Goal: Task Accomplishment & Management: Complete application form

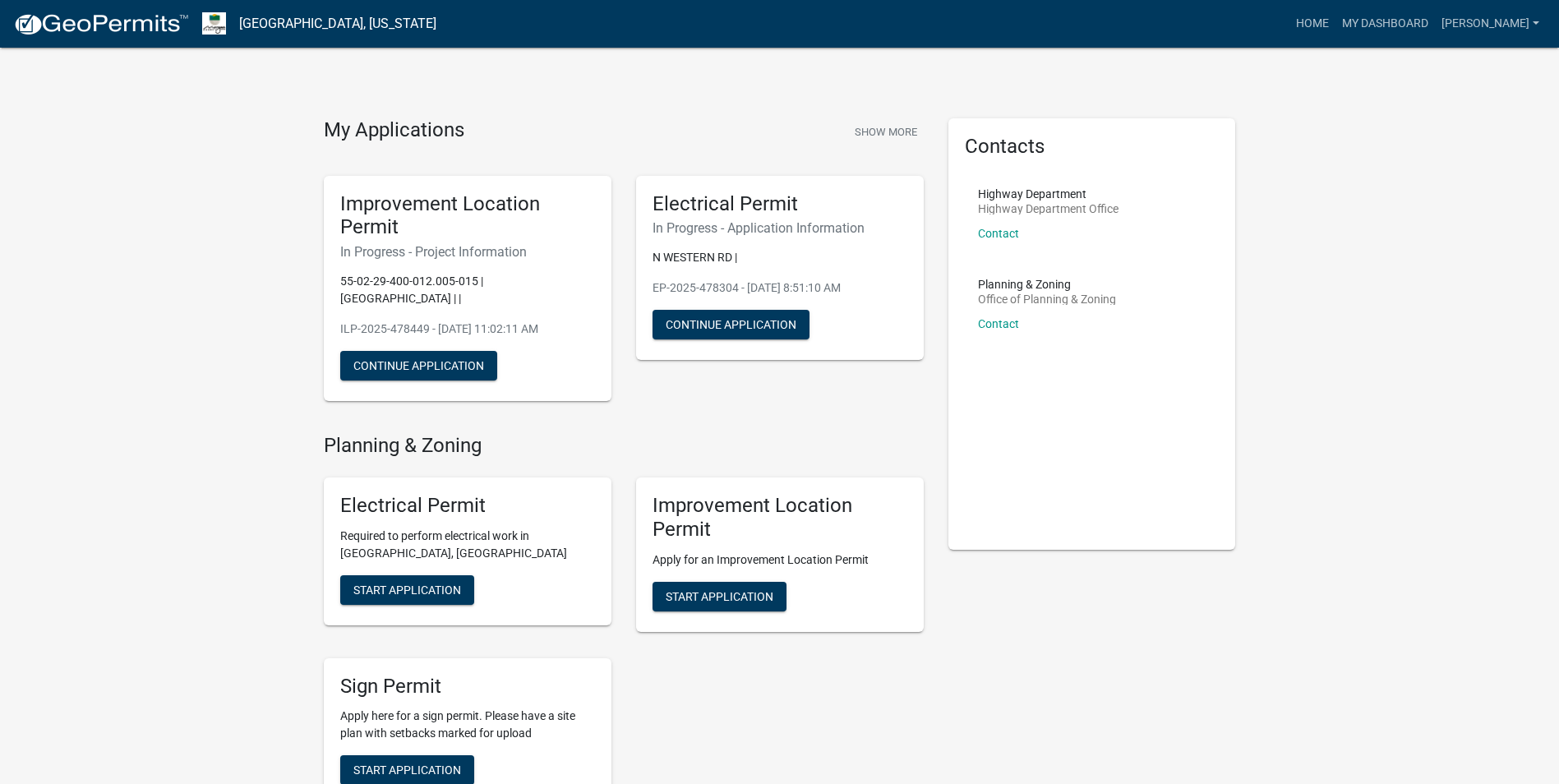
click at [408, 333] on div "Improvement Location Permit In Progress - Project Information 55-02-29-400-012.…" at bounding box center [468, 289] width 288 height 226
click at [410, 352] on button "Continue Application" at bounding box center [418, 365] width 157 height 29
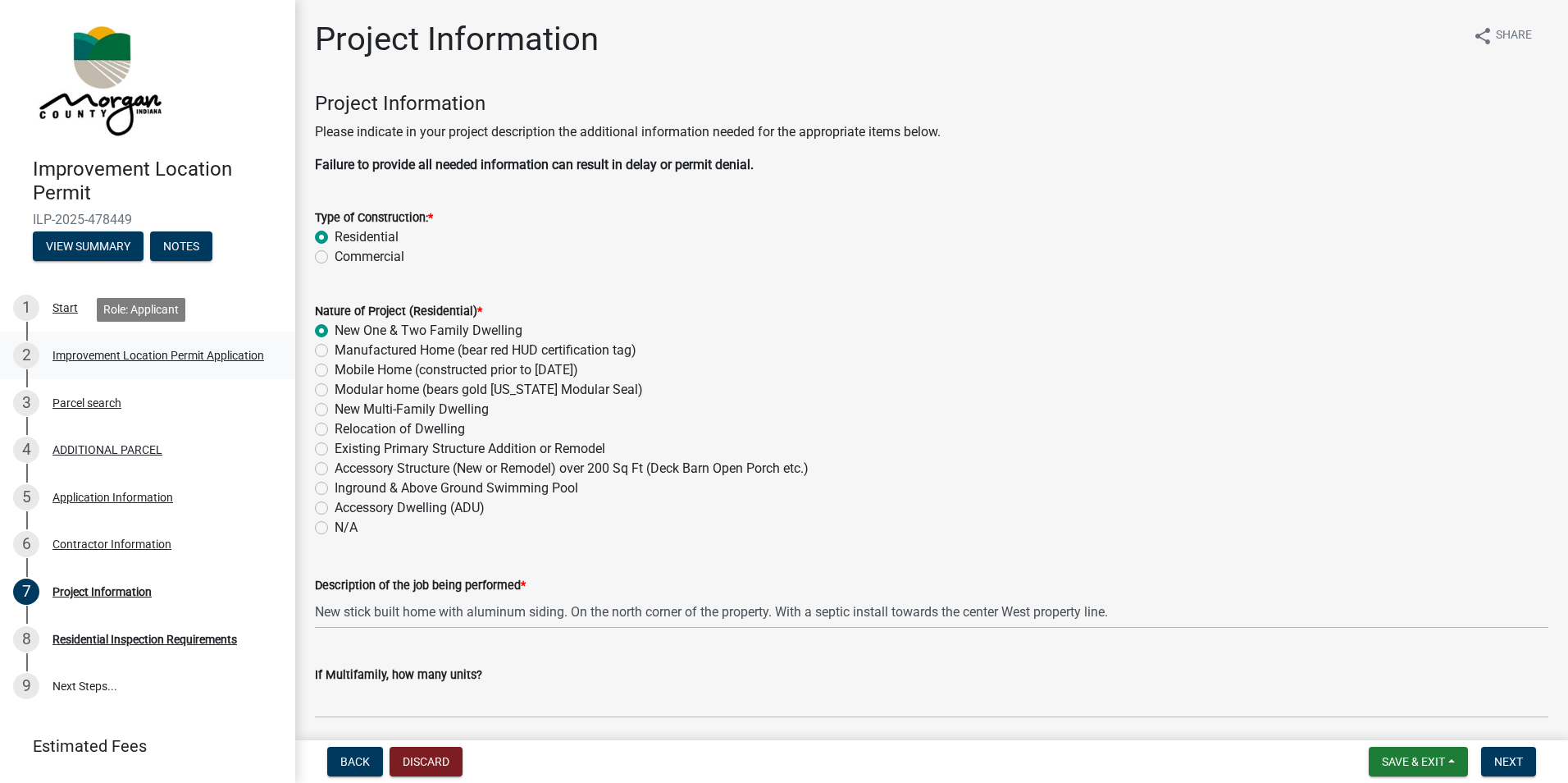
click at [100, 359] on div "Improvement Location Permit Application" at bounding box center [157, 355] width 212 height 11
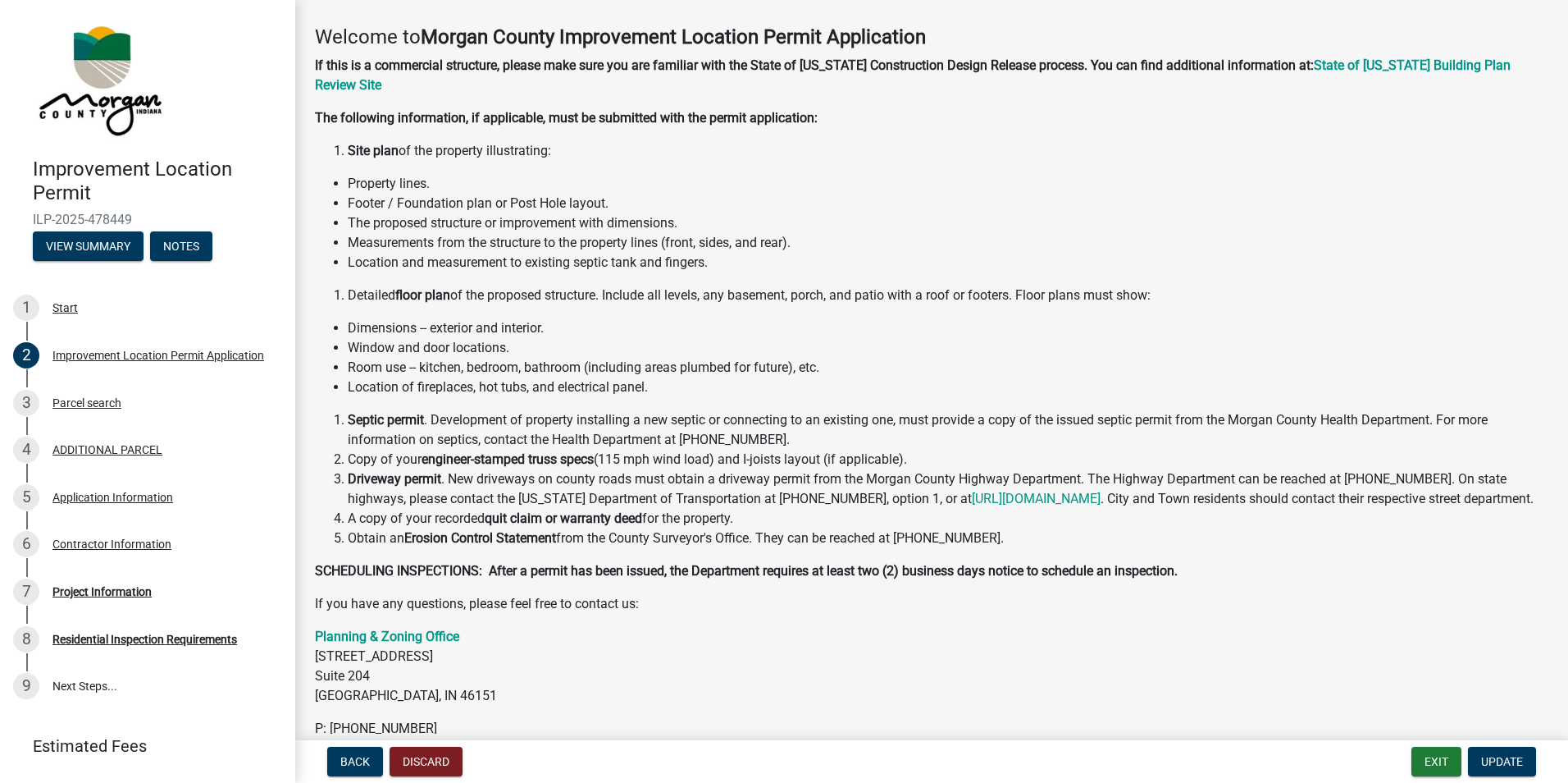
scroll to position [168, 0]
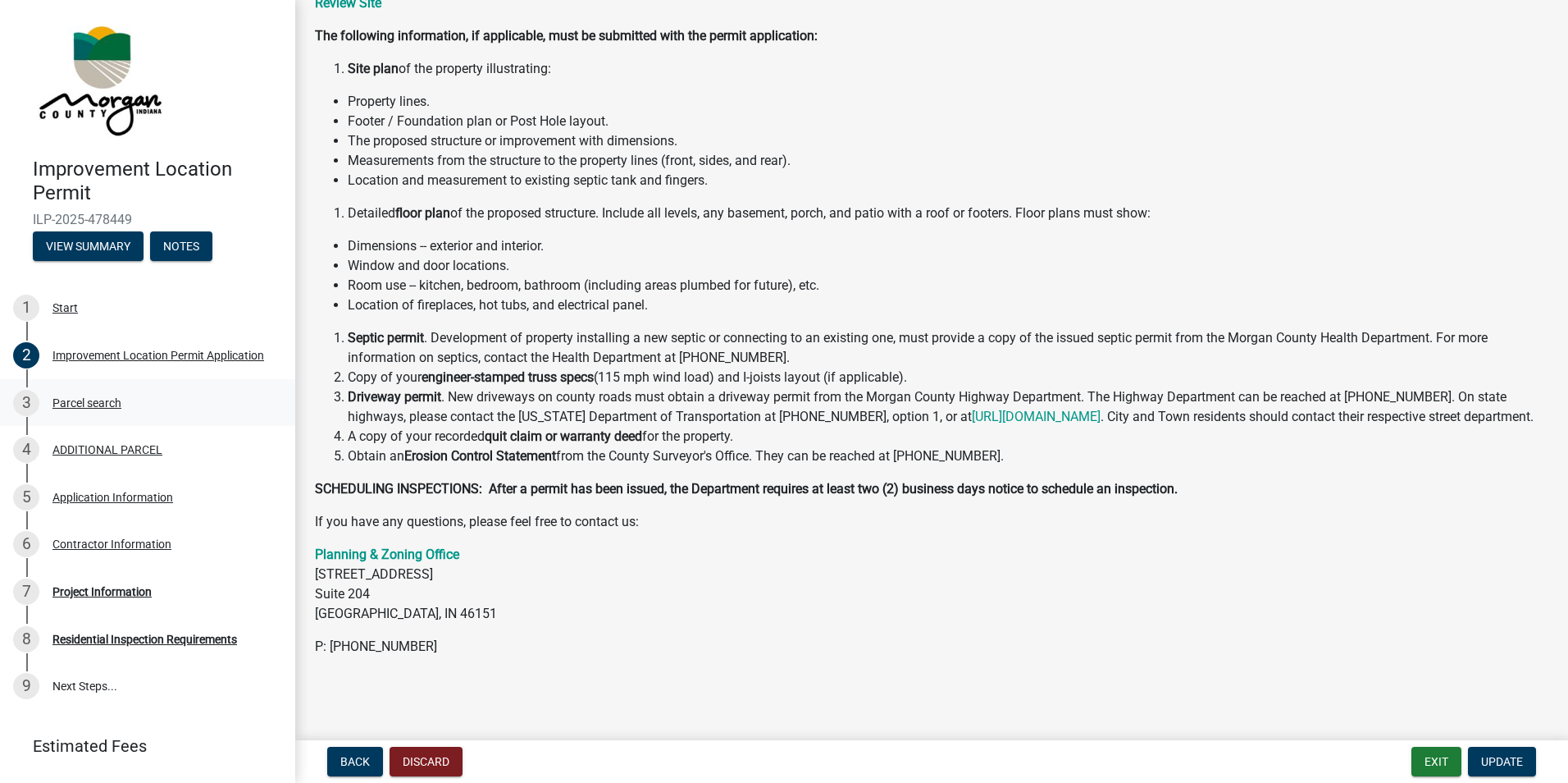
click at [97, 390] on div "3 Parcel search" at bounding box center [141, 403] width 256 height 27
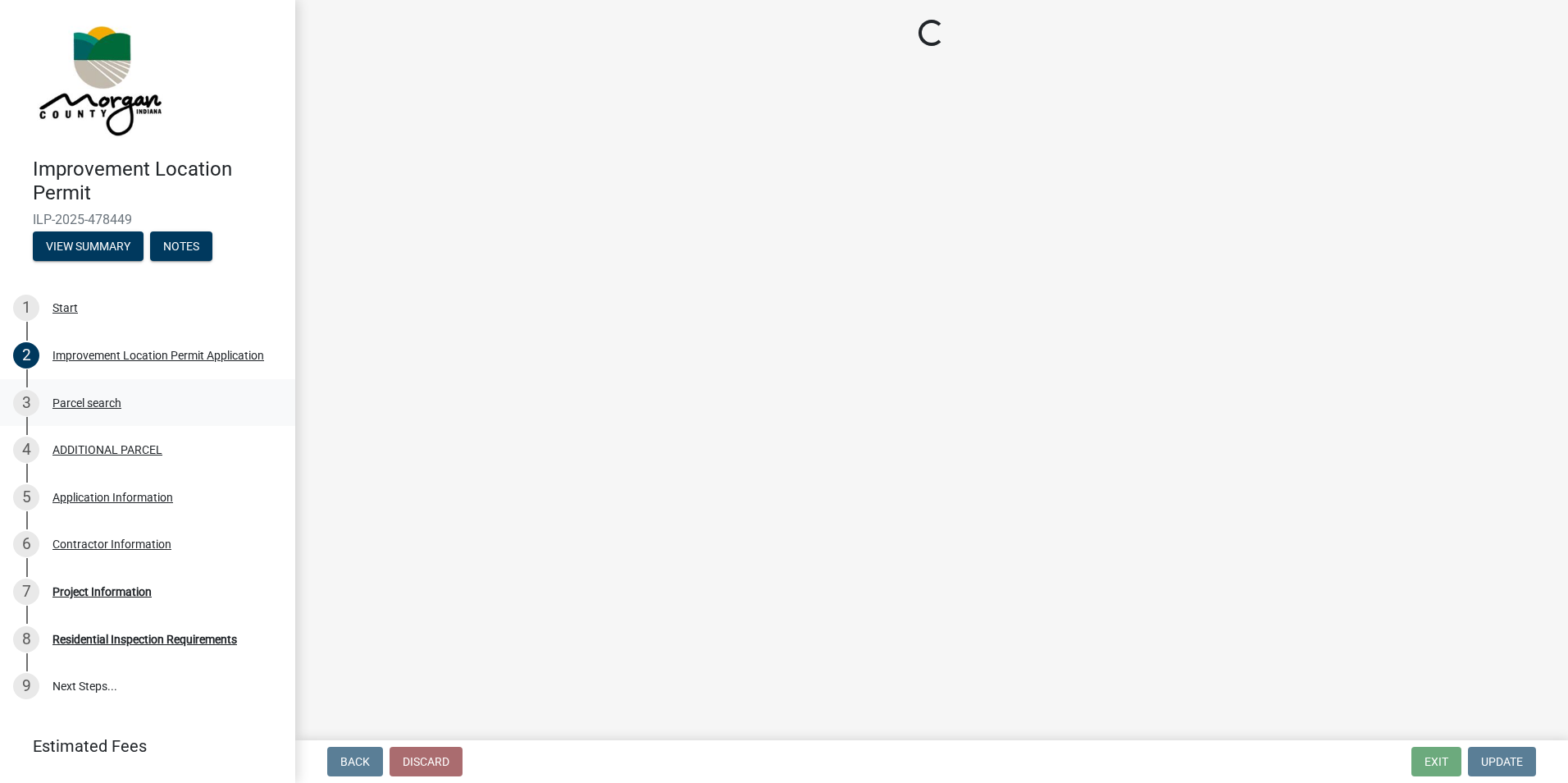
scroll to position [0, 0]
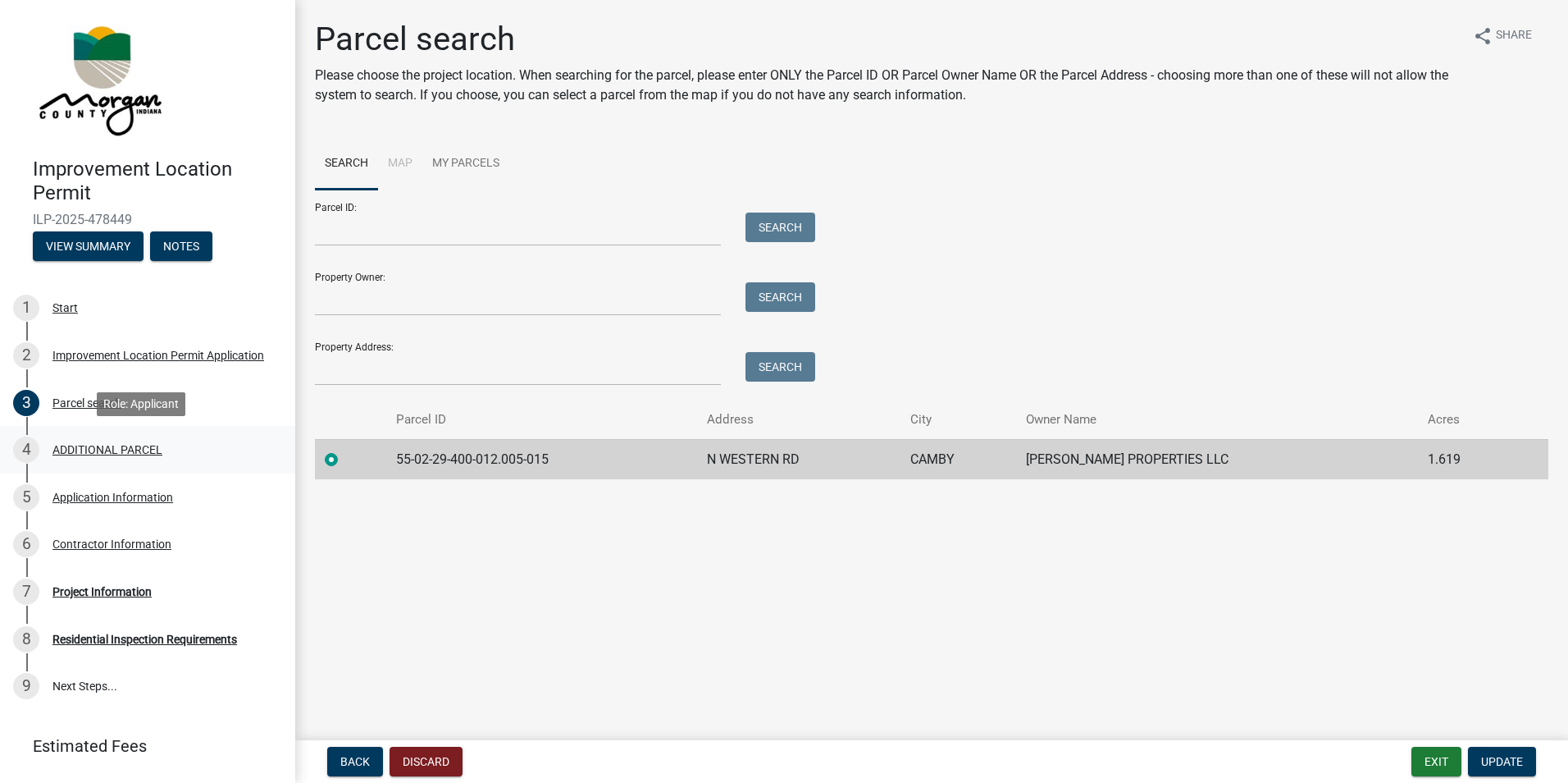
click at [122, 439] on div "4 ADDITIONAL PARCEL" at bounding box center [141, 450] width 256 height 27
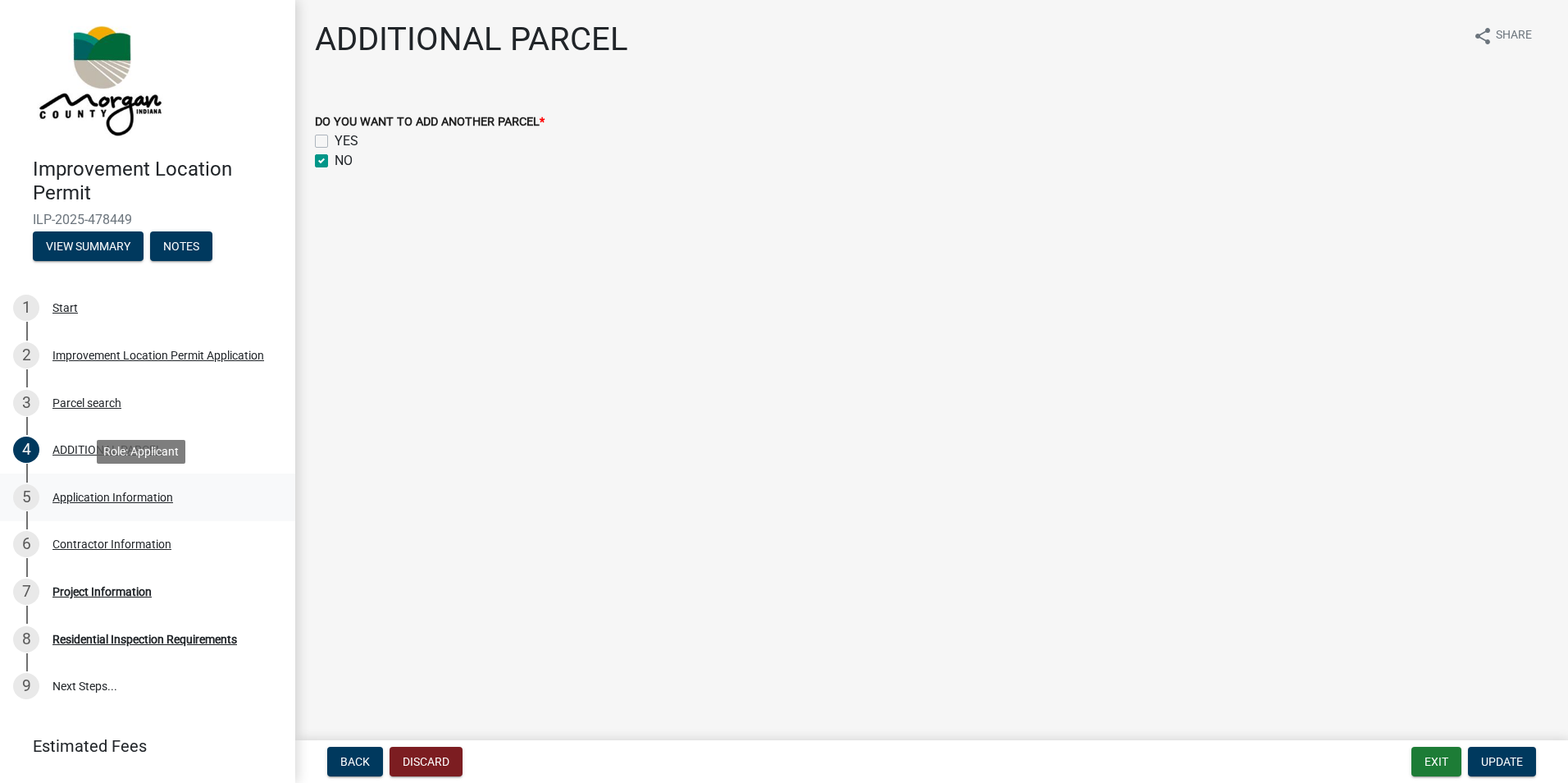
click at [137, 499] on div "Application Information" at bounding box center [112, 497] width 120 height 11
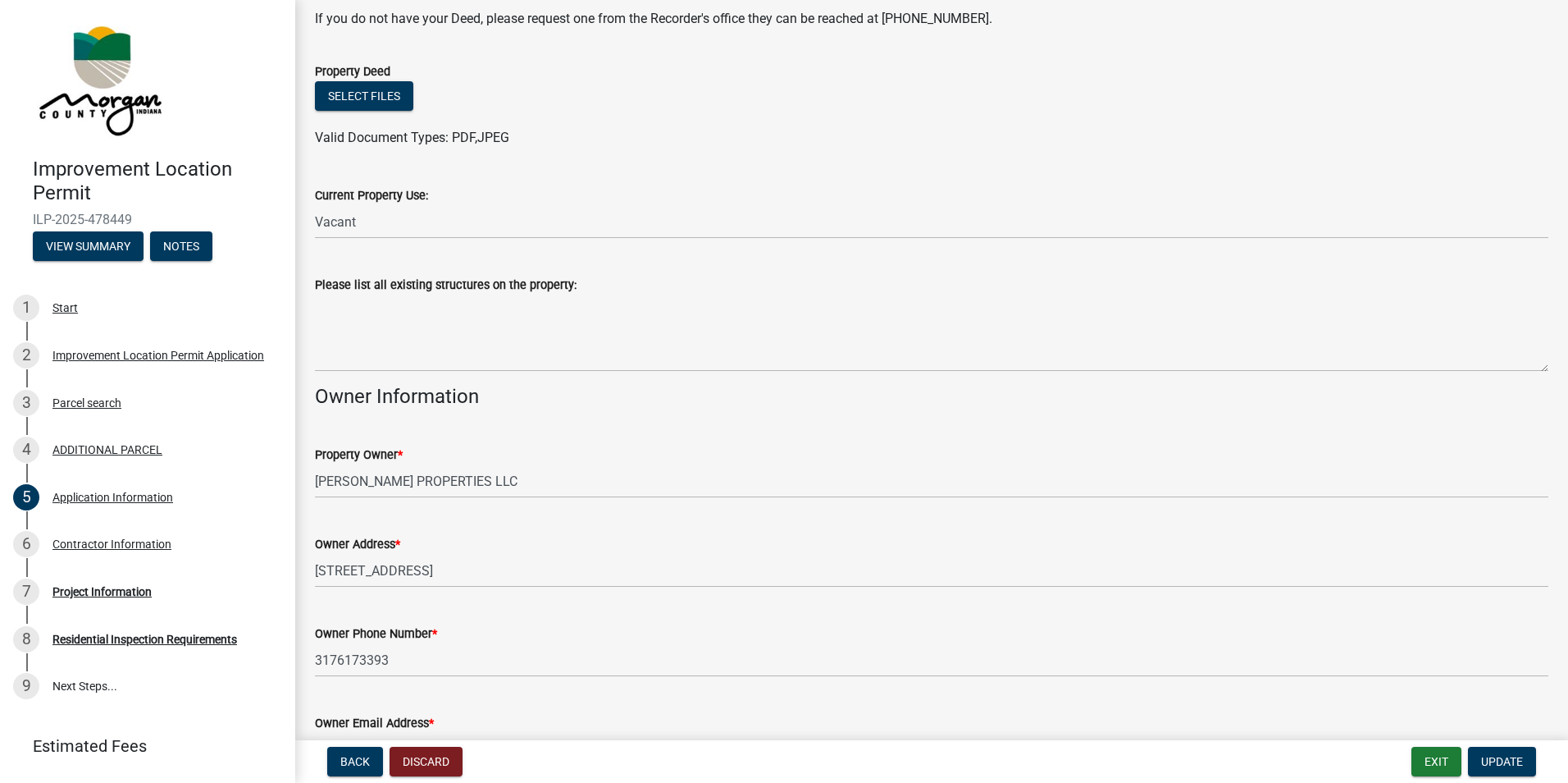
scroll to position [493, 0]
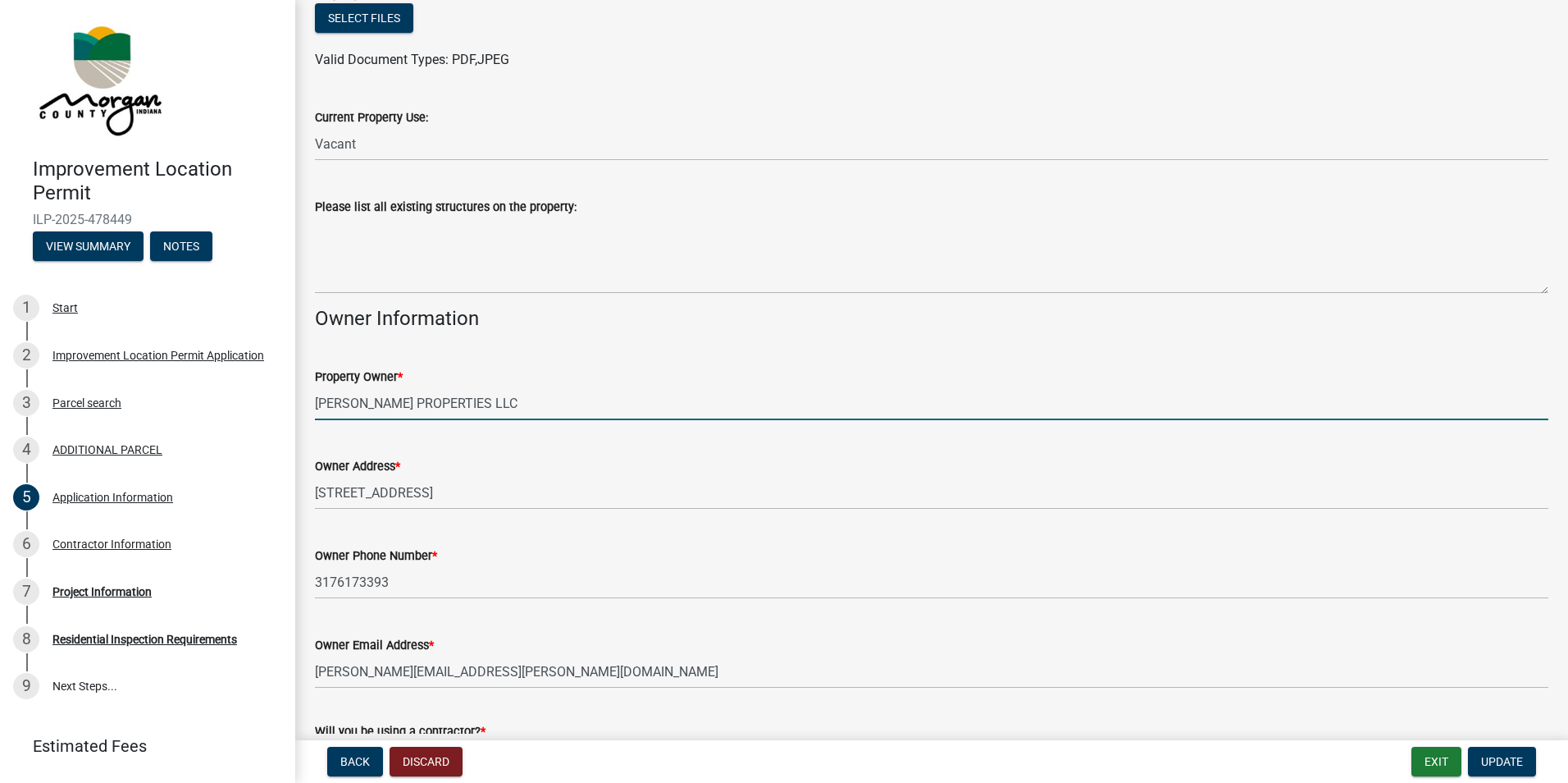
click at [523, 396] on input "[PERSON_NAME] PROPERTIES LLC" at bounding box center [932, 402] width 1233 height 33
type input "H"
type input "[PERSON_NAME]"
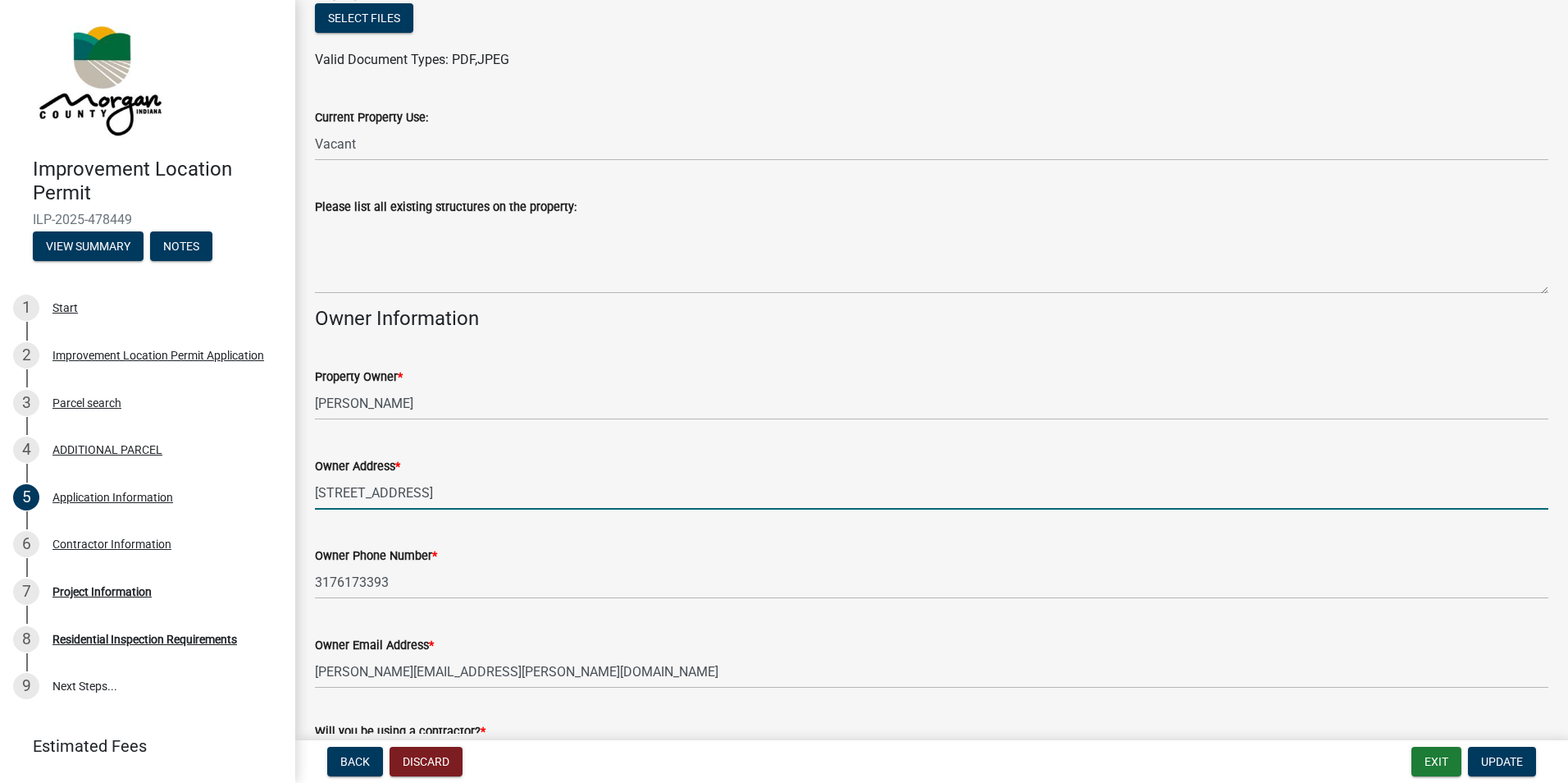
click at [441, 489] on input "[STREET_ADDRESS]" at bounding box center [932, 492] width 1233 height 33
type input "7"
type input "[STREET_ADDRESS]"
drag, startPoint x: 468, startPoint y: 488, endPoint x: 263, endPoint y: 505, distance: 205.7
click at [263, 505] on div "Improvement Location Permit ILP-2025-478449 View Summary Notes 1 Start 2 Improv…" at bounding box center [784, 391] width 1568 height 783
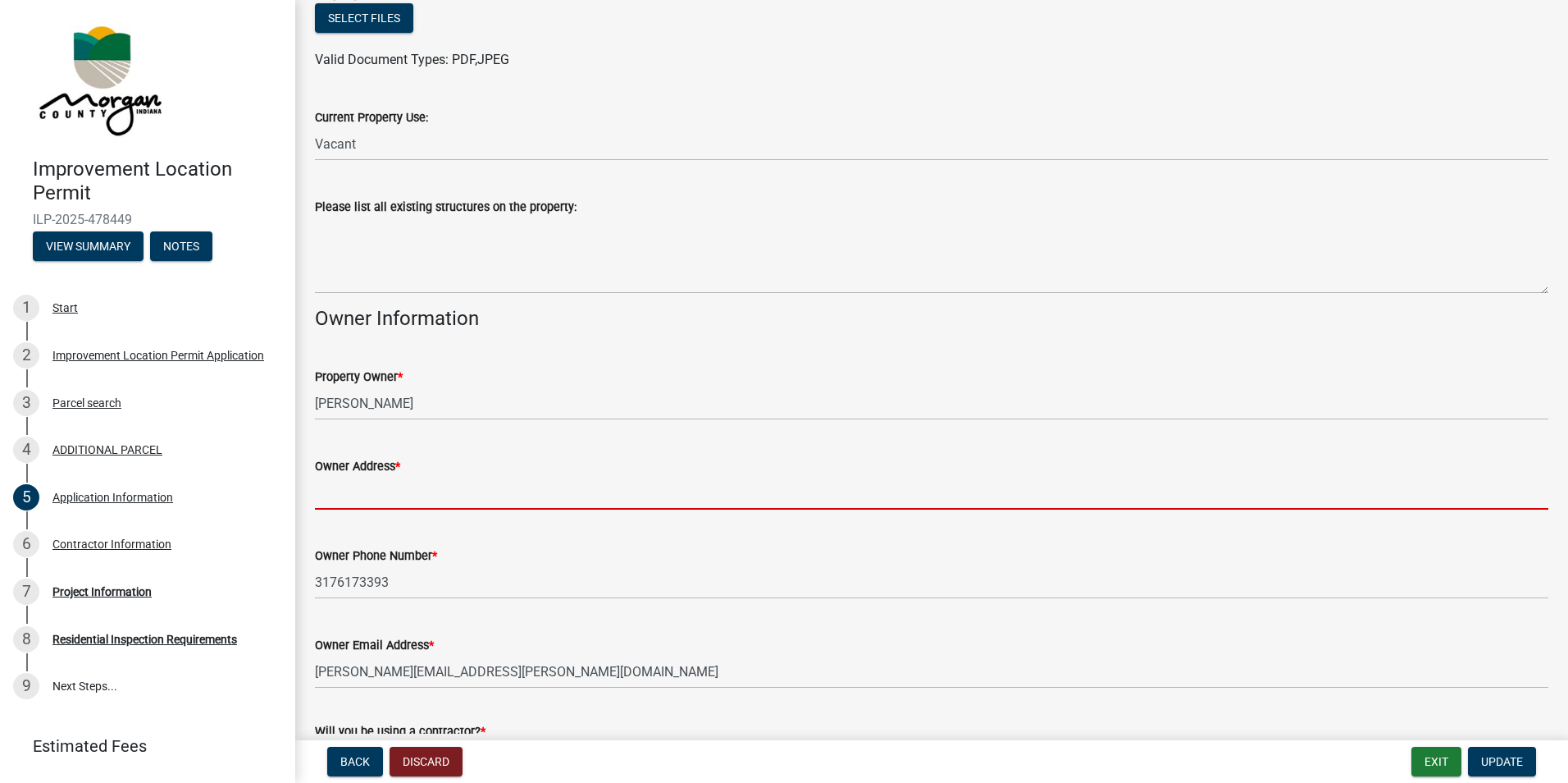
paste input "625 IN-42, [GEOGRAPHIC_DATA], IN 46158"
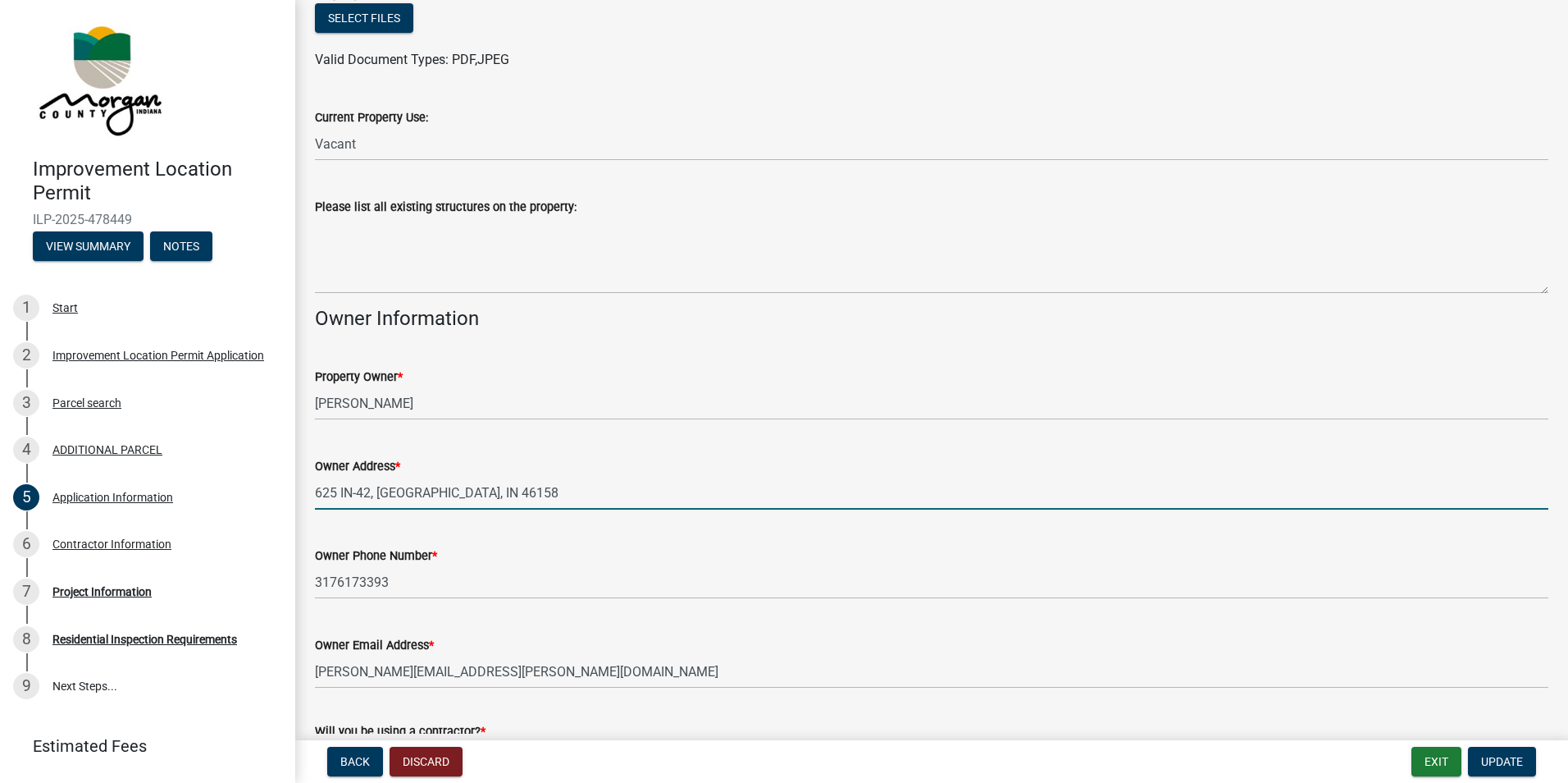
type input "625 IN-42, [GEOGRAPHIC_DATA], IN 46158"
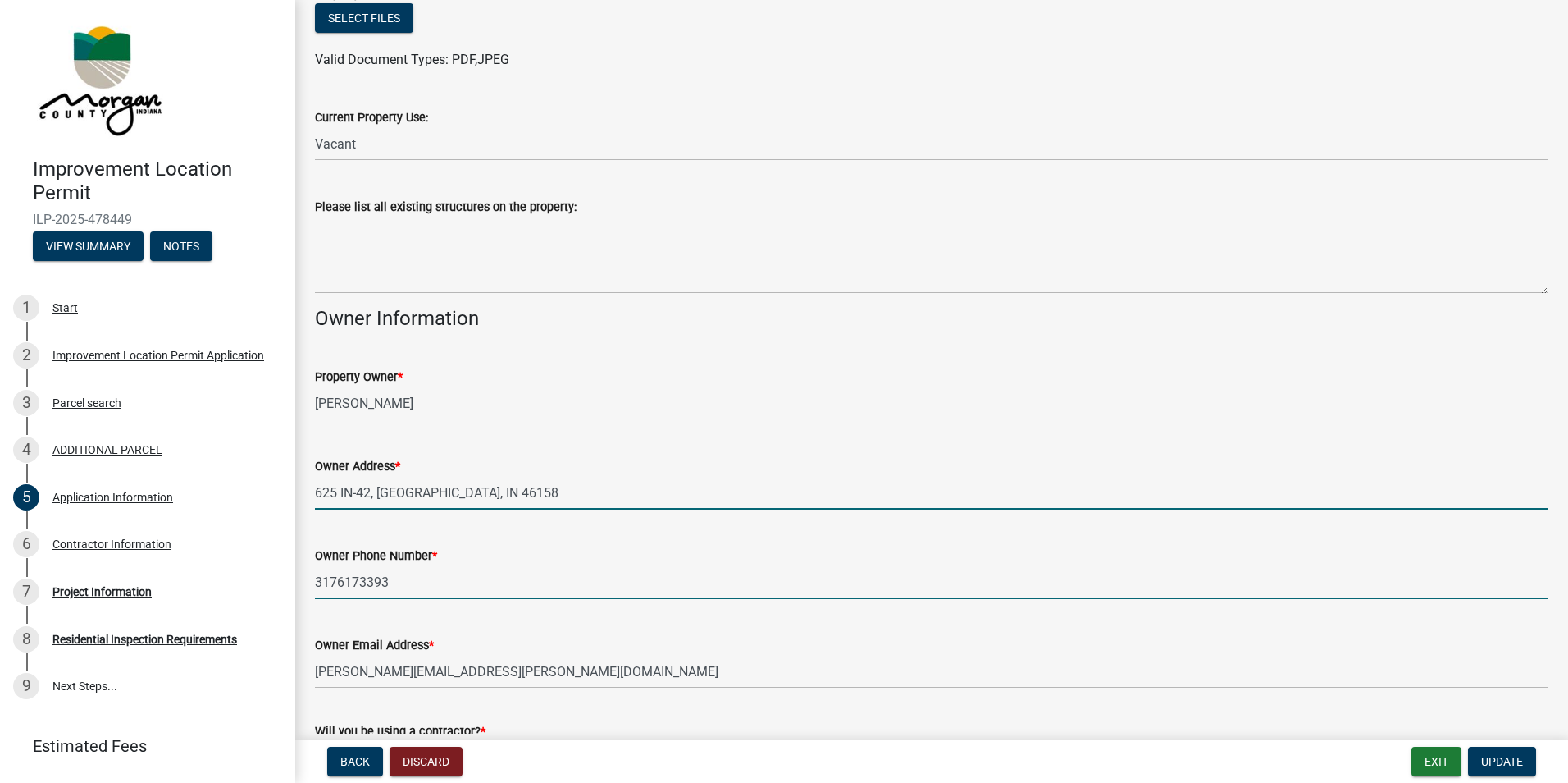
click at [431, 570] on input "3176173393" at bounding box center [932, 582] width 1233 height 33
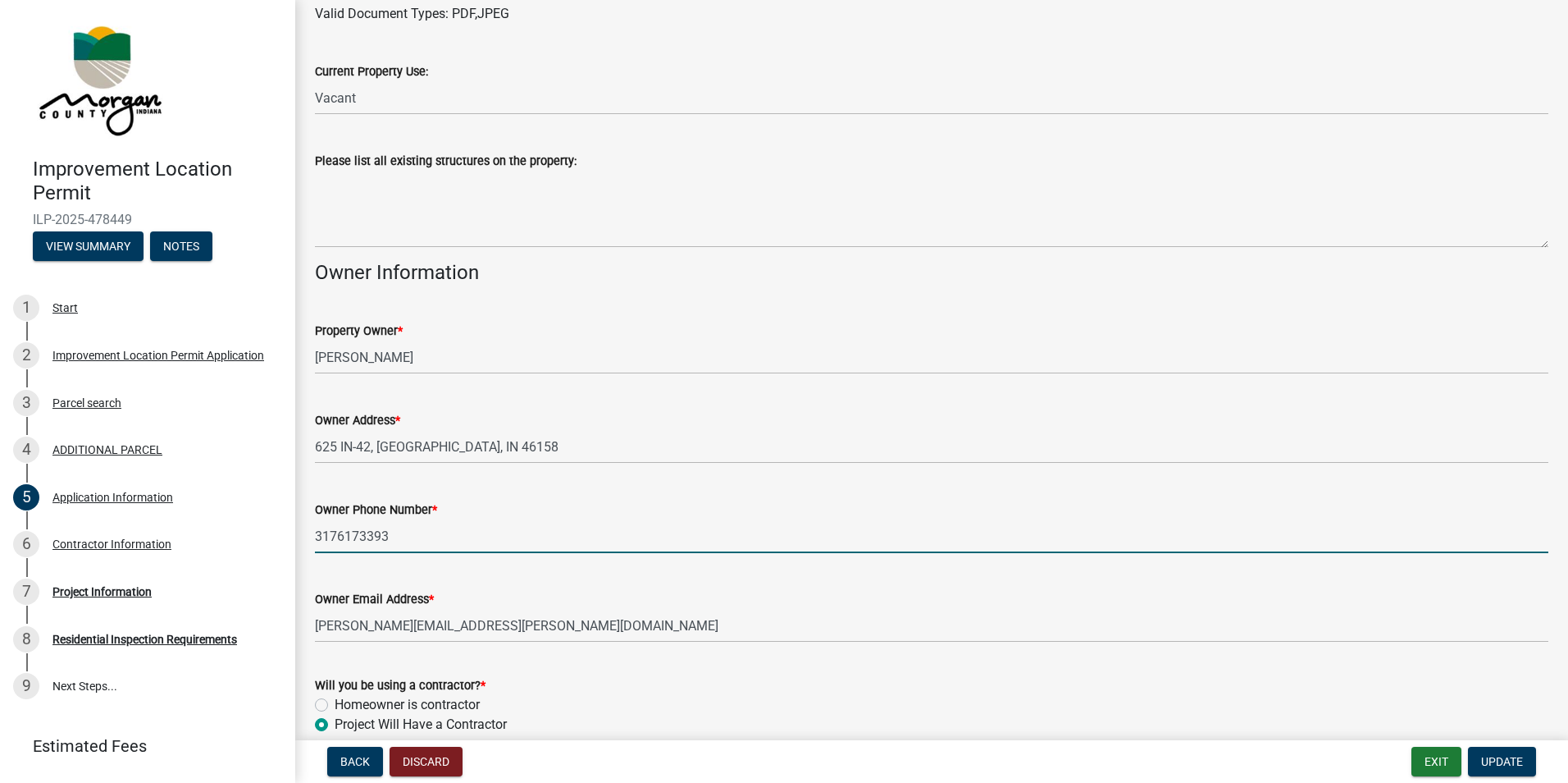
scroll to position [574, 0]
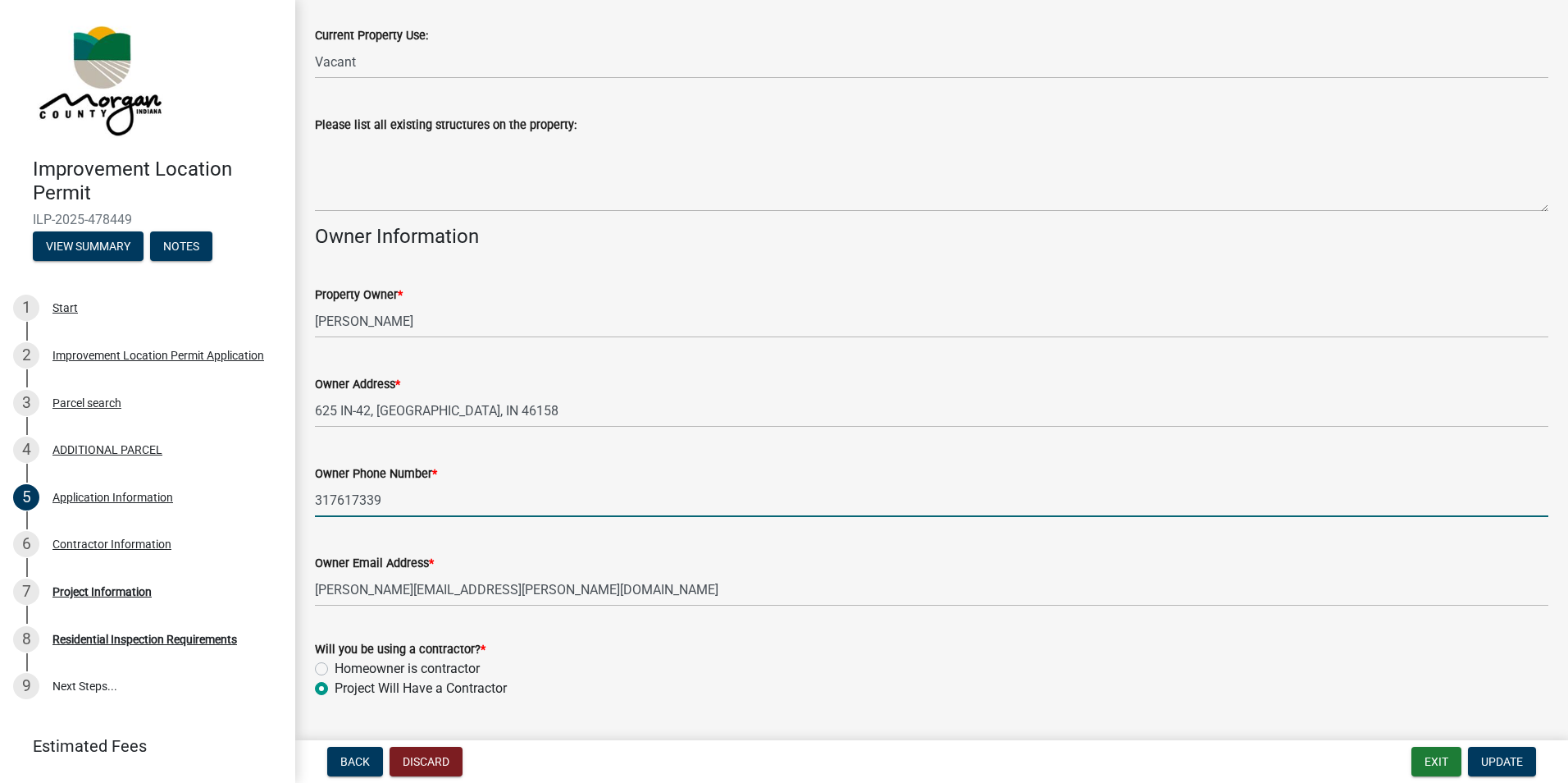
type input "3176173393"
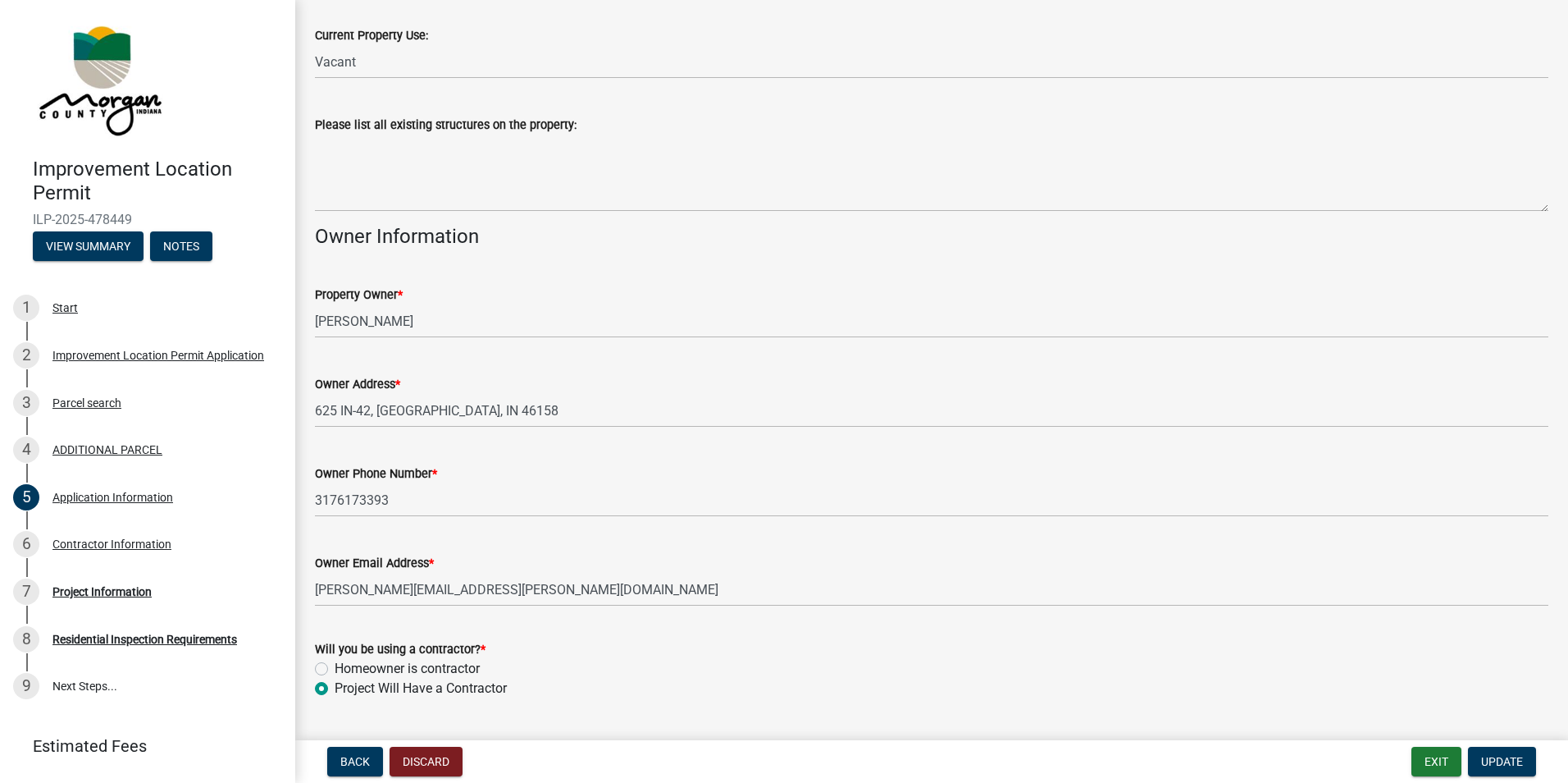
click at [438, 370] on div "Owner Address * [STREET_ADDRESS]" at bounding box center [932, 389] width 1233 height 76
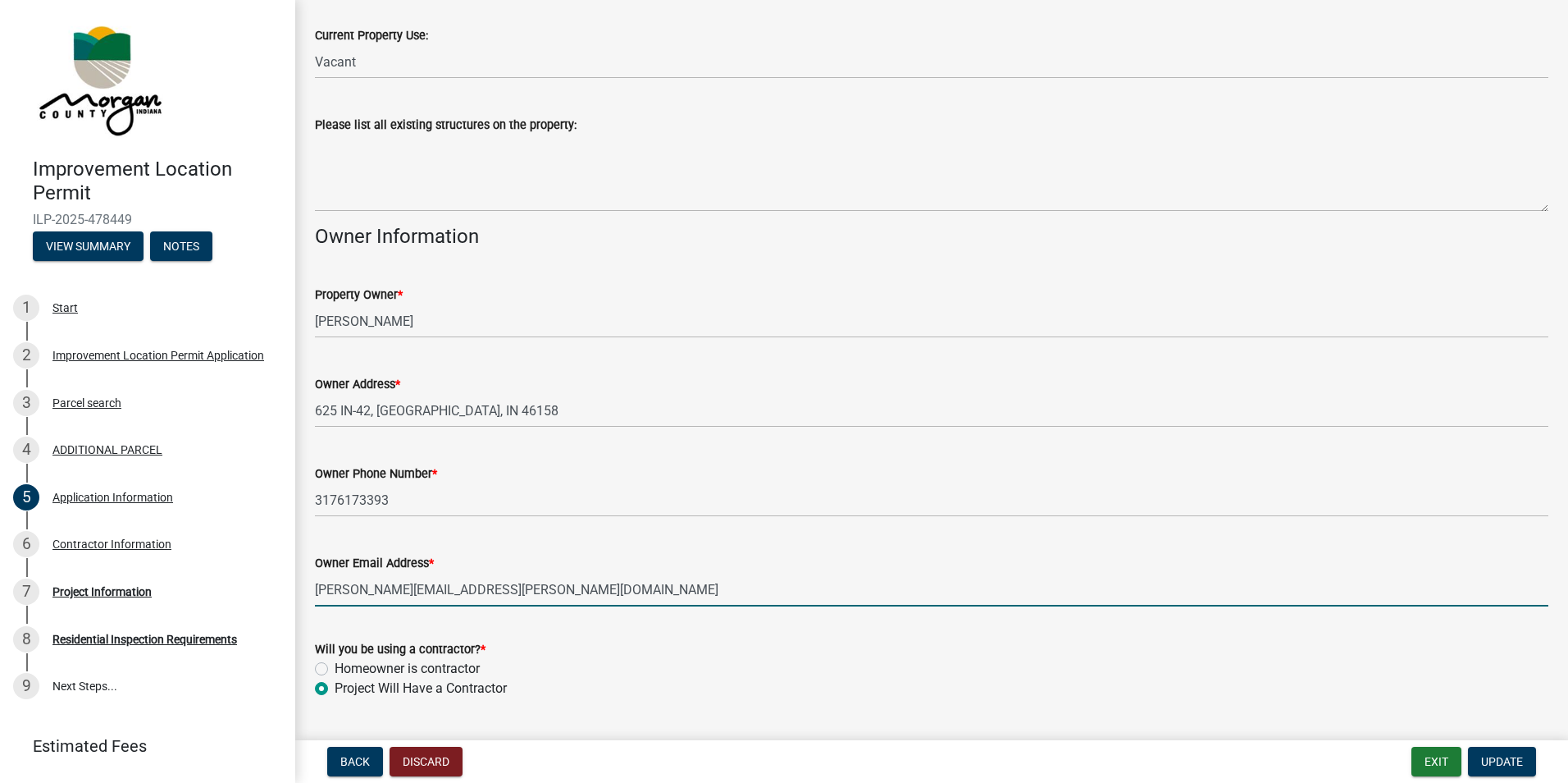
drag, startPoint x: 499, startPoint y: 591, endPoint x: 288, endPoint y: 592, distance: 211.0
click at [288, 592] on div "Improvement Location Permit ILP-2025-478449 View Summary Notes 1 Start 2 Improv…" at bounding box center [784, 391] width 1568 height 783
type input "e"
click at [324, 594] on input "[EMAIL_ADDRESS][DOMAIN_NAME]" at bounding box center [932, 588] width 1233 height 33
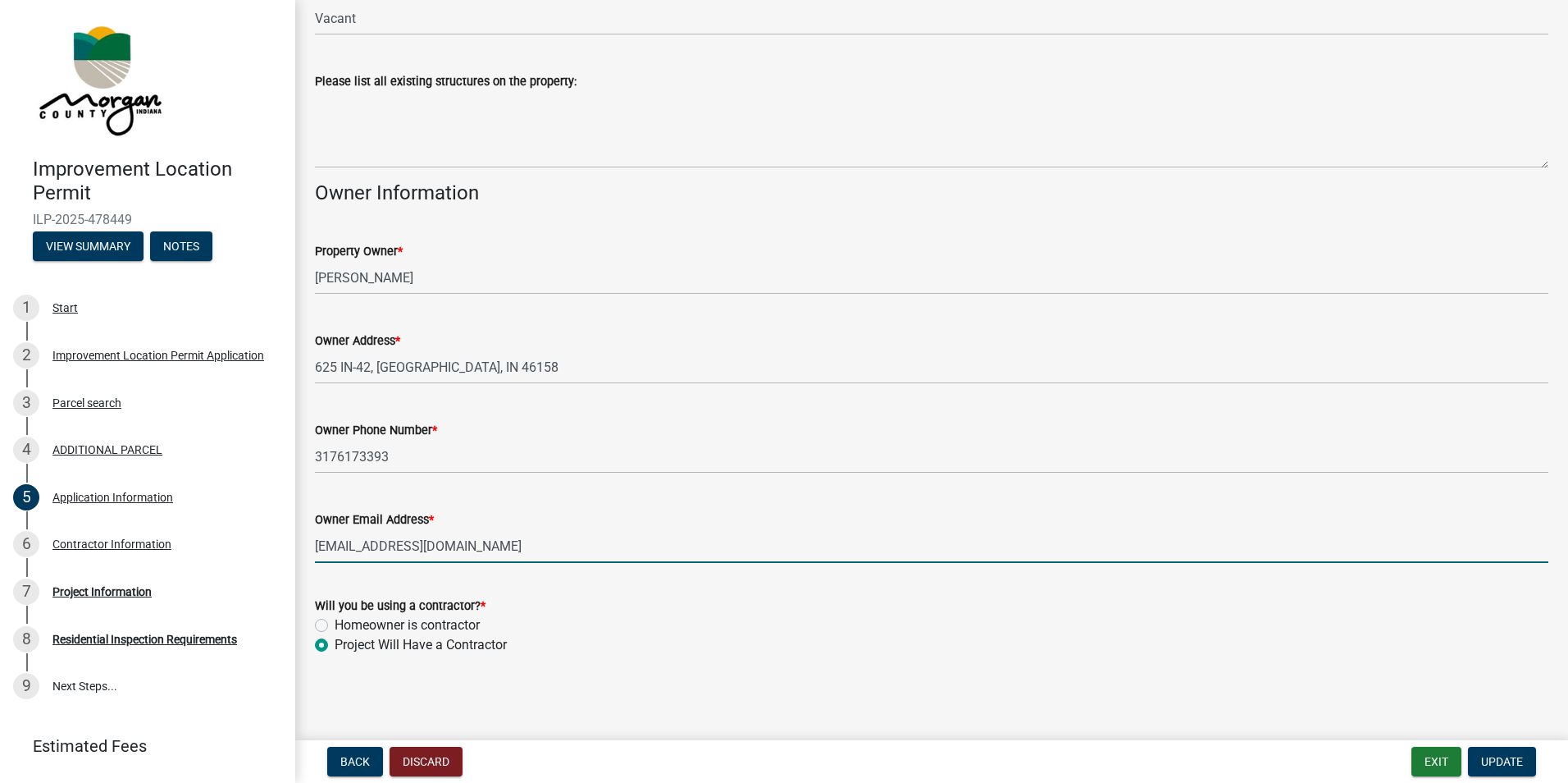
click at [522, 536] on input "[EMAIL_ADDRESS][DOMAIN_NAME]" at bounding box center [932, 546] width 1233 height 33
type input "[EMAIL_ADDRESS][DOMAIN_NAME]"
click at [1521, 753] on button "Update" at bounding box center [1503, 761] width 68 height 29
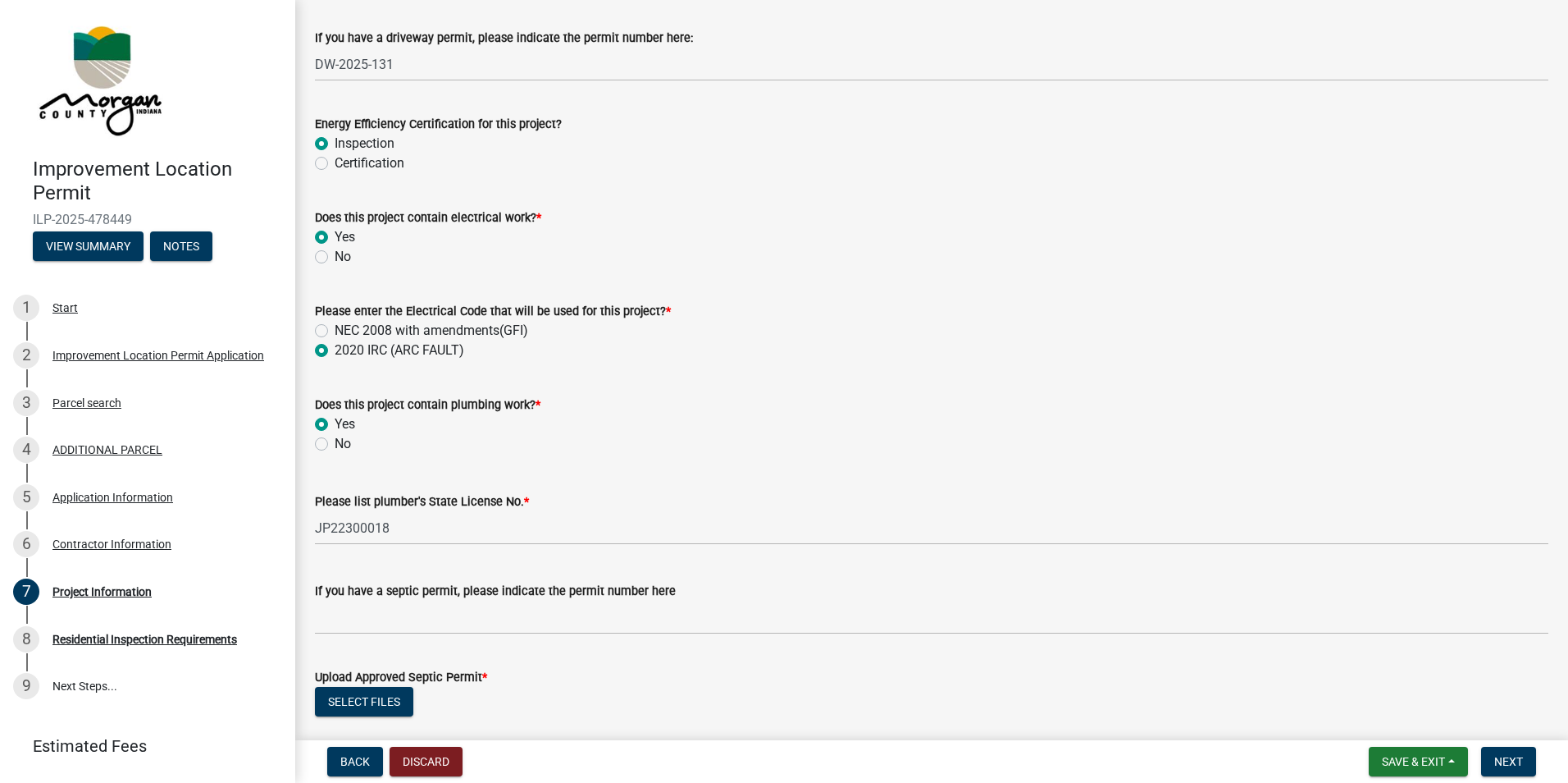
scroll to position [2544, 0]
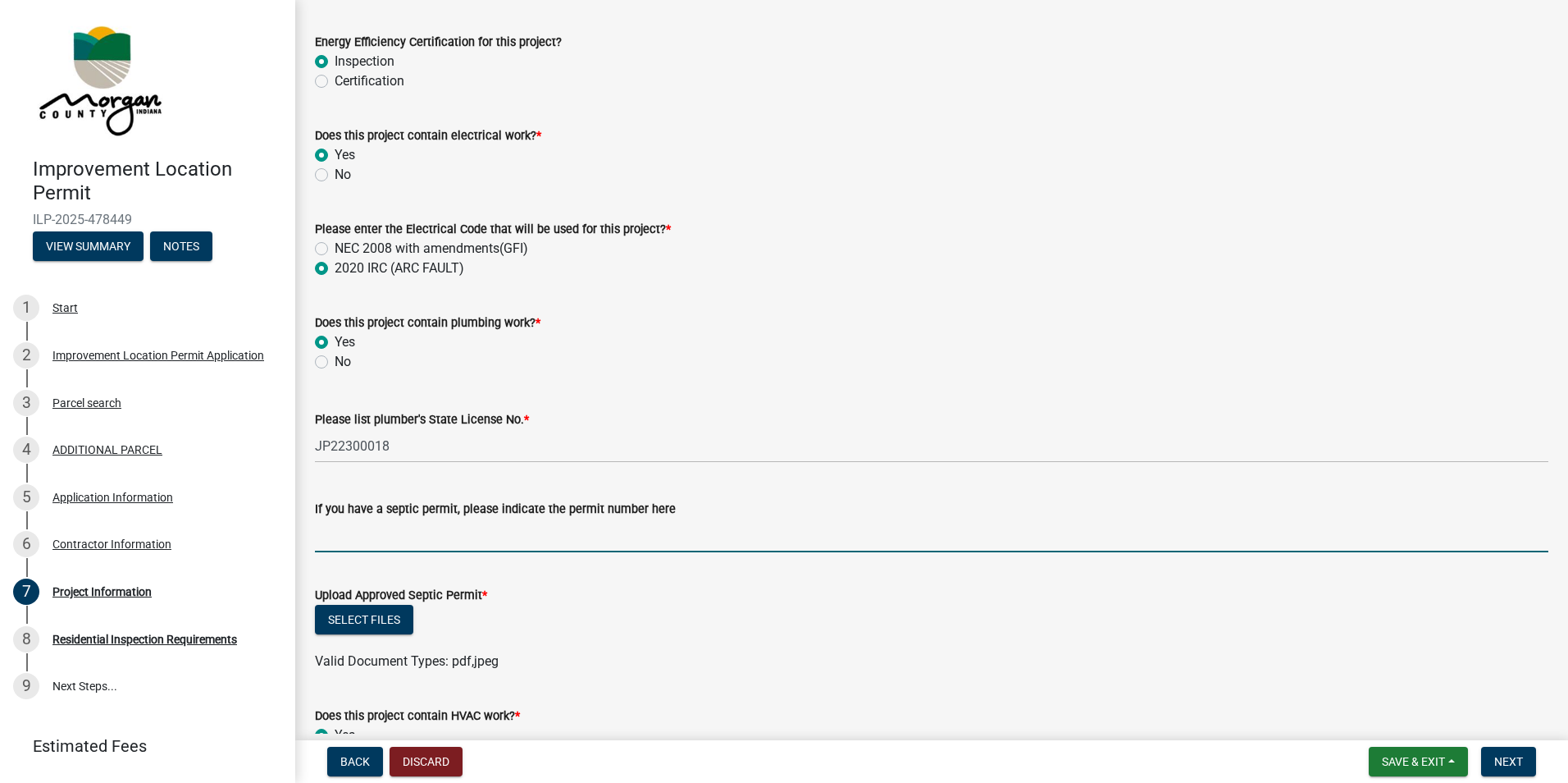
click at [425, 533] on input "If you have a septic permit, please indicate the permit number here" at bounding box center [932, 534] width 1233 height 33
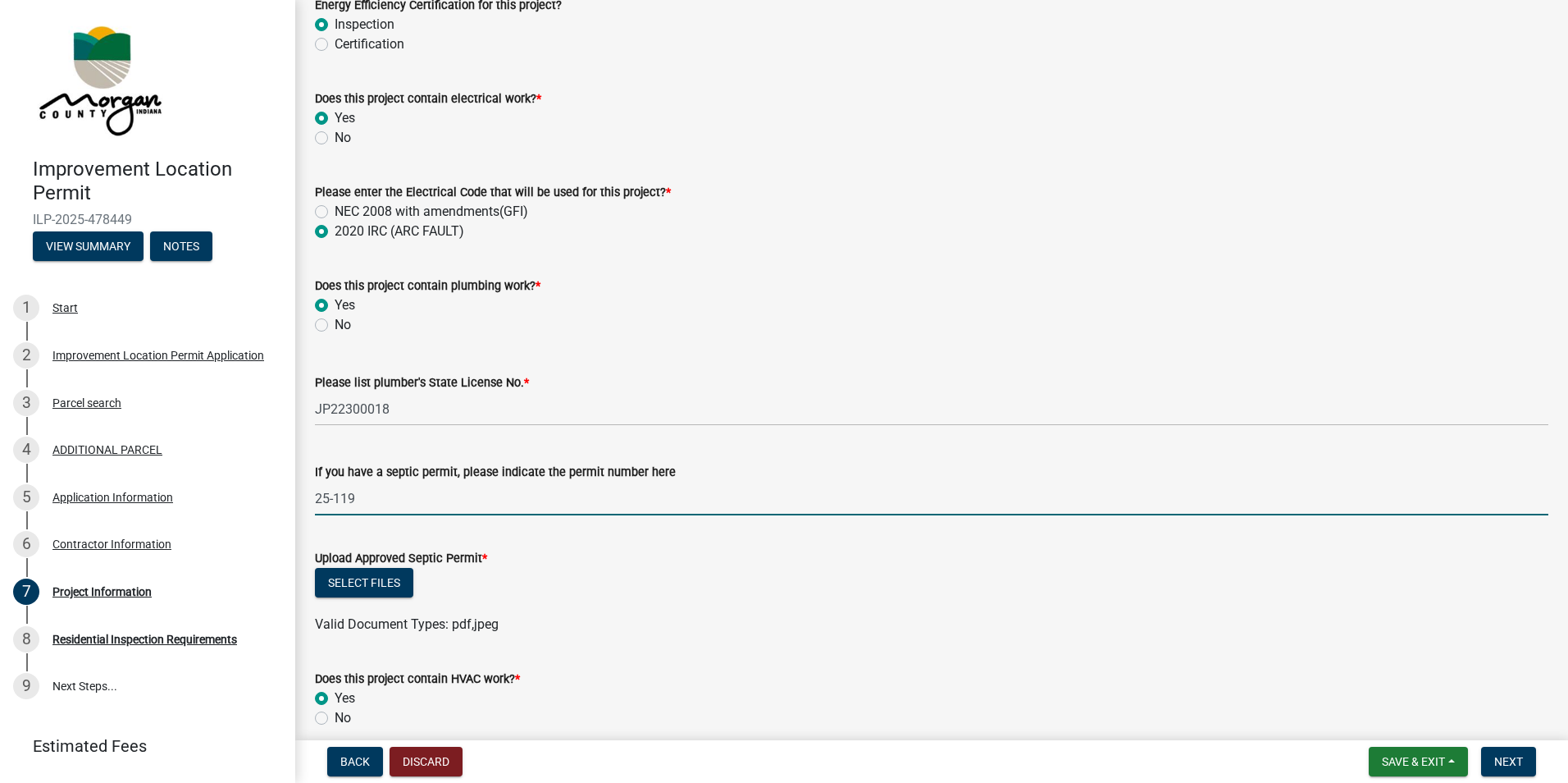
scroll to position [2626, 0]
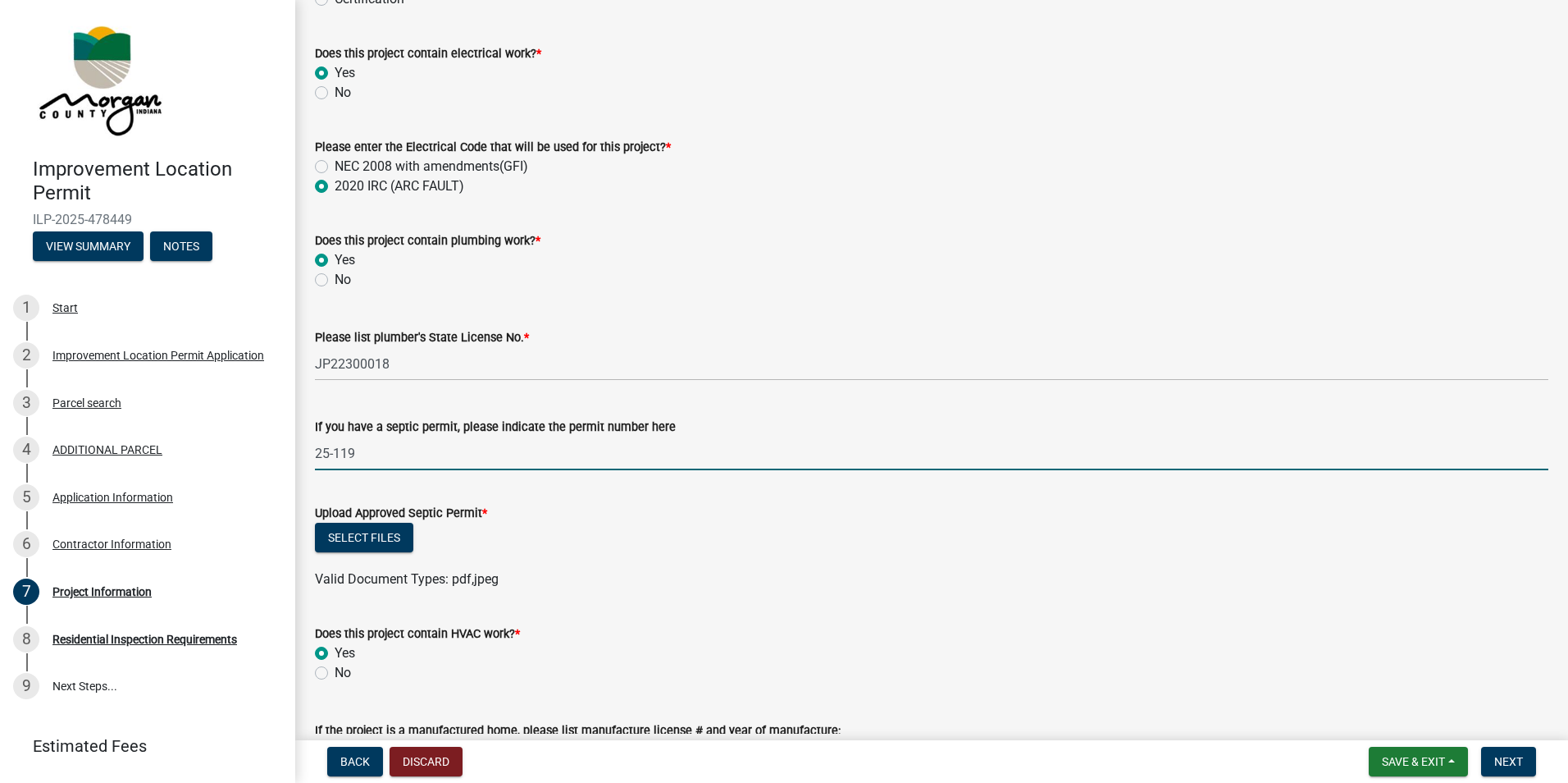
click at [542, 455] on input "25-119" at bounding box center [932, 453] width 1233 height 33
type input "25-119"
click at [913, 202] on wm-data-entity-input "Please enter the Electrical Code that will be used for this project? * NEC 2008…" at bounding box center [932, 164] width 1233 height 94
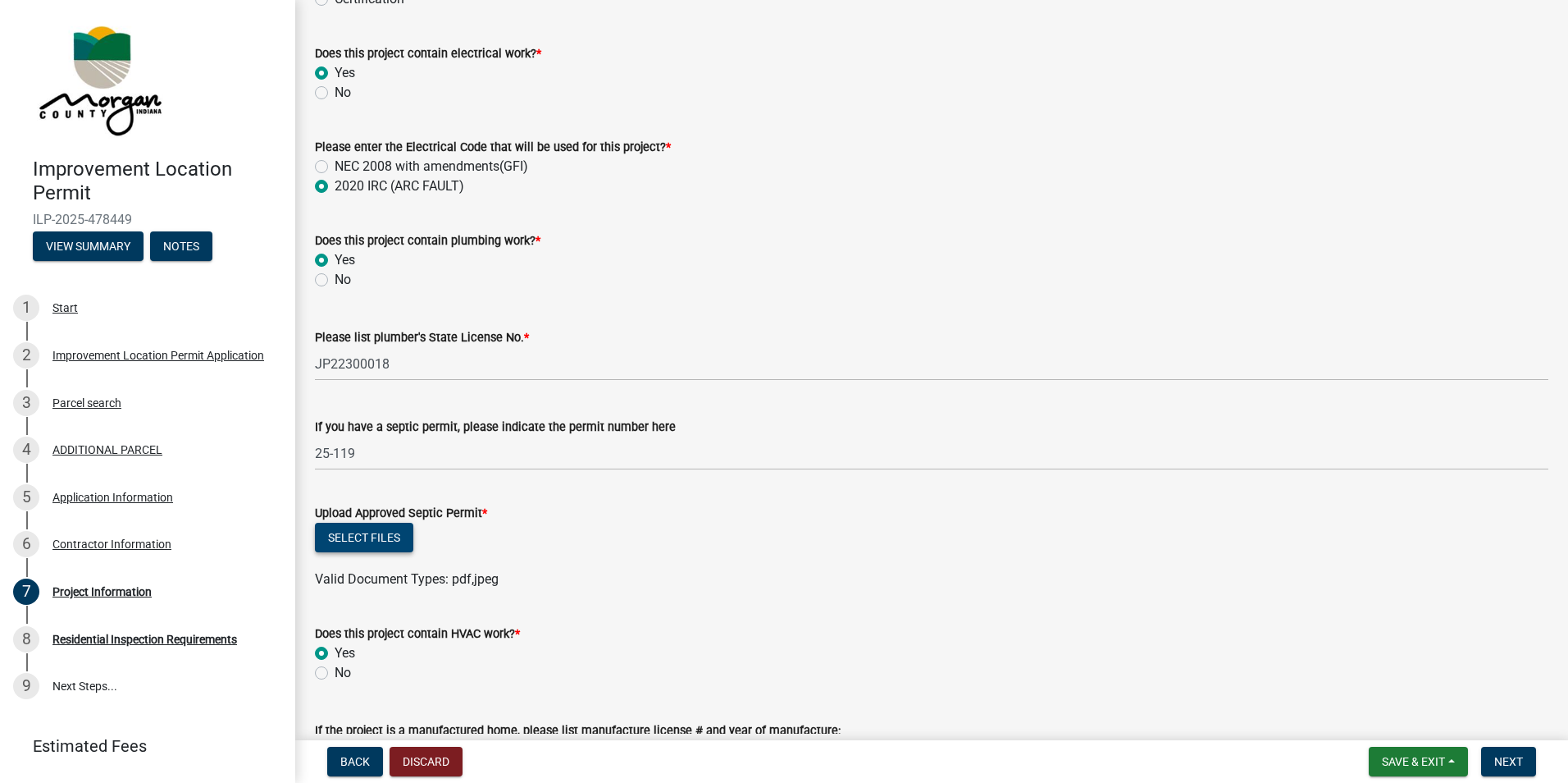
click at [374, 545] on button "Select files" at bounding box center [364, 537] width 99 height 29
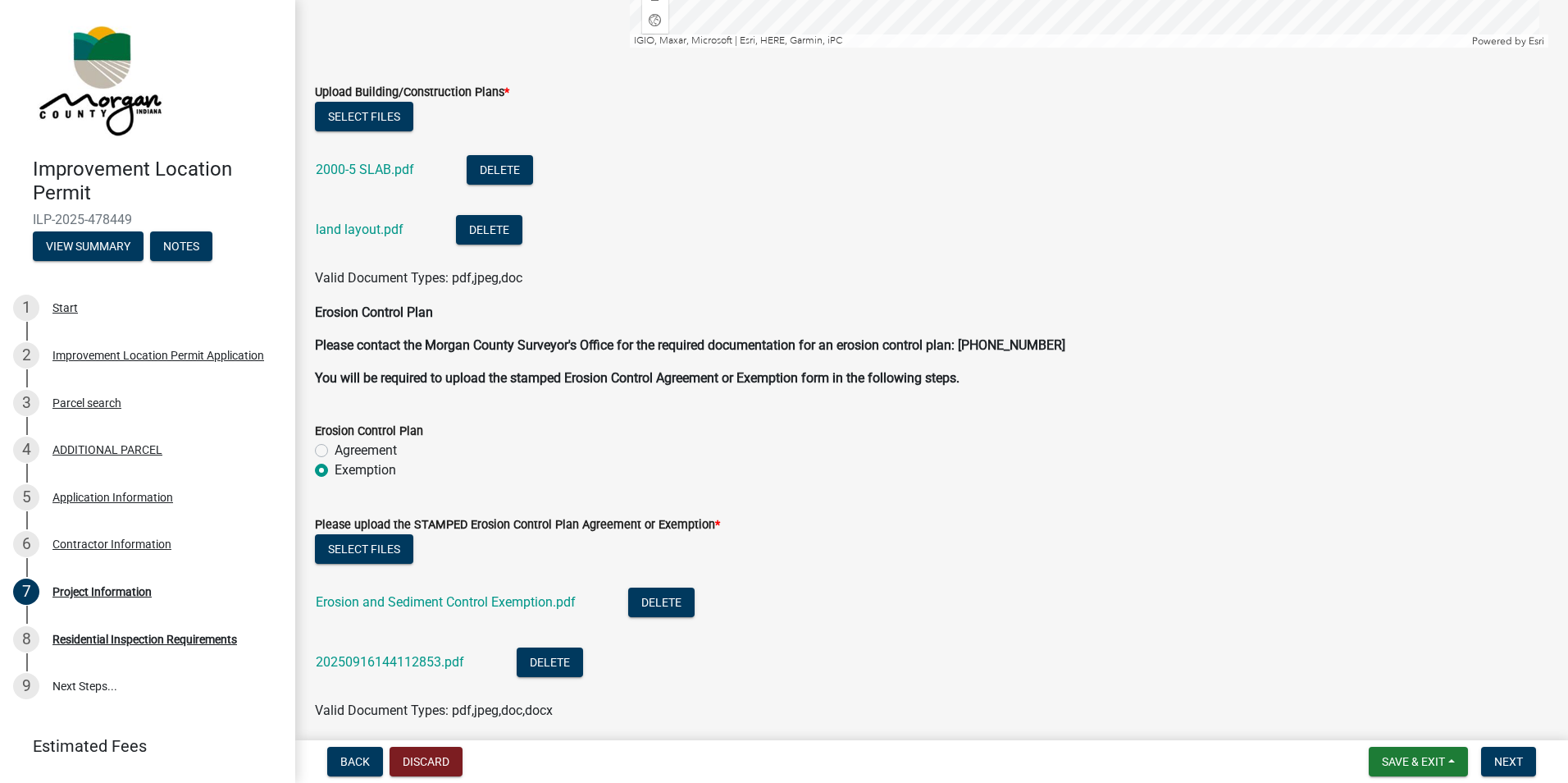
scroll to position [4277, 0]
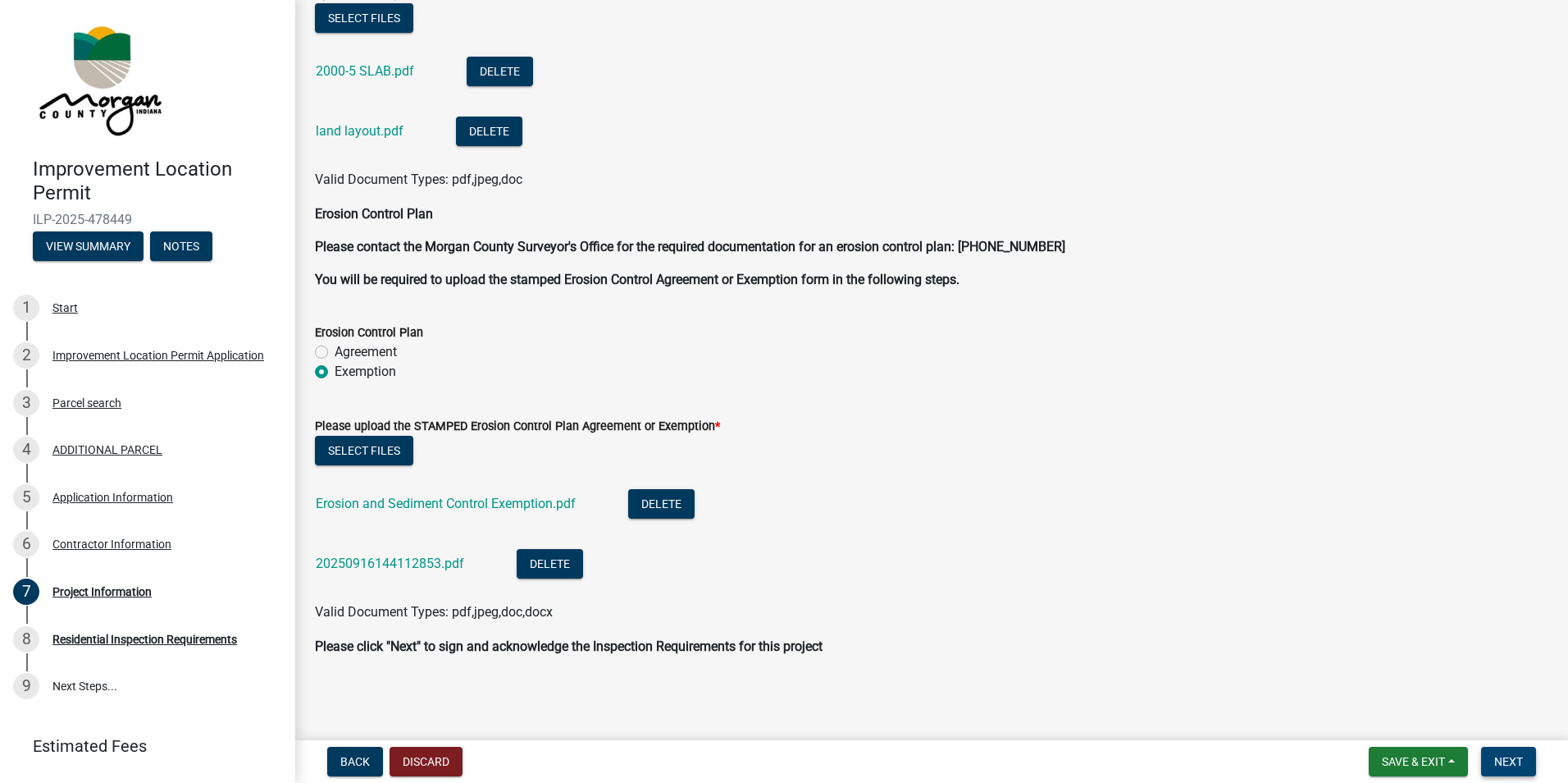
click at [1505, 757] on span "Next" at bounding box center [1508, 761] width 28 height 13
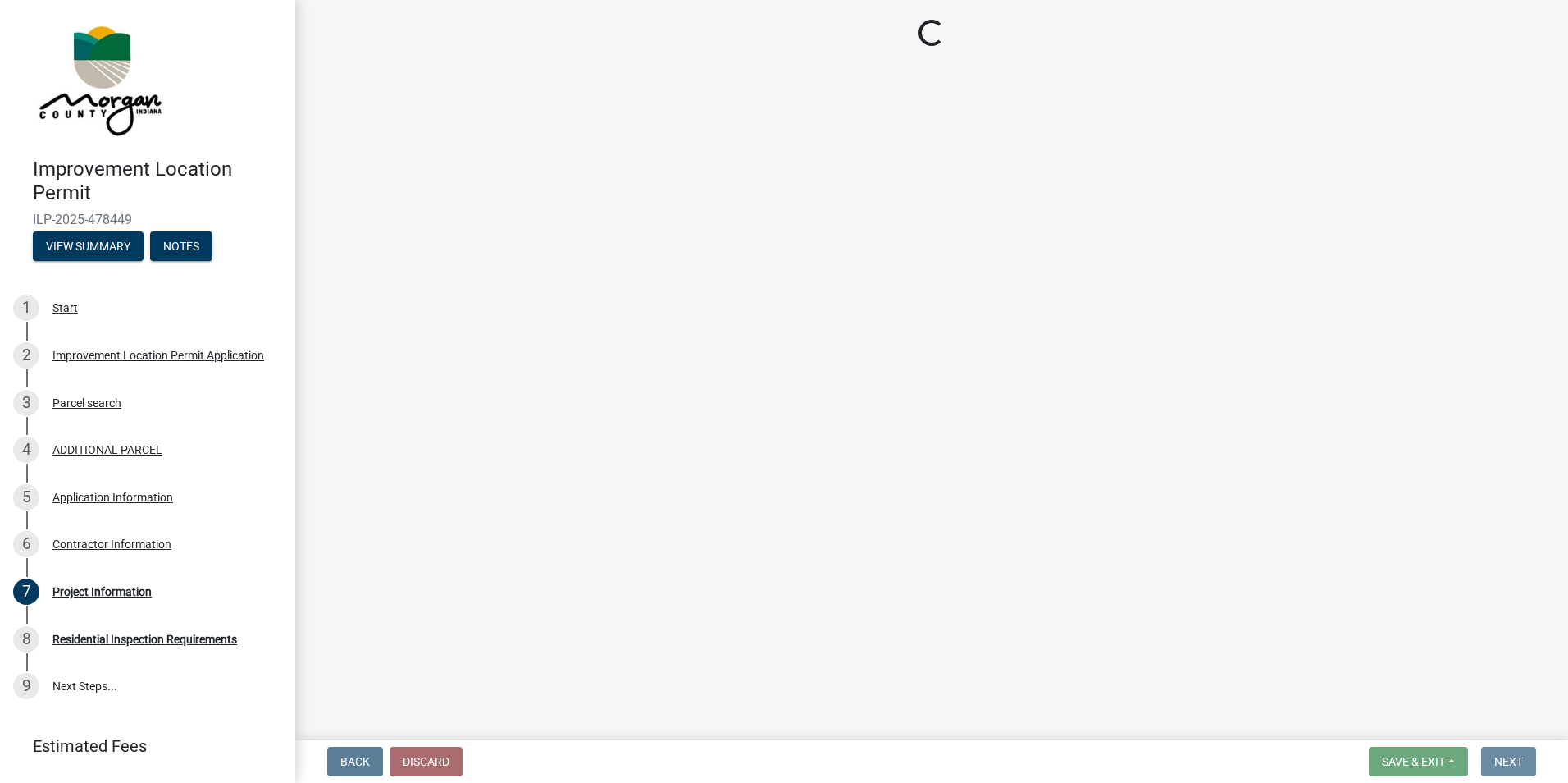
scroll to position [0, 0]
click at [114, 542] on div "Contractor Information" at bounding box center [111, 544] width 119 height 11
click at [112, 548] on div "Contractor Information" at bounding box center [111, 544] width 119 height 11
click at [112, 541] on div "Contractor Information" at bounding box center [111, 544] width 119 height 11
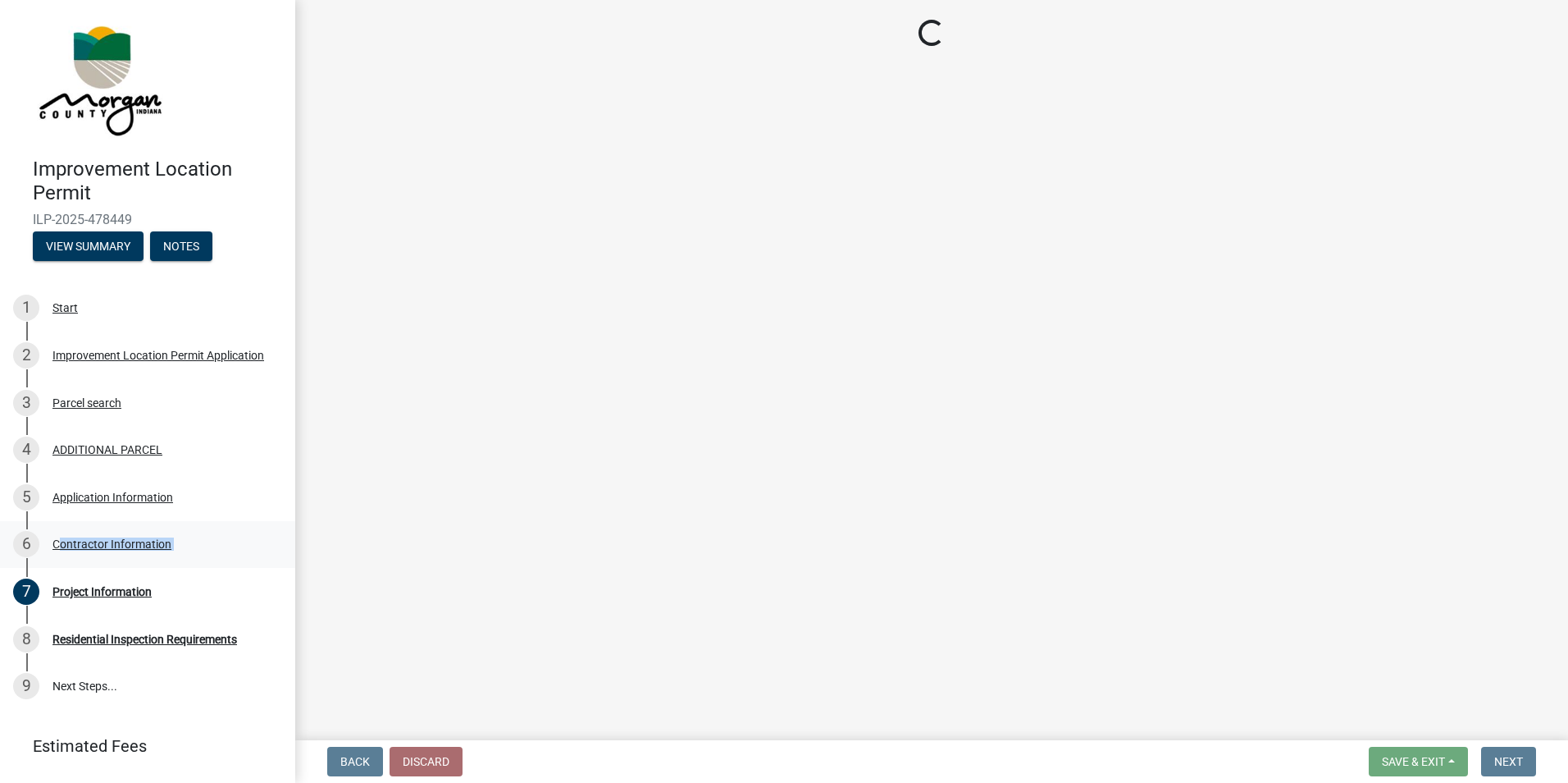
click at [112, 541] on div "Contractor Information" at bounding box center [111, 544] width 119 height 11
drag, startPoint x: 112, startPoint y: 541, endPoint x: 82, endPoint y: 499, distance: 51.6
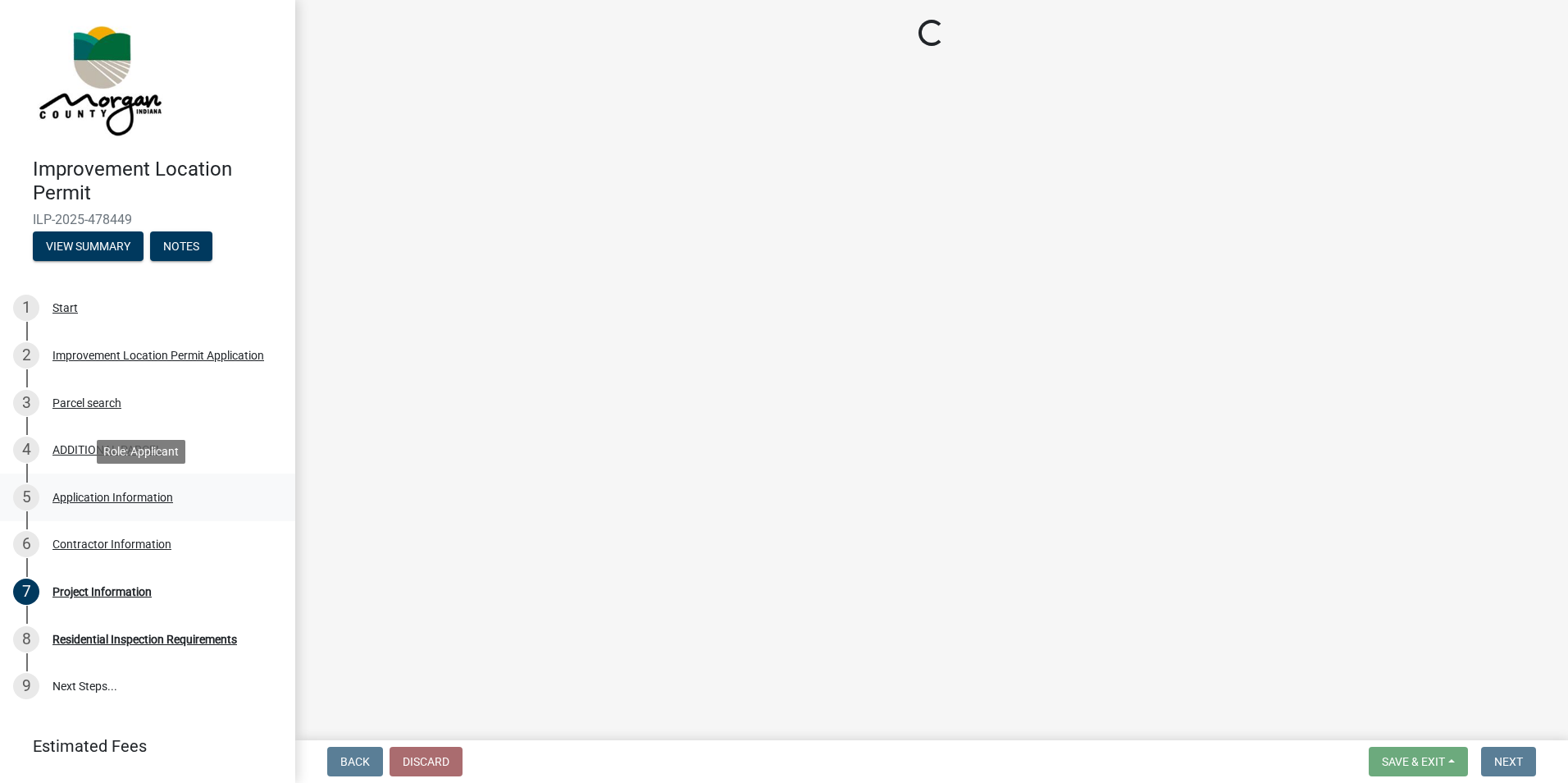
click at [82, 499] on div "Application Information" at bounding box center [112, 497] width 120 height 11
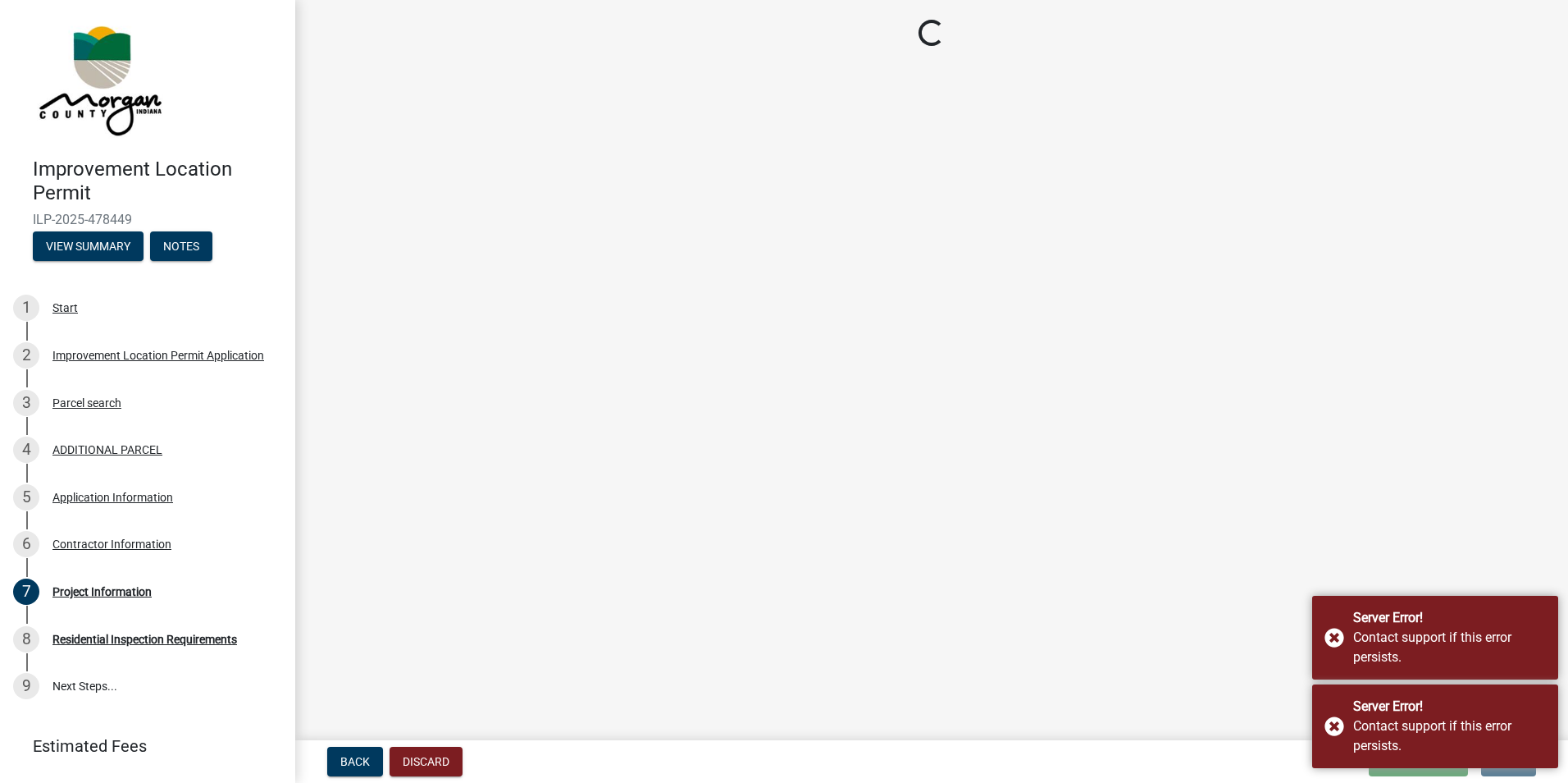
click at [1222, 645] on main "Loading..." at bounding box center [932, 366] width 1273 height 734
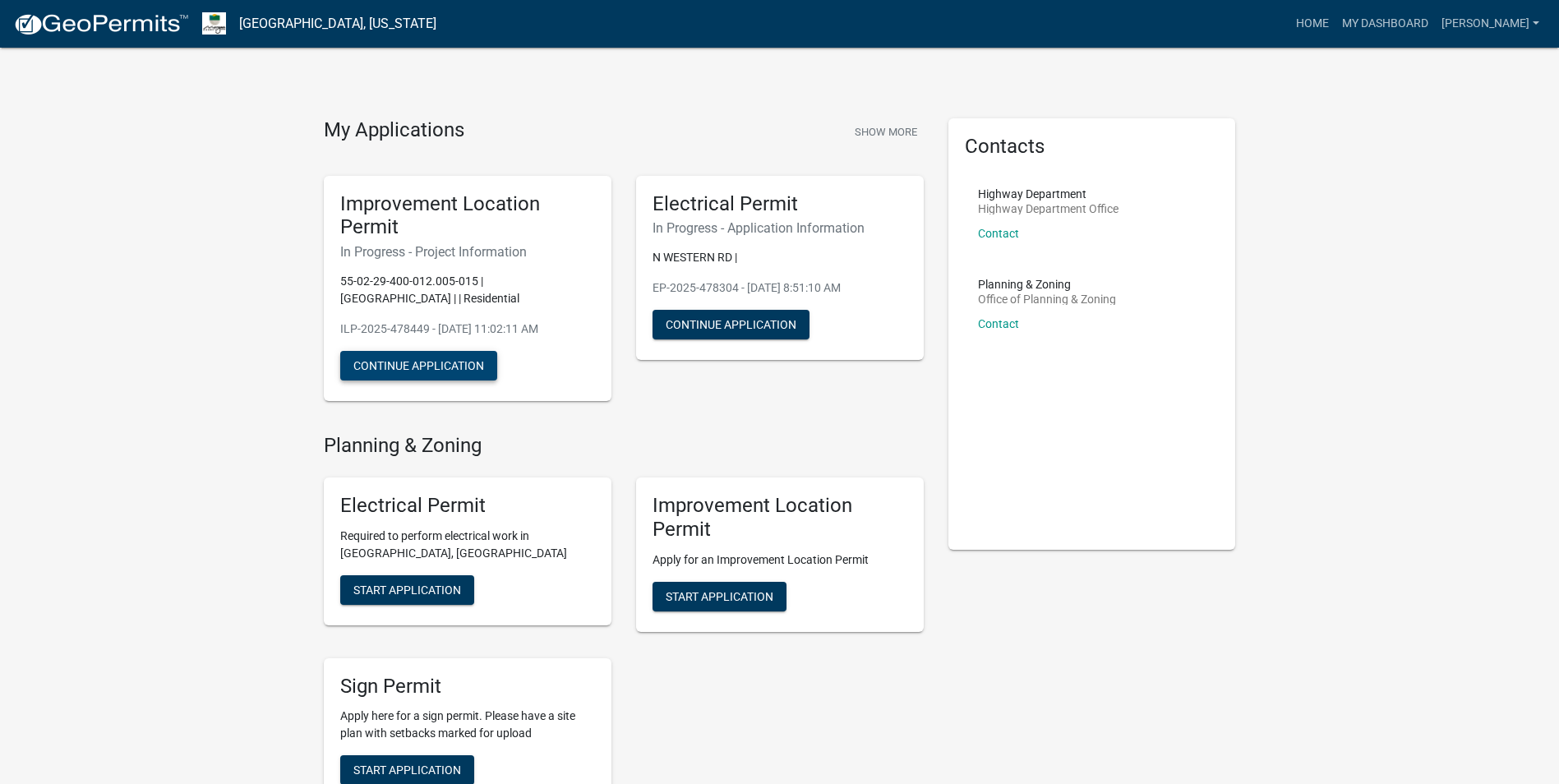
click at [414, 373] on button "Continue Application" at bounding box center [418, 365] width 157 height 29
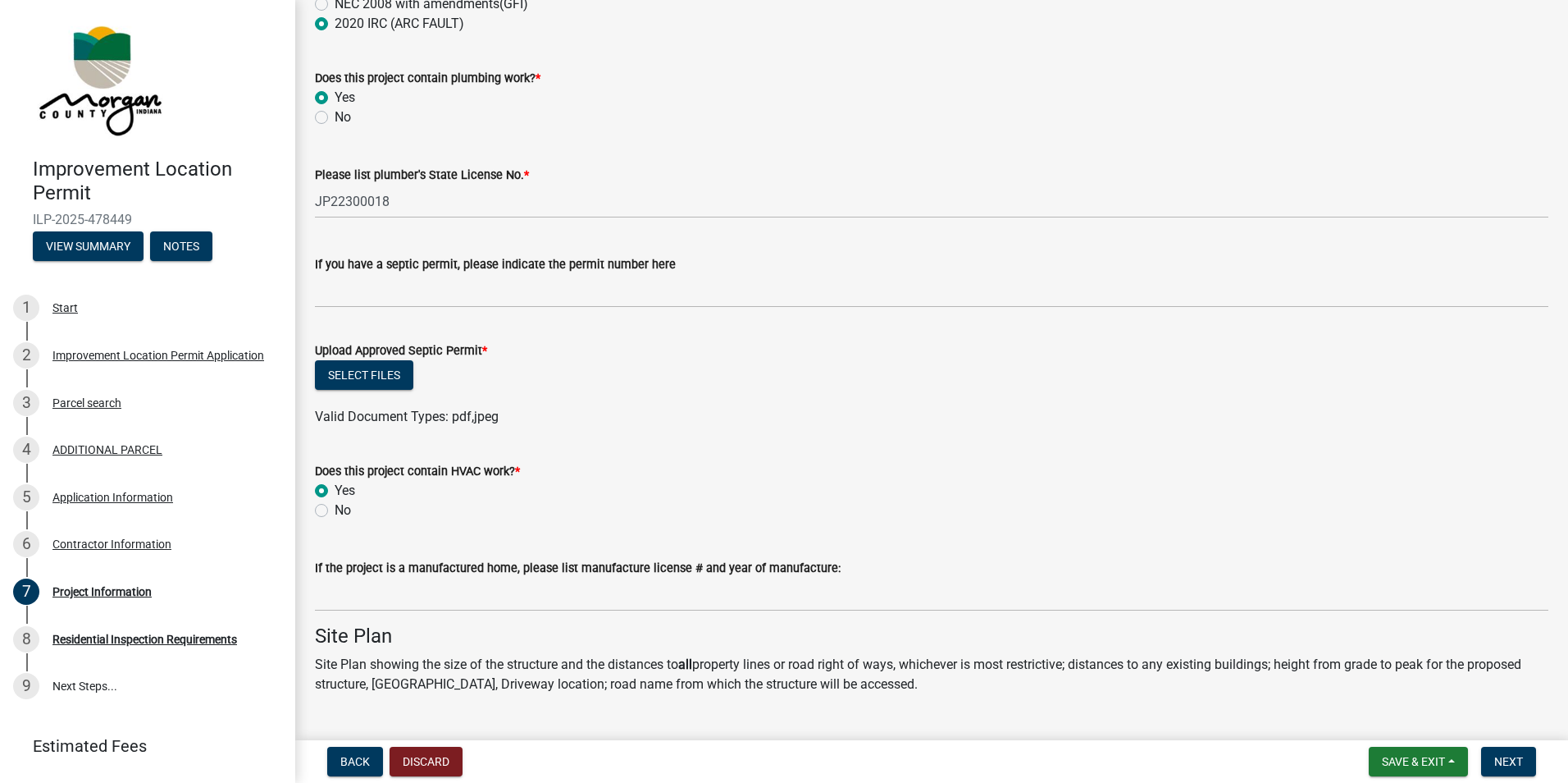
scroll to position [2789, 0]
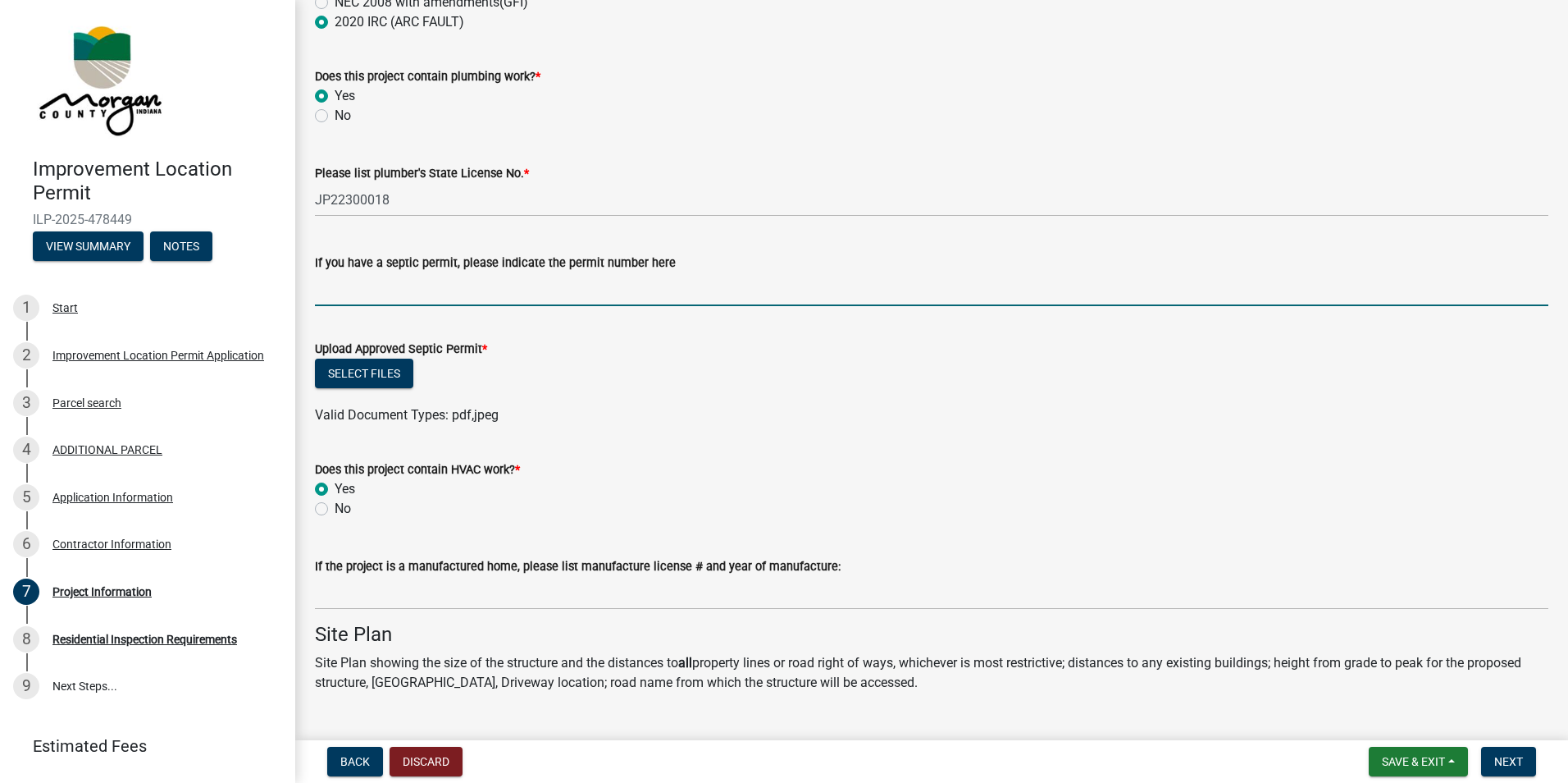
click at [463, 297] on input "If you have a septic permit, please indicate the permit number here" at bounding box center [932, 289] width 1233 height 33
type input "25-119"
click at [377, 366] on button "Select files" at bounding box center [364, 373] width 99 height 29
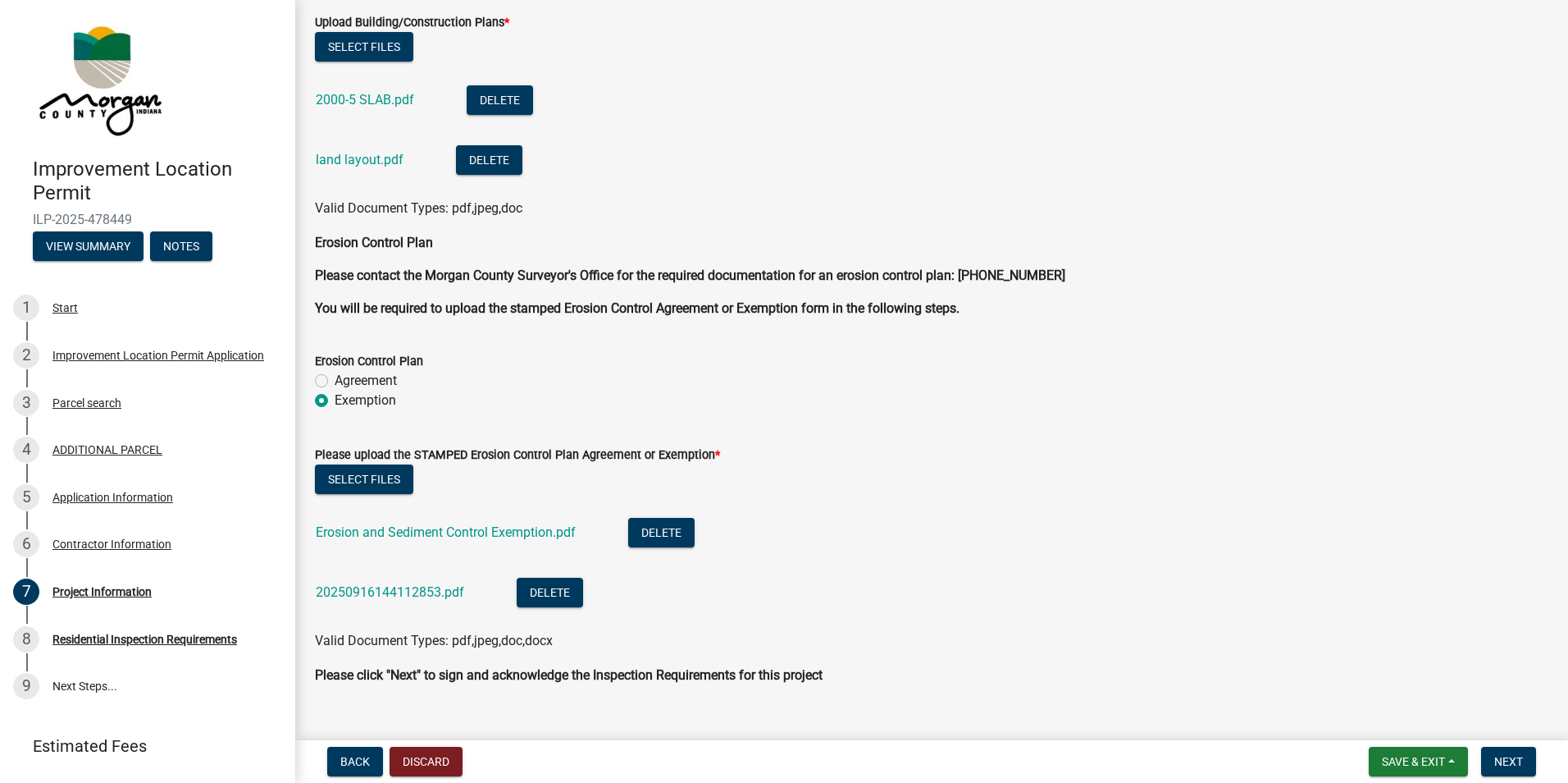
scroll to position [4249, 0]
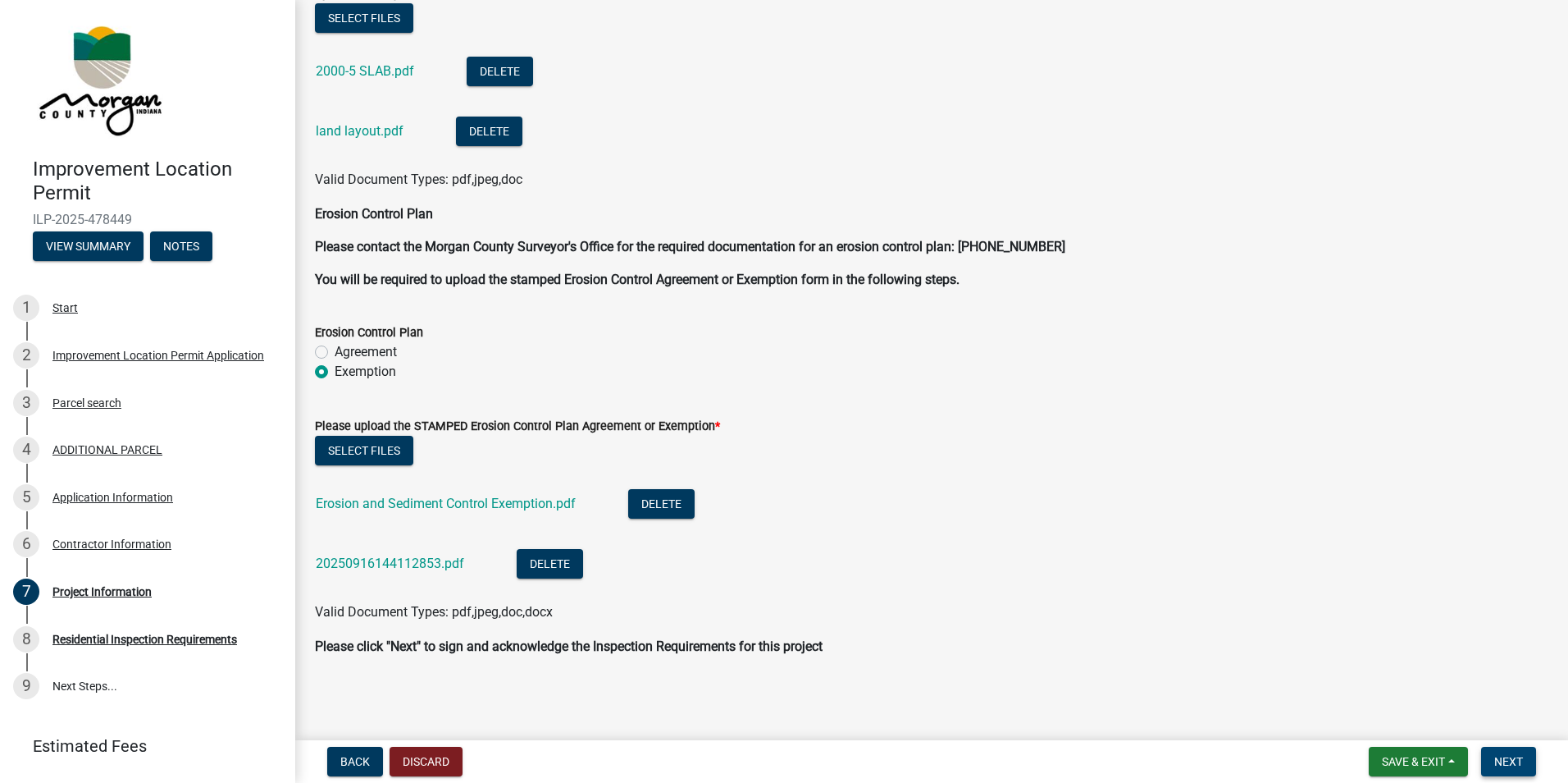
click at [1503, 755] on span "Next" at bounding box center [1508, 761] width 28 height 13
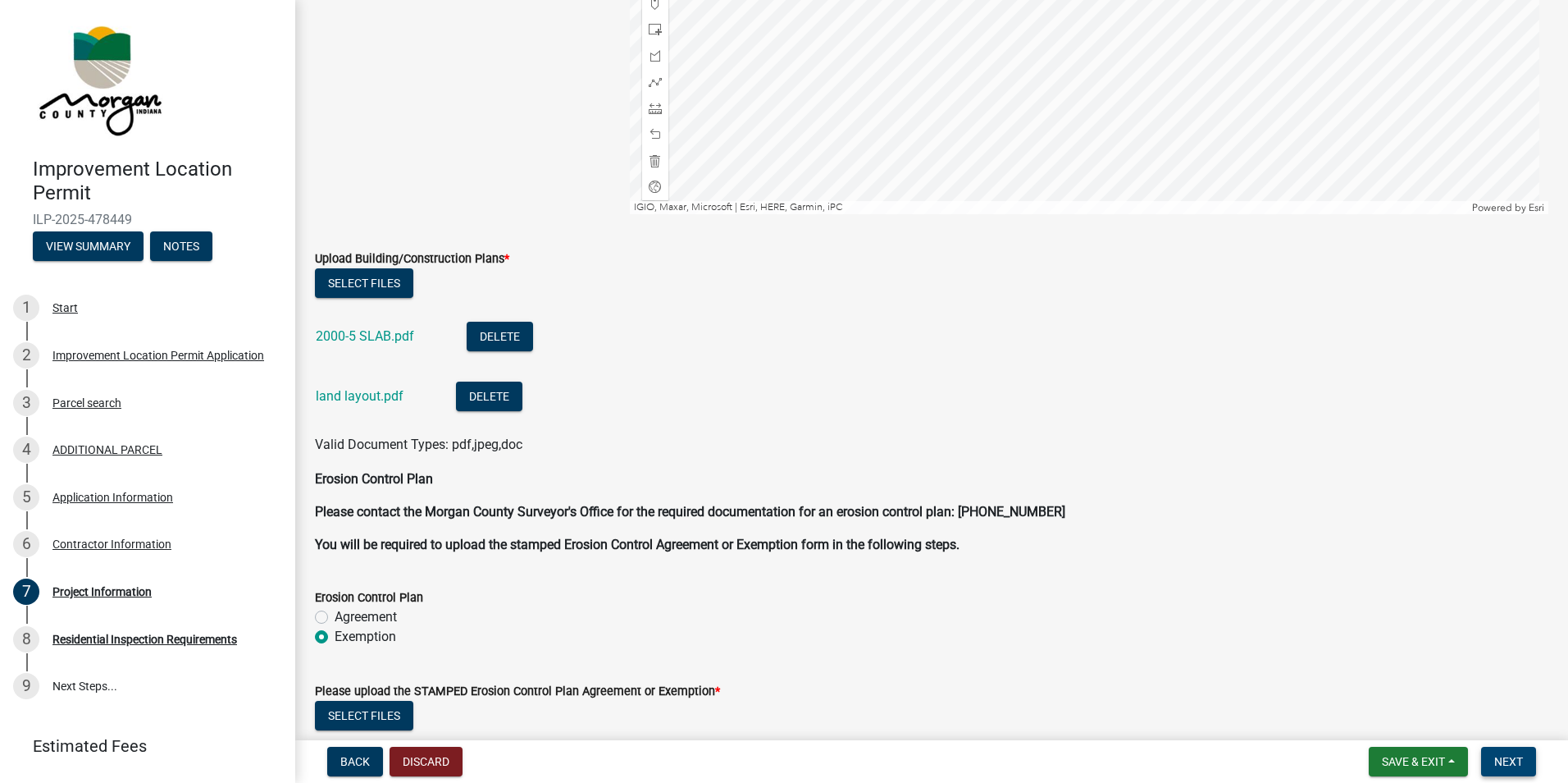
scroll to position [3954, 0]
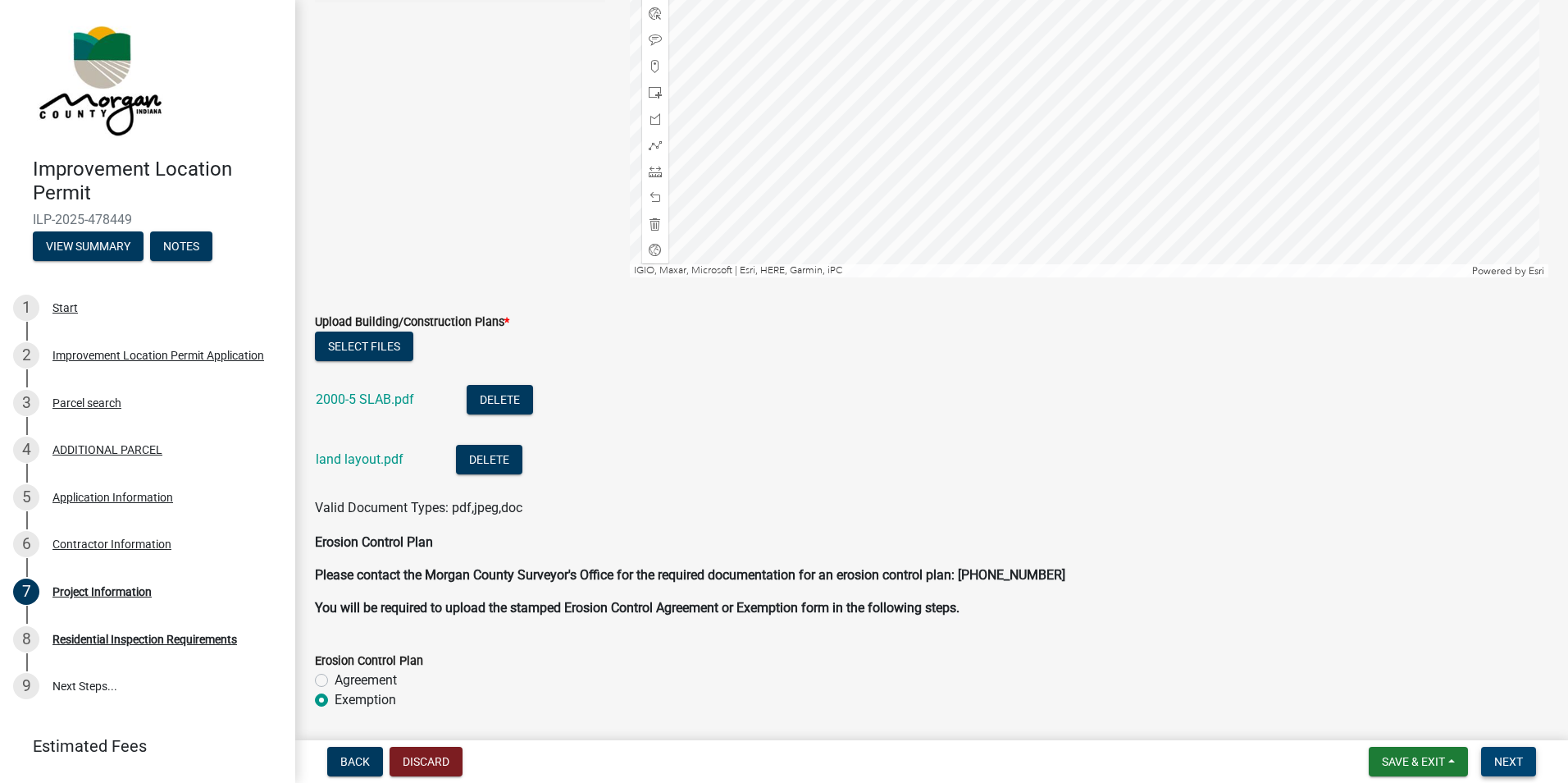
click at [1507, 760] on span "Next" at bounding box center [1508, 761] width 28 height 13
click at [1511, 760] on span "Next" at bounding box center [1508, 761] width 28 height 13
click at [1431, 763] on span "Save & Exit" at bounding box center [1413, 761] width 64 height 13
click at [1406, 684] on button "Save" at bounding box center [1402, 679] width 131 height 39
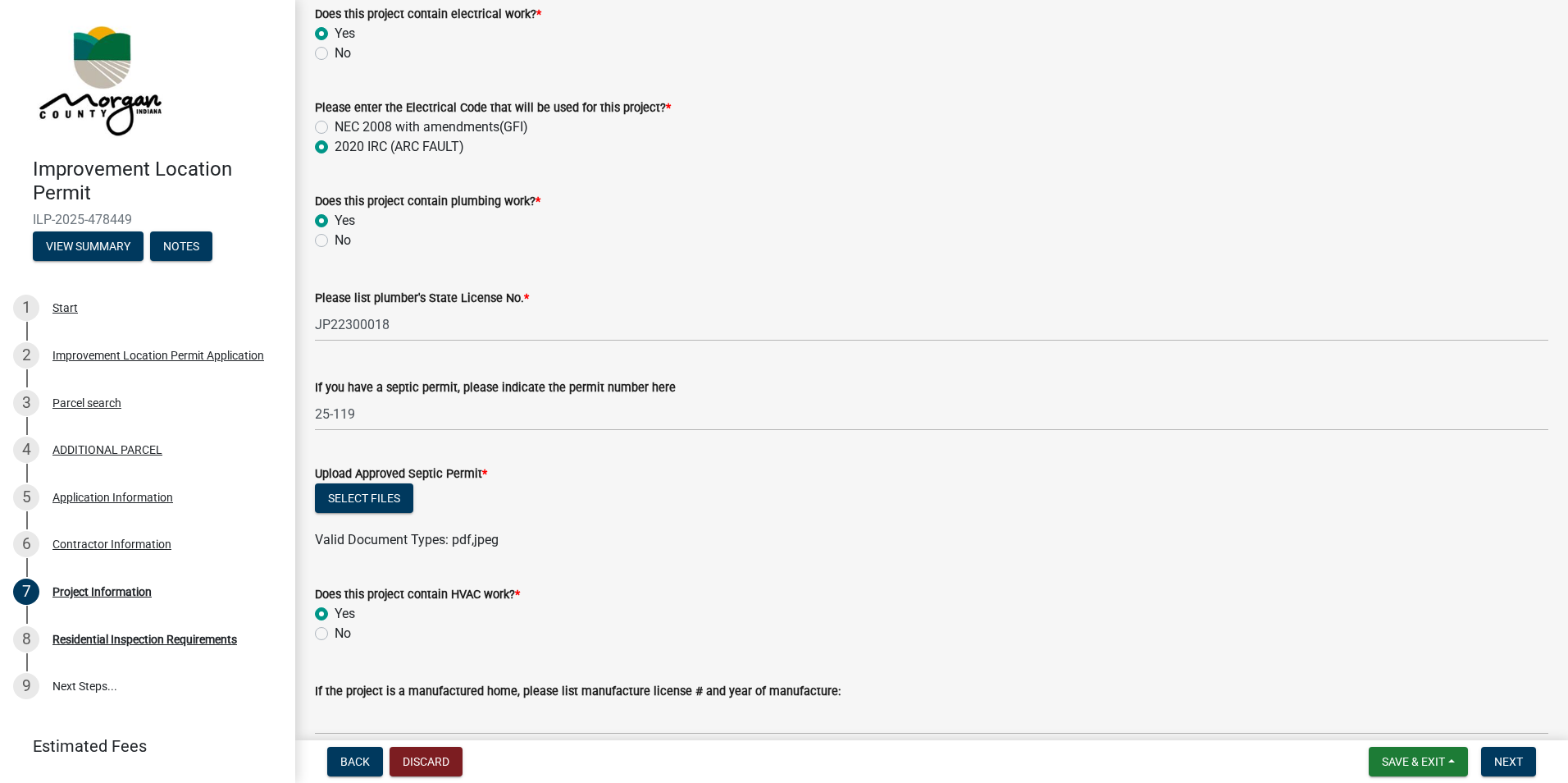
scroll to position [2708, 0]
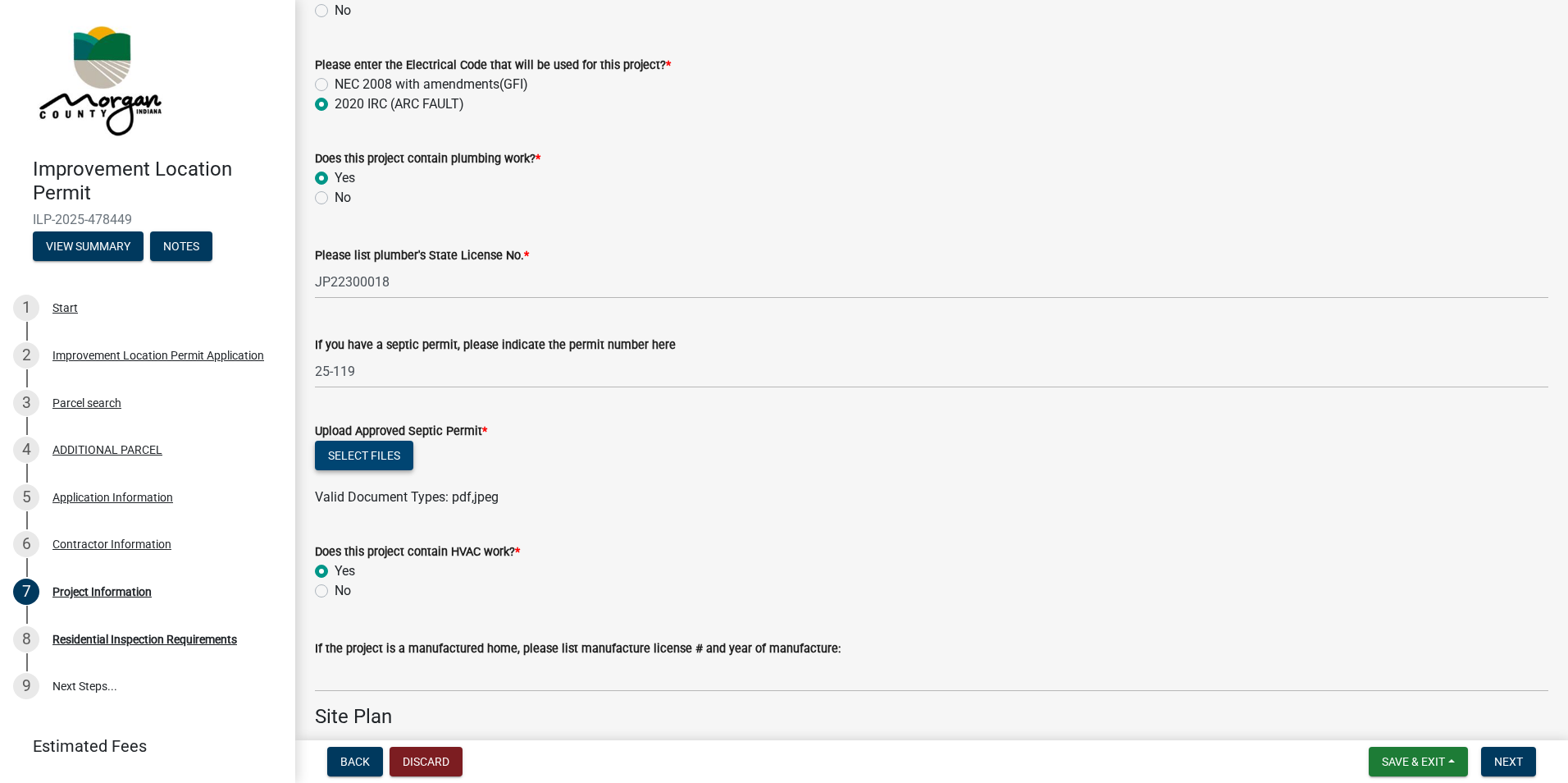
click at [391, 460] on button "Select files" at bounding box center [364, 455] width 99 height 29
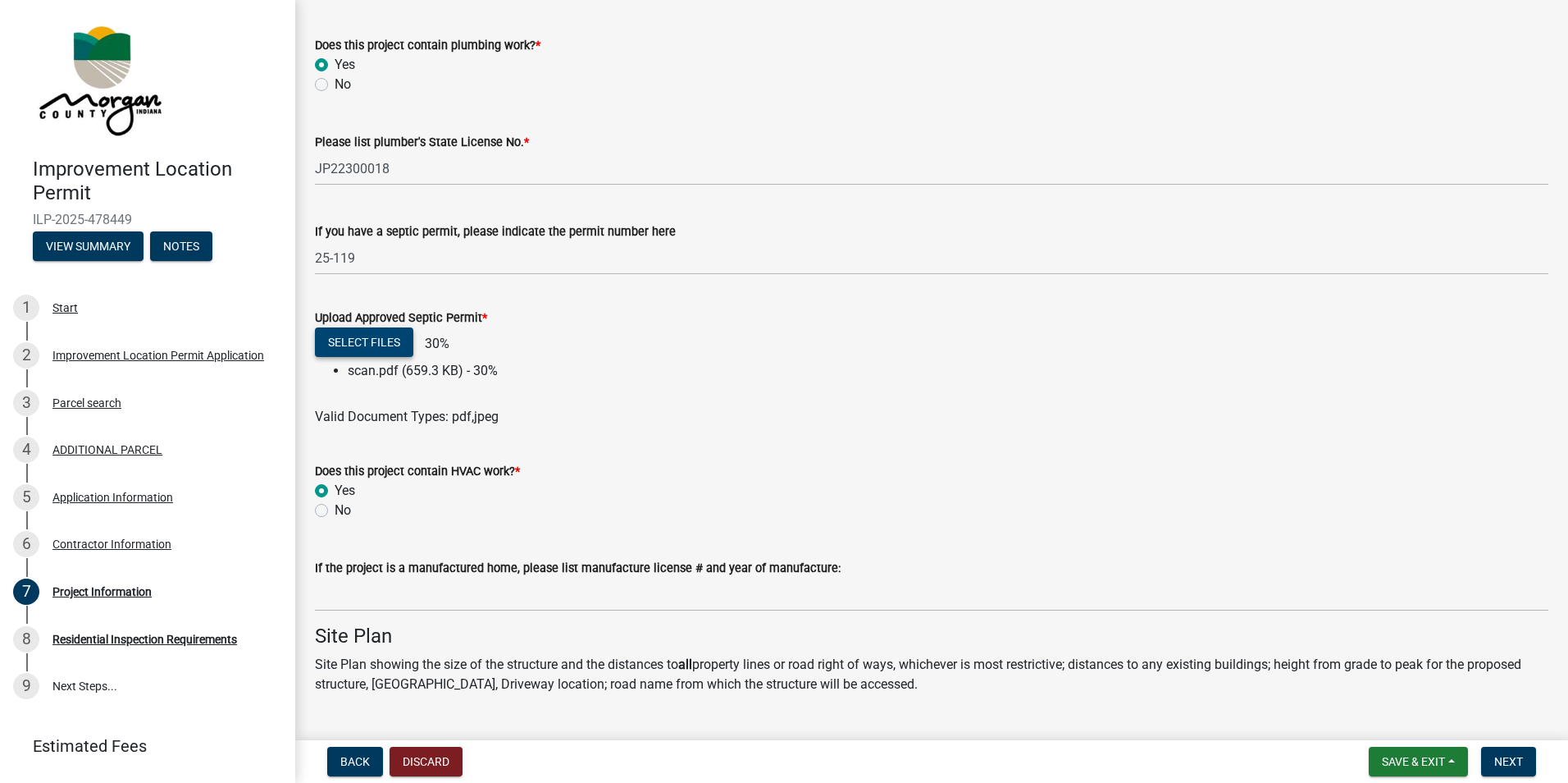
scroll to position [2814, 0]
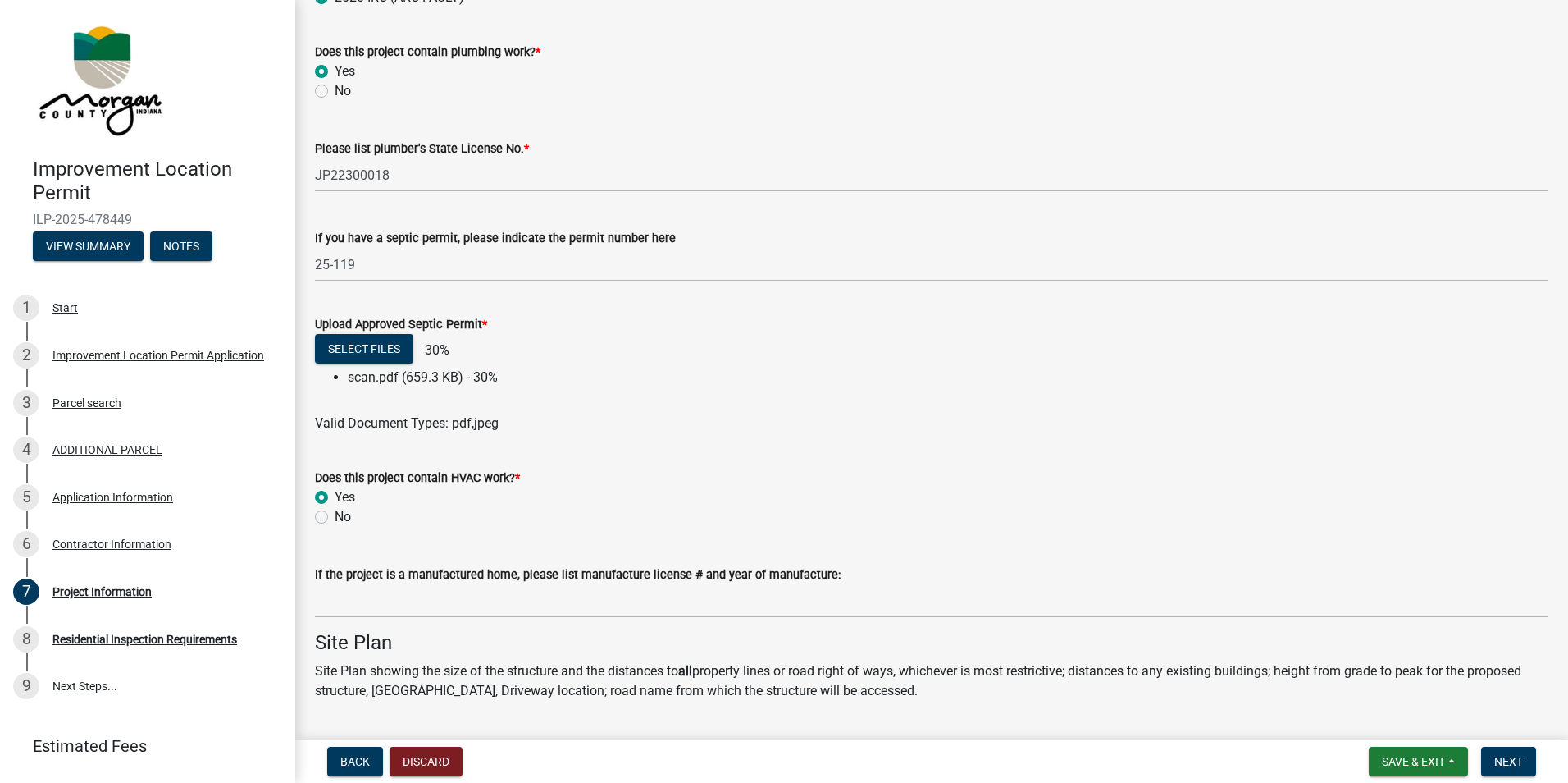
drag, startPoint x: 507, startPoint y: 379, endPoint x: 341, endPoint y: 379, distance: 166.0
click at [341, 379] on ul "scan.pdf (659.3 KB) - 30%" at bounding box center [932, 377] width 1233 height 20
drag, startPoint x: 341, startPoint y: 379, endPoint x: 410, endPoint y: 380, distance: 69.0
click at [410, 380] on li "scan.pdf (659.3 KB) - 30%" at bounding box center [949, 377] width 1201 height 20
drag, startPoint x: 511, startPoint y: 376, endPoint x: 320, endPoint y: 392, distance: 191.7
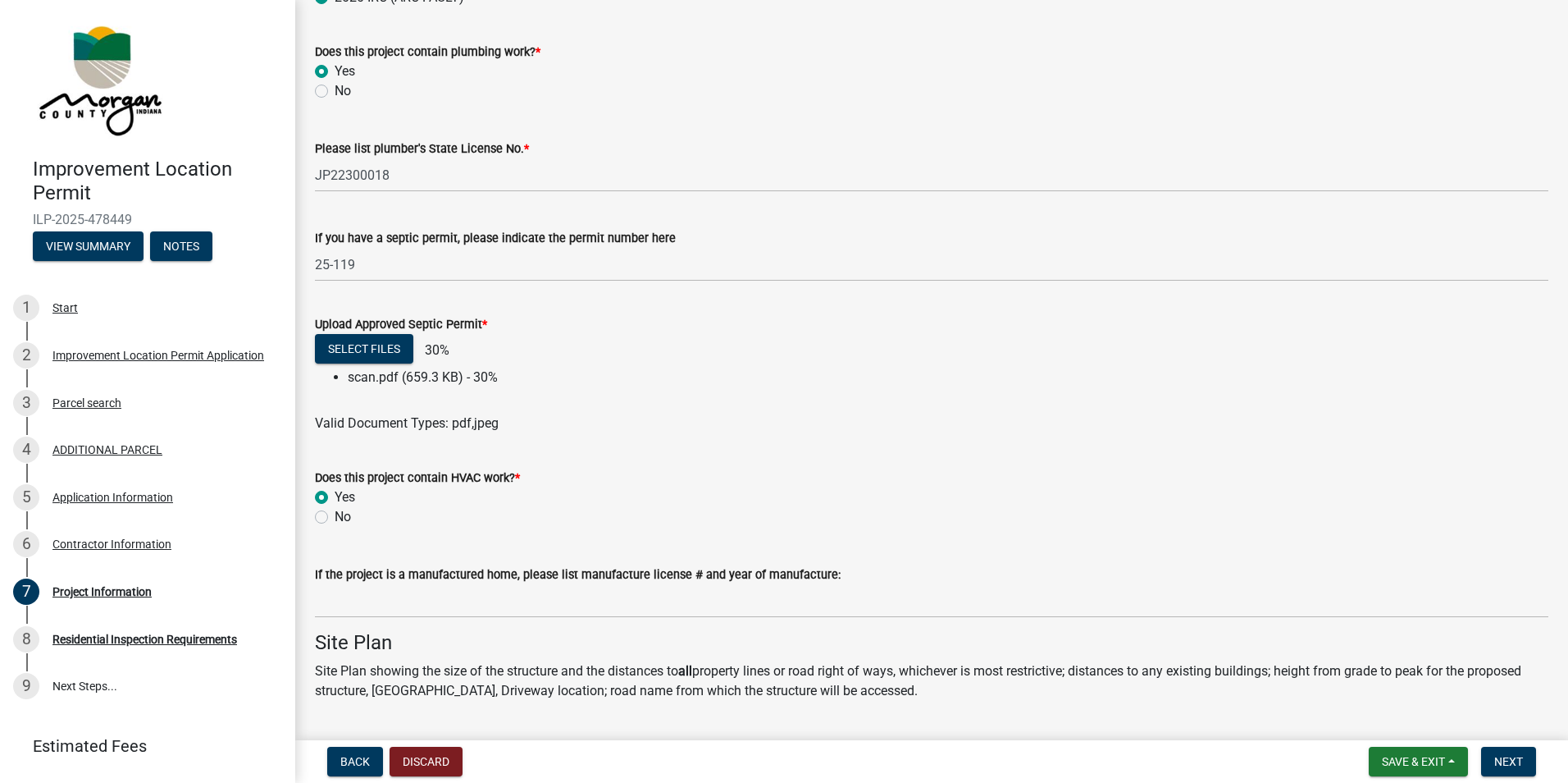
click at [319, 392] on wm-upload "Select files 30% scan.pdf (659.3 KB) - 30% Valid Document Types: pdf,jpeg" at bounding box center [932, 383] width 1233 height 100
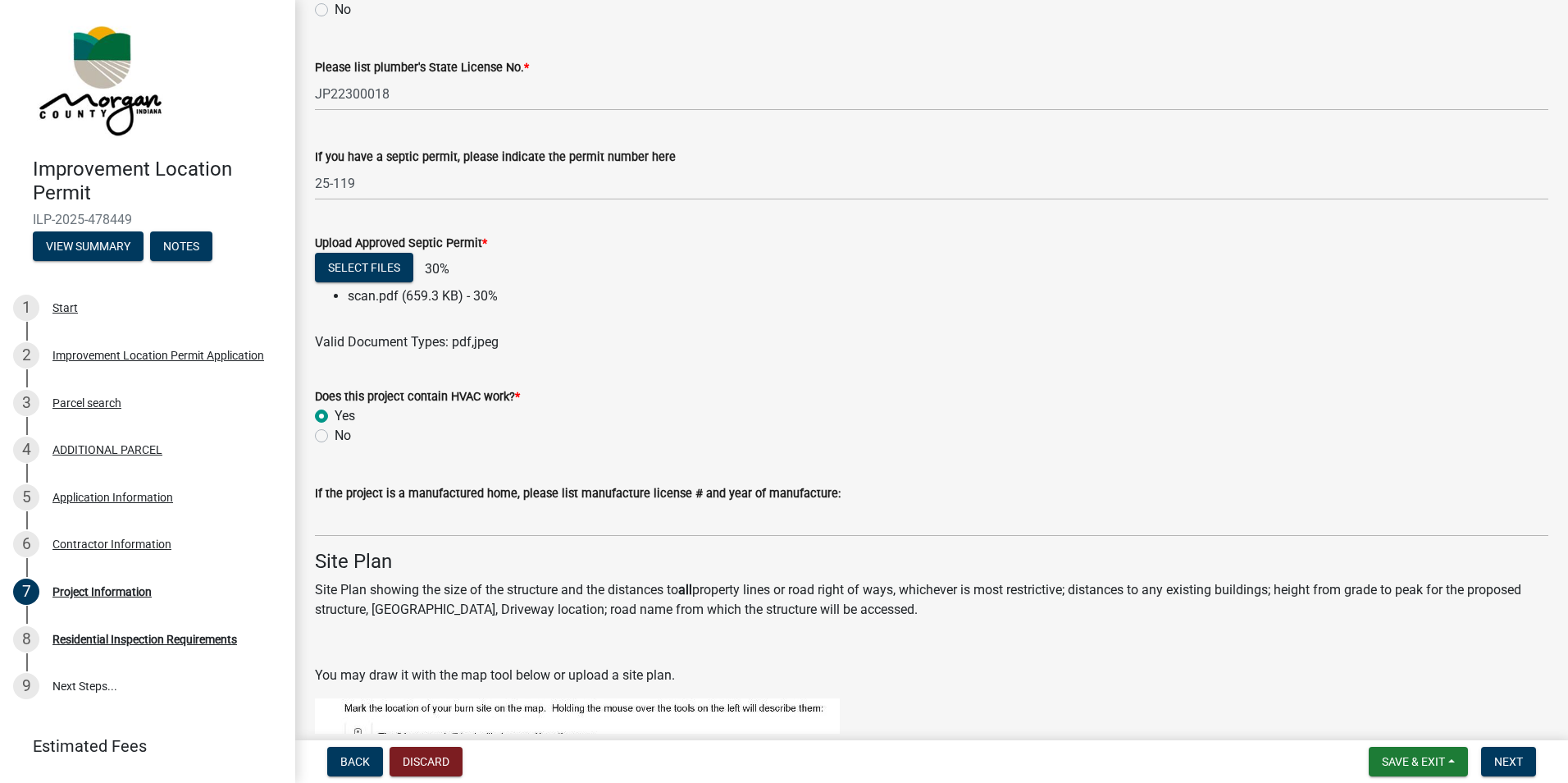
scroll to position [3142, 0]
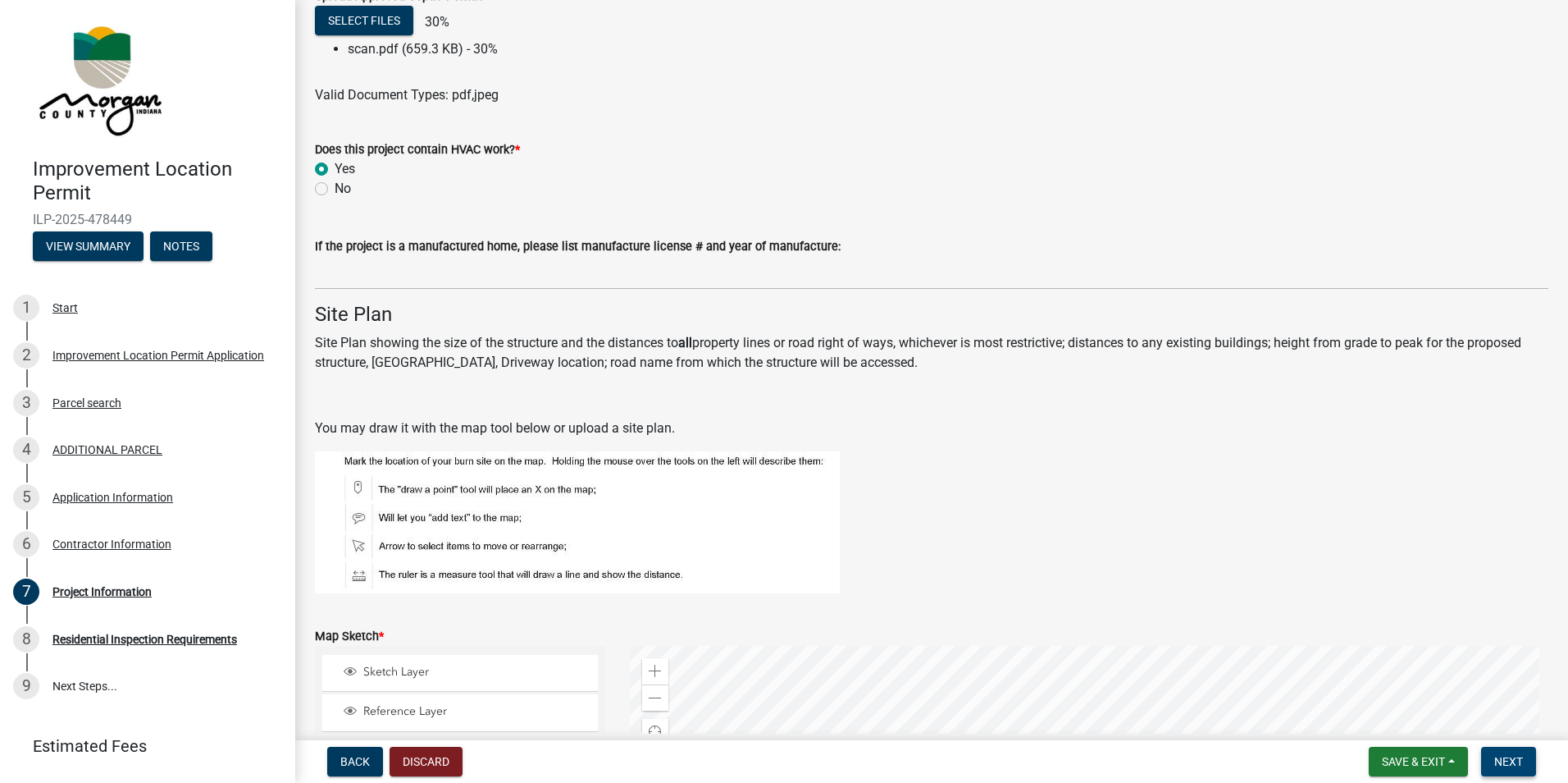
click at [1507, 755] on span "Next" at bounding box center [1508, 761] width 28 height 13
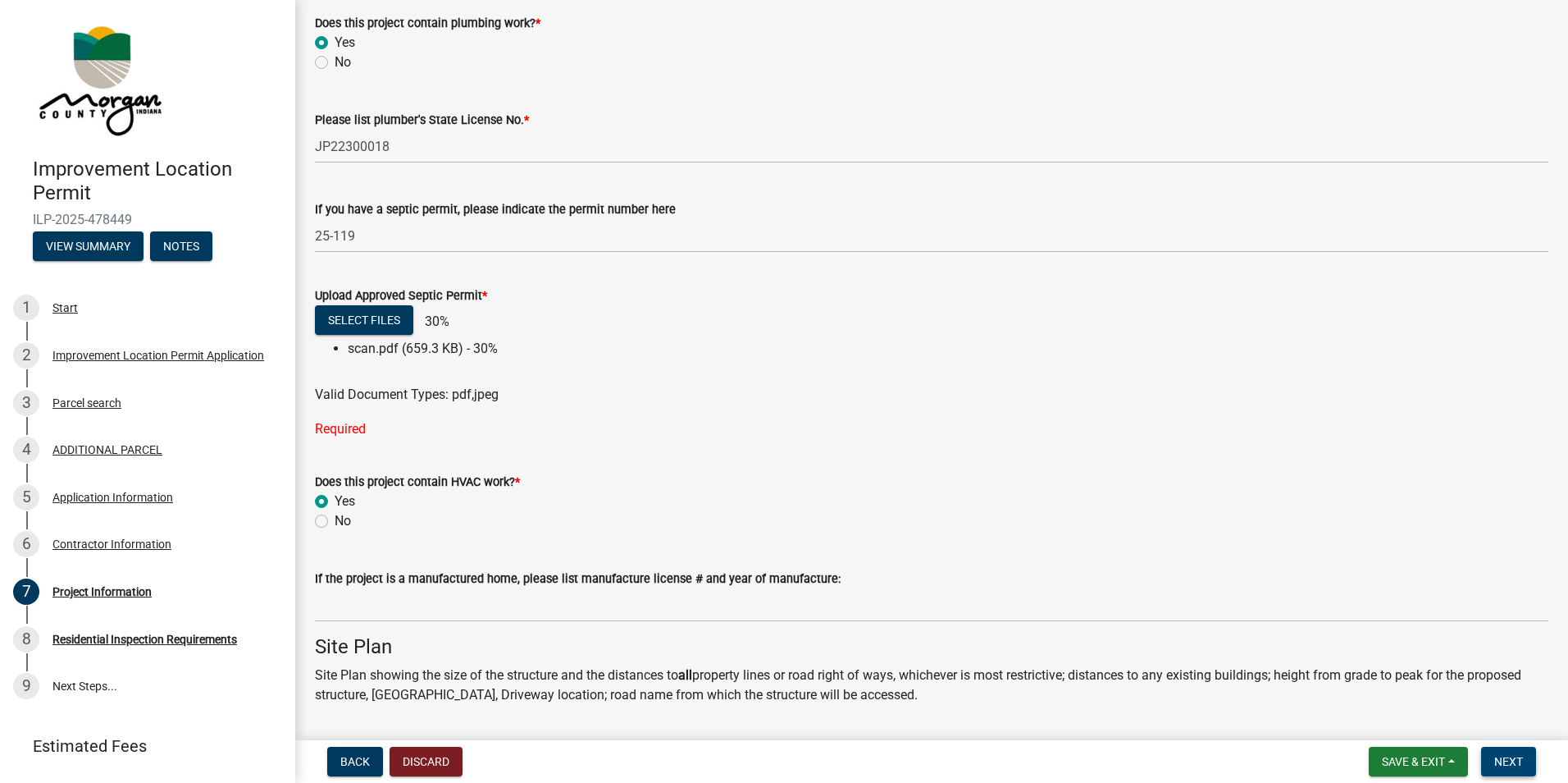
scroll to position [2814, 0]
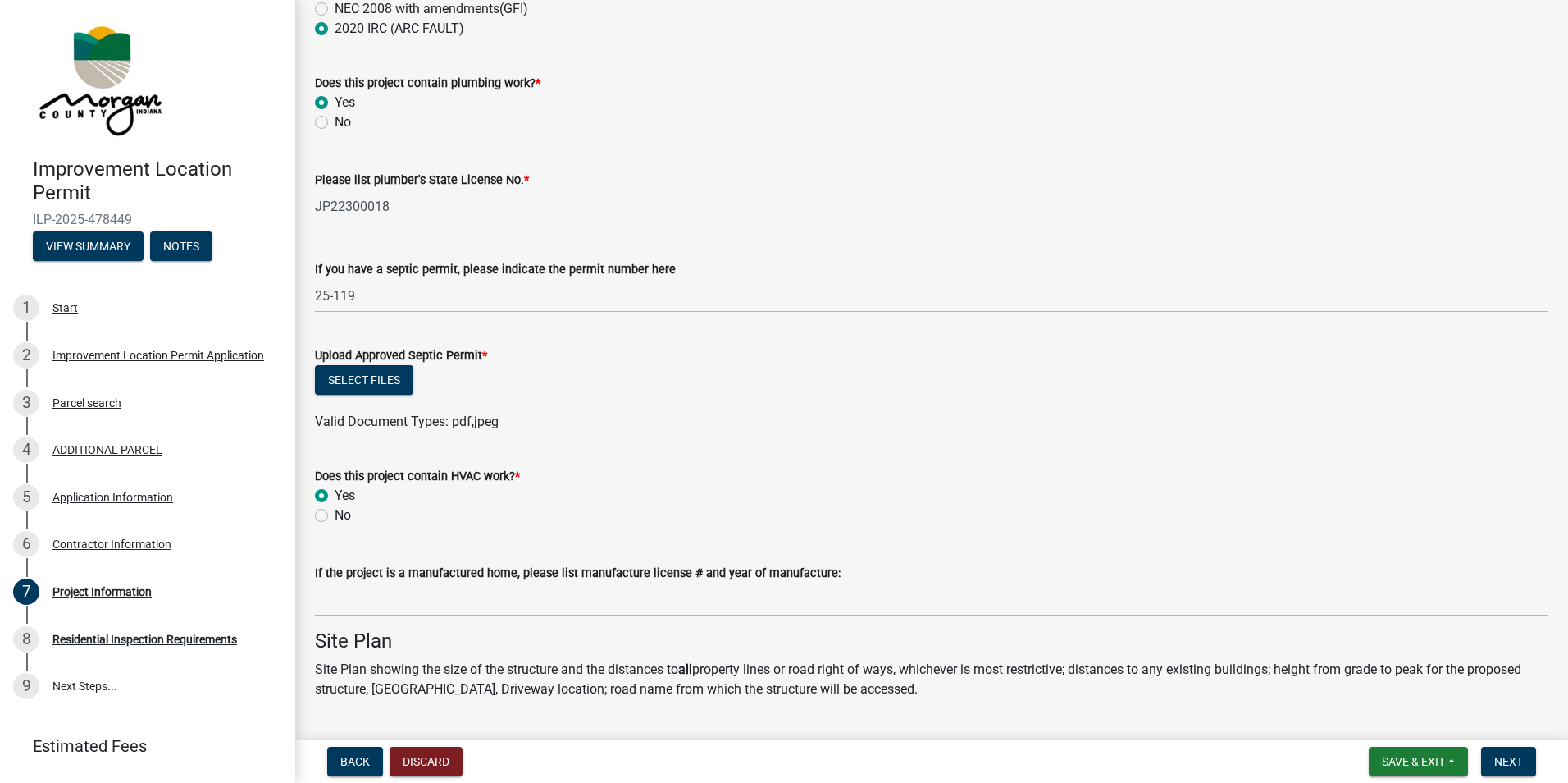
scroll to position [2789, 0]
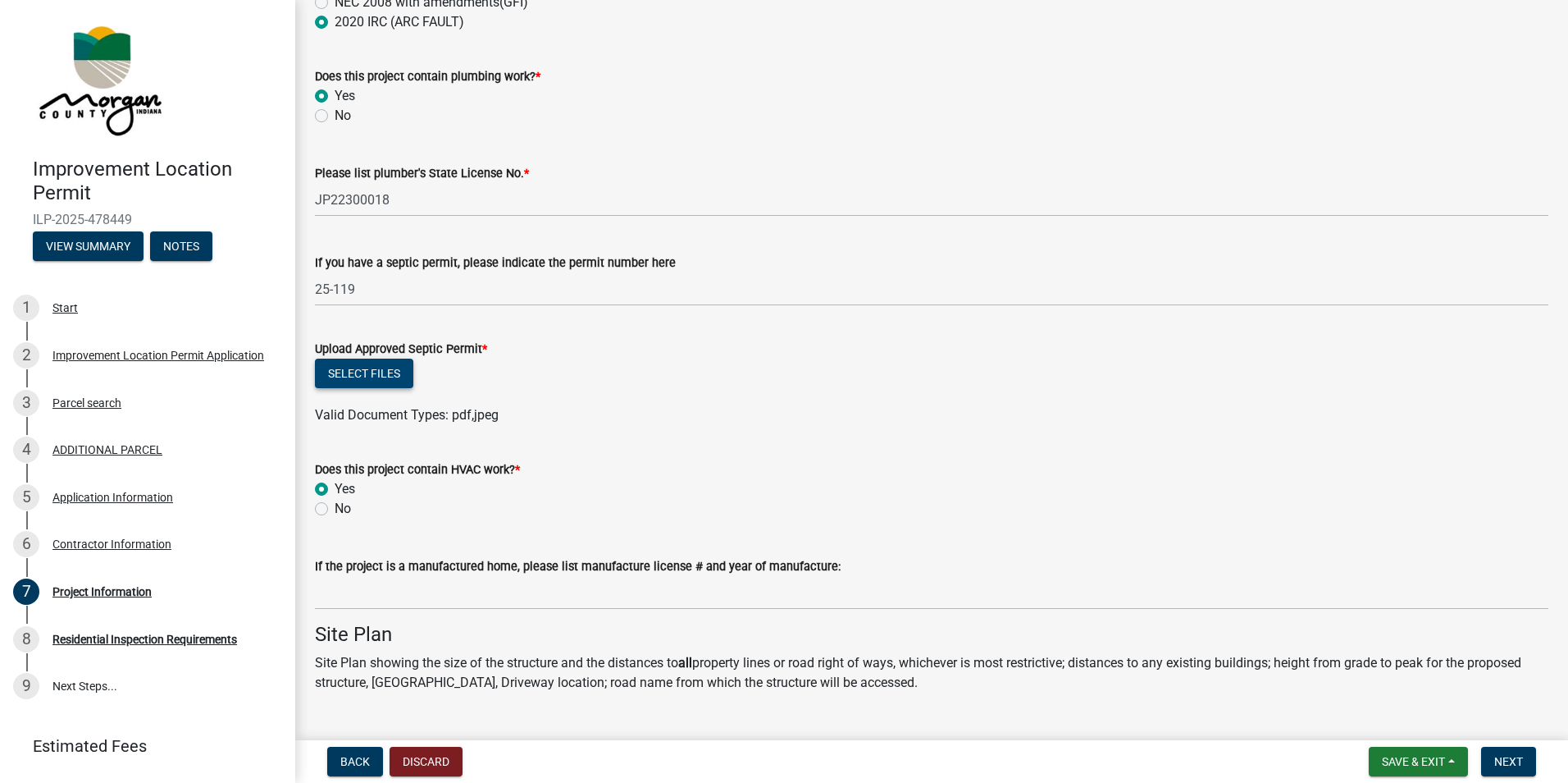
click at [372, 377] on button "Select files" at bounding box center [364, 373] width 99 height 29
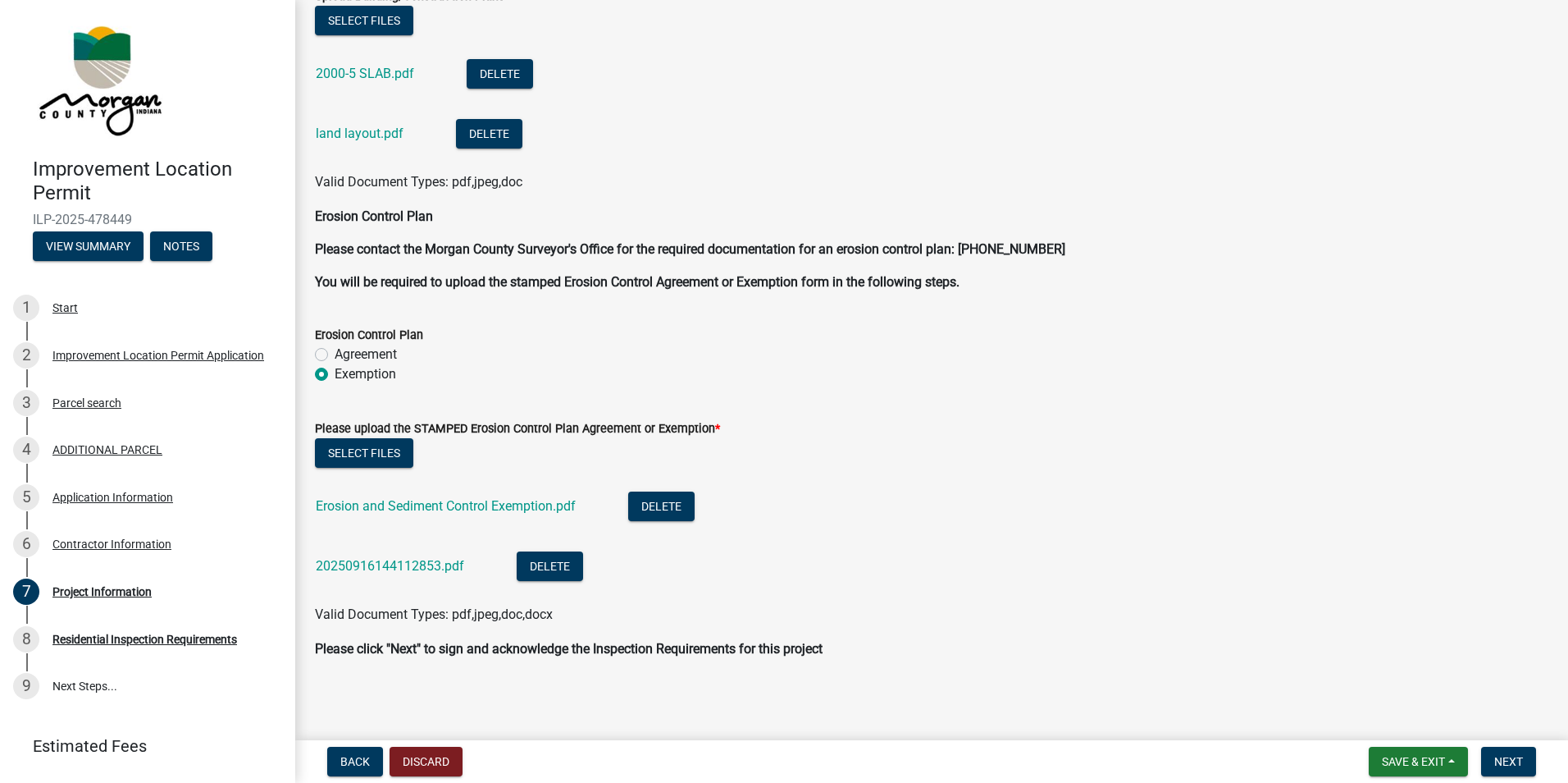
scroll to position [4249, 0]
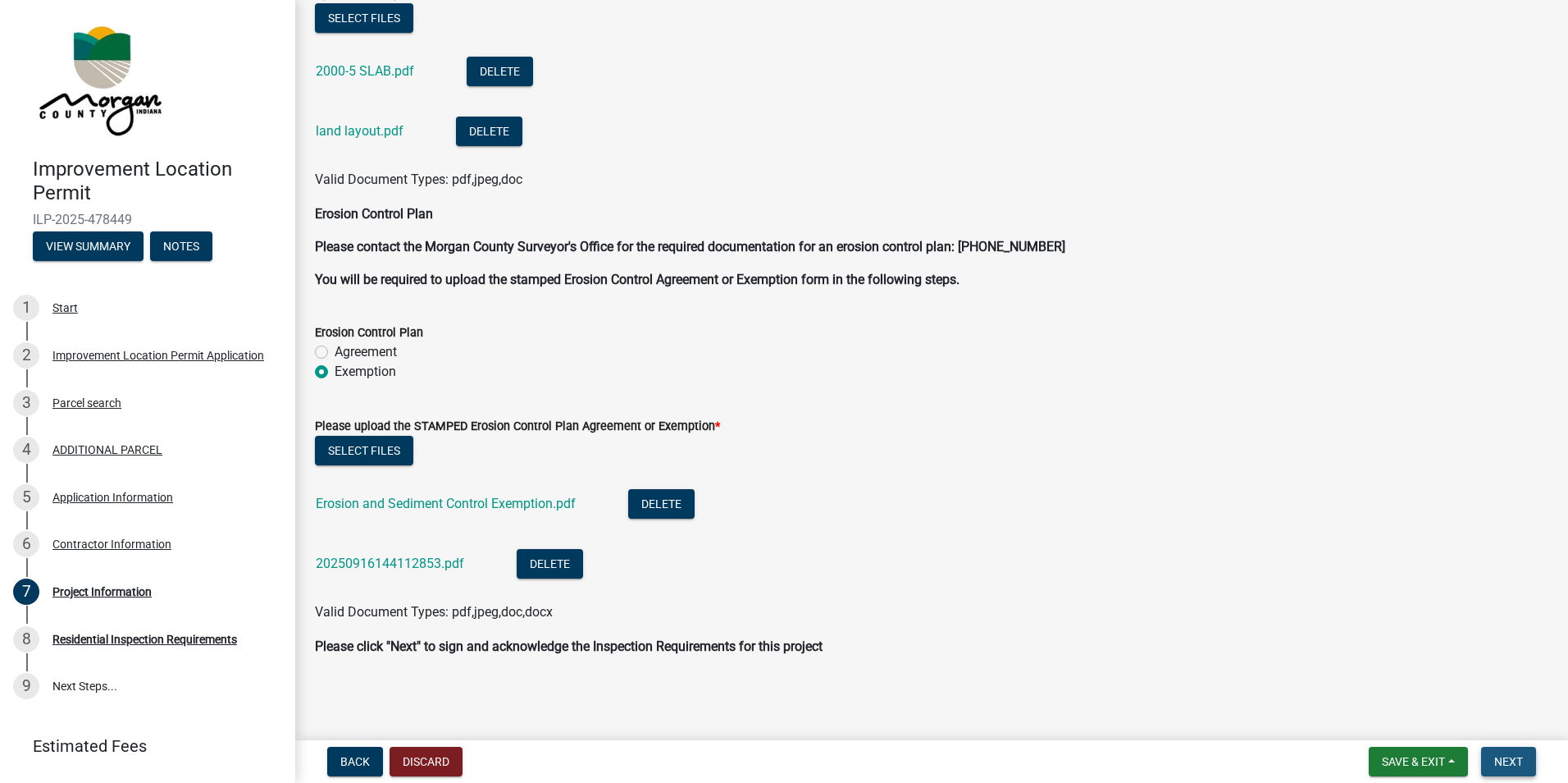
click at [1502, 764] on span "Next" at bounding box center [1508, 761] width 28 height 13
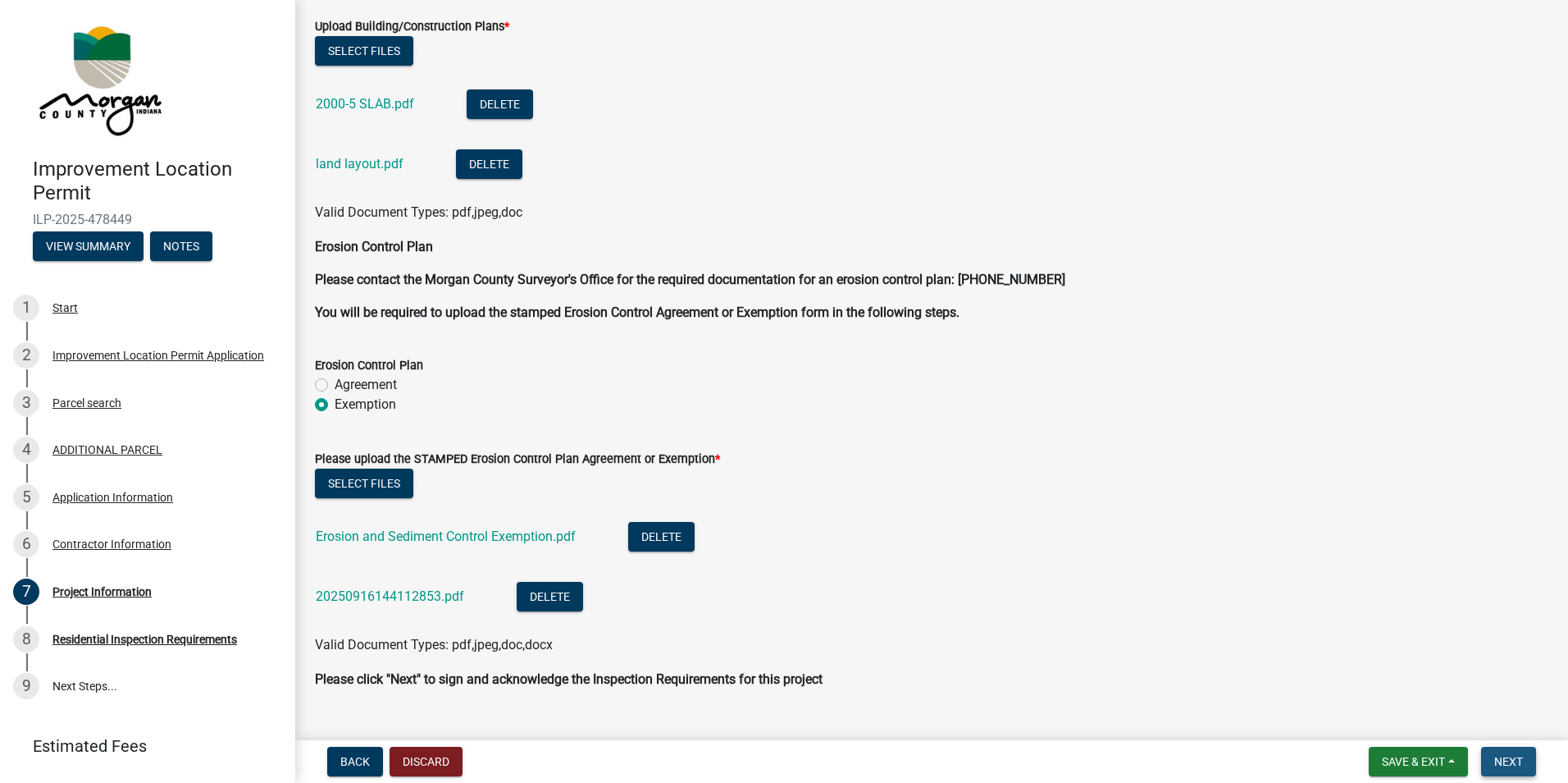
scroll to position [4282, 0]
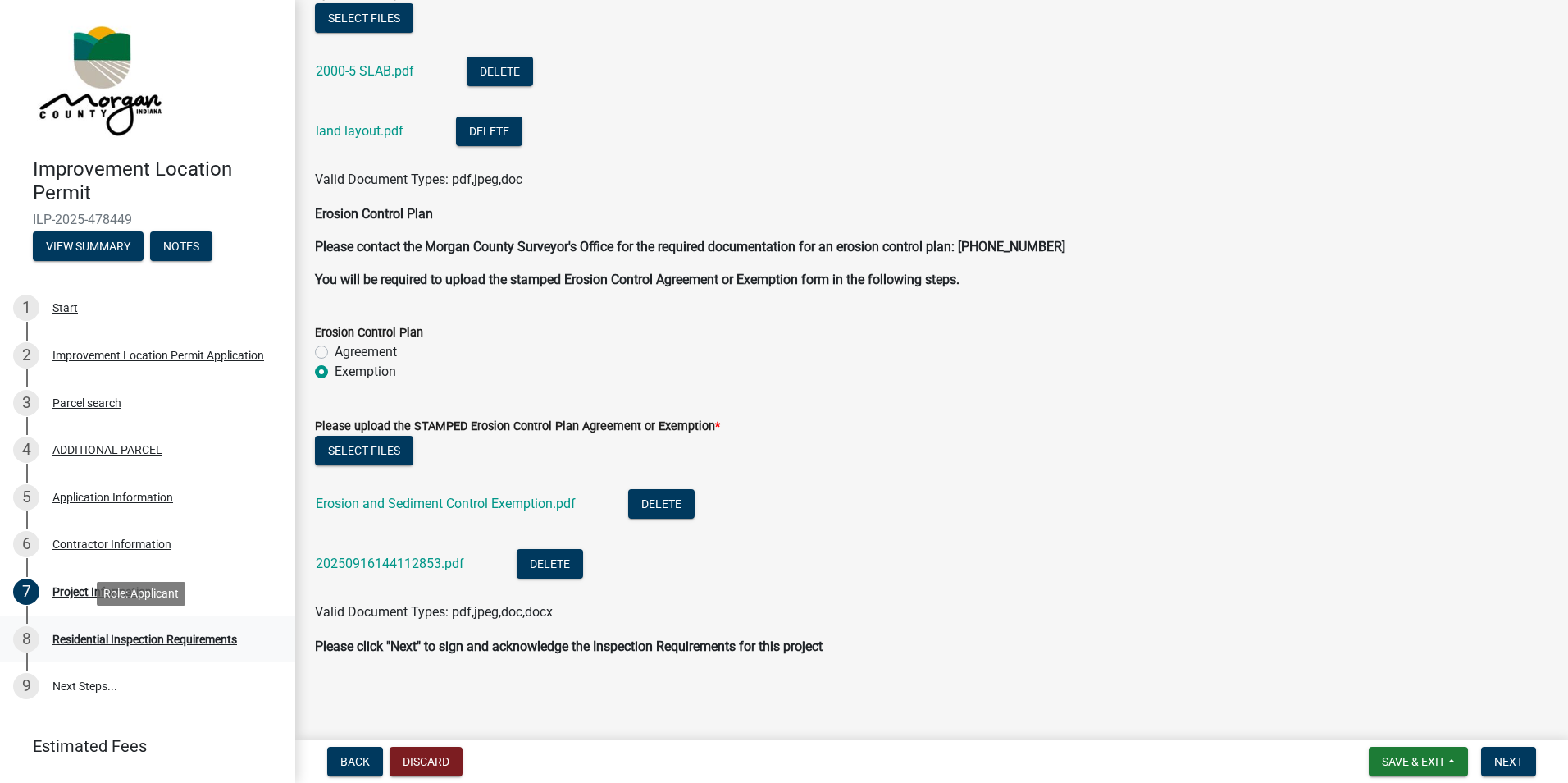
click at [175, 643] on div "Residential Inspection Requirements" at bounding box center [144, 639] width 185 height 11
click at [64, 586] on div "Project Information" at bounding box center [101, 591] width 100 height 11
click at [65, 550] on div "Contractor Information" at bounding box center [111, 544] width 119 height 11
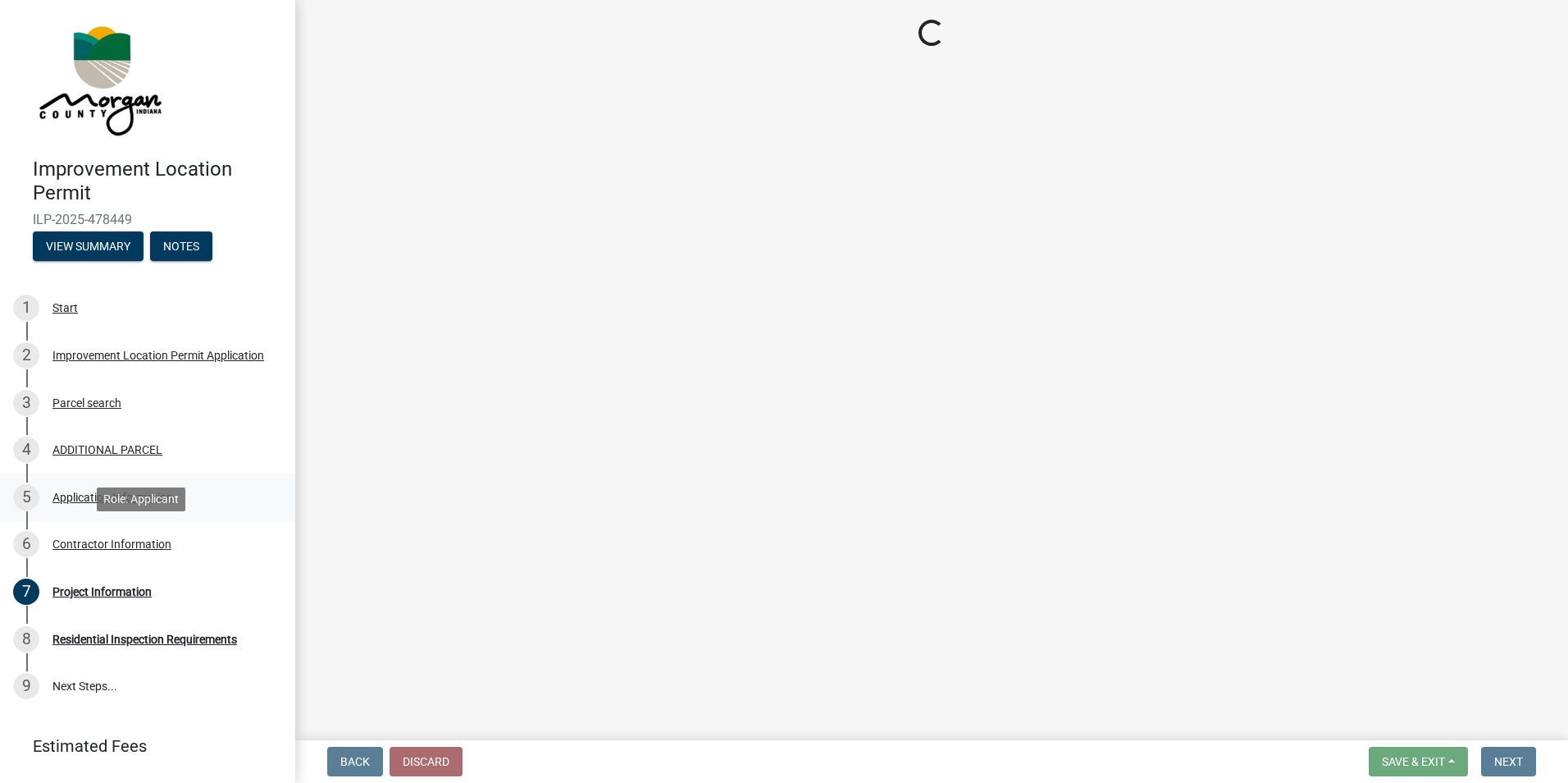
scroll to position [0, 0]
click at [78, 479] on link "5 Application Information" at bounding box center [147, 497] width 295 height 47
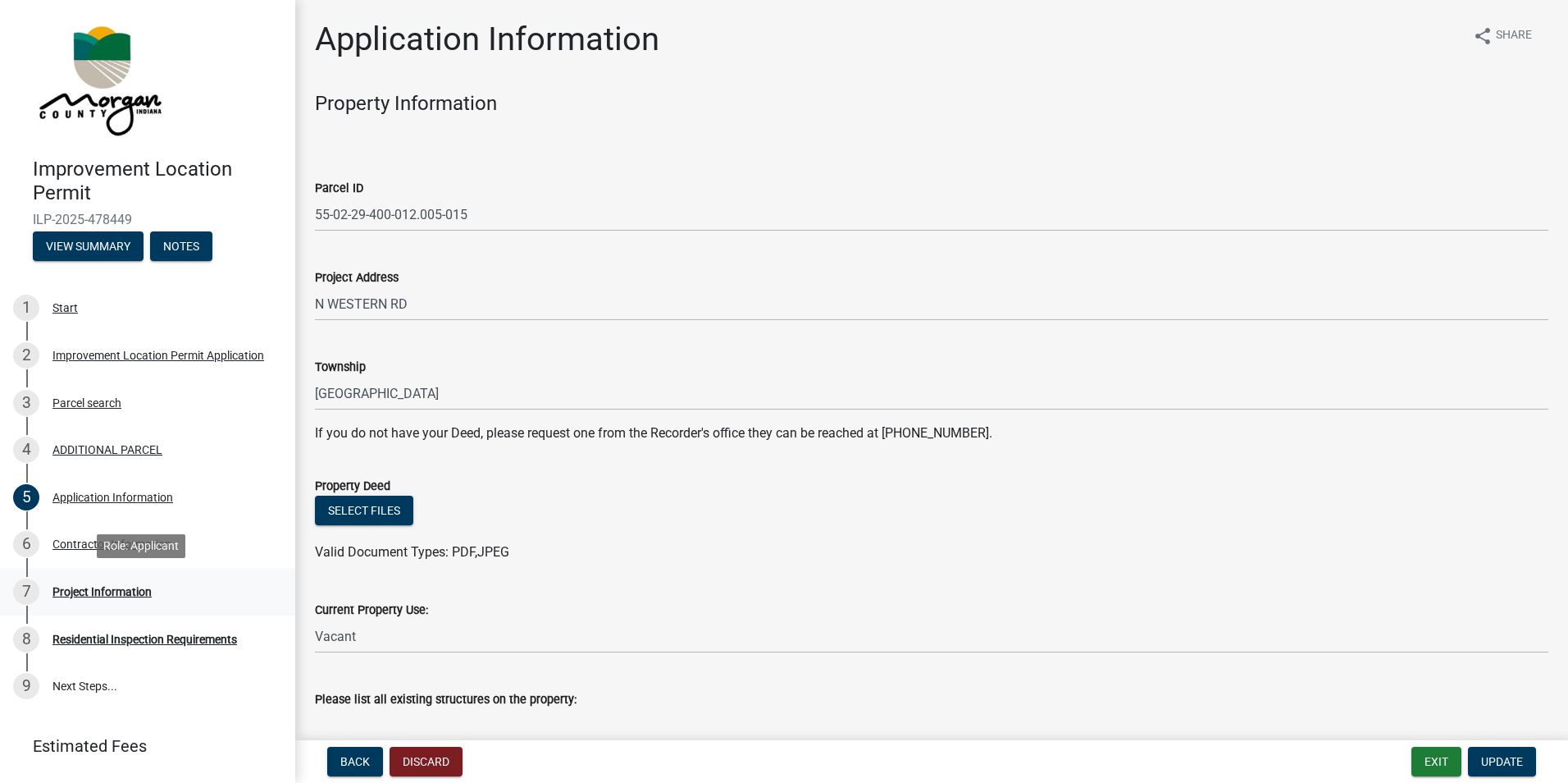
click at [74, 589] on div "Project Information" at bounding box center [101, 591] width 100 height 11
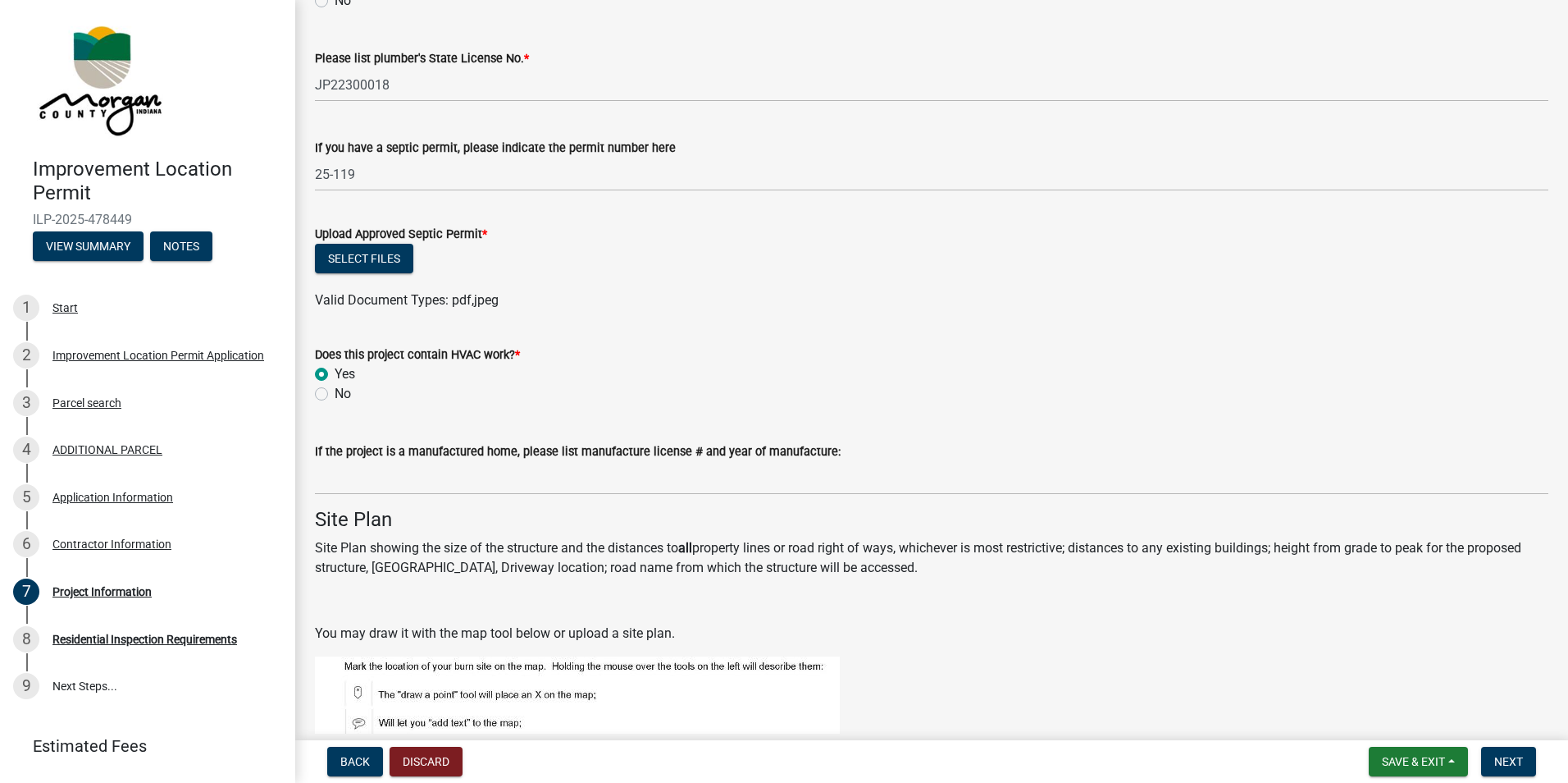
scroll to position [2904, 0]
click at [1517, 764] on span "Next" at bounding box center [1508, 761] width 28 height 13
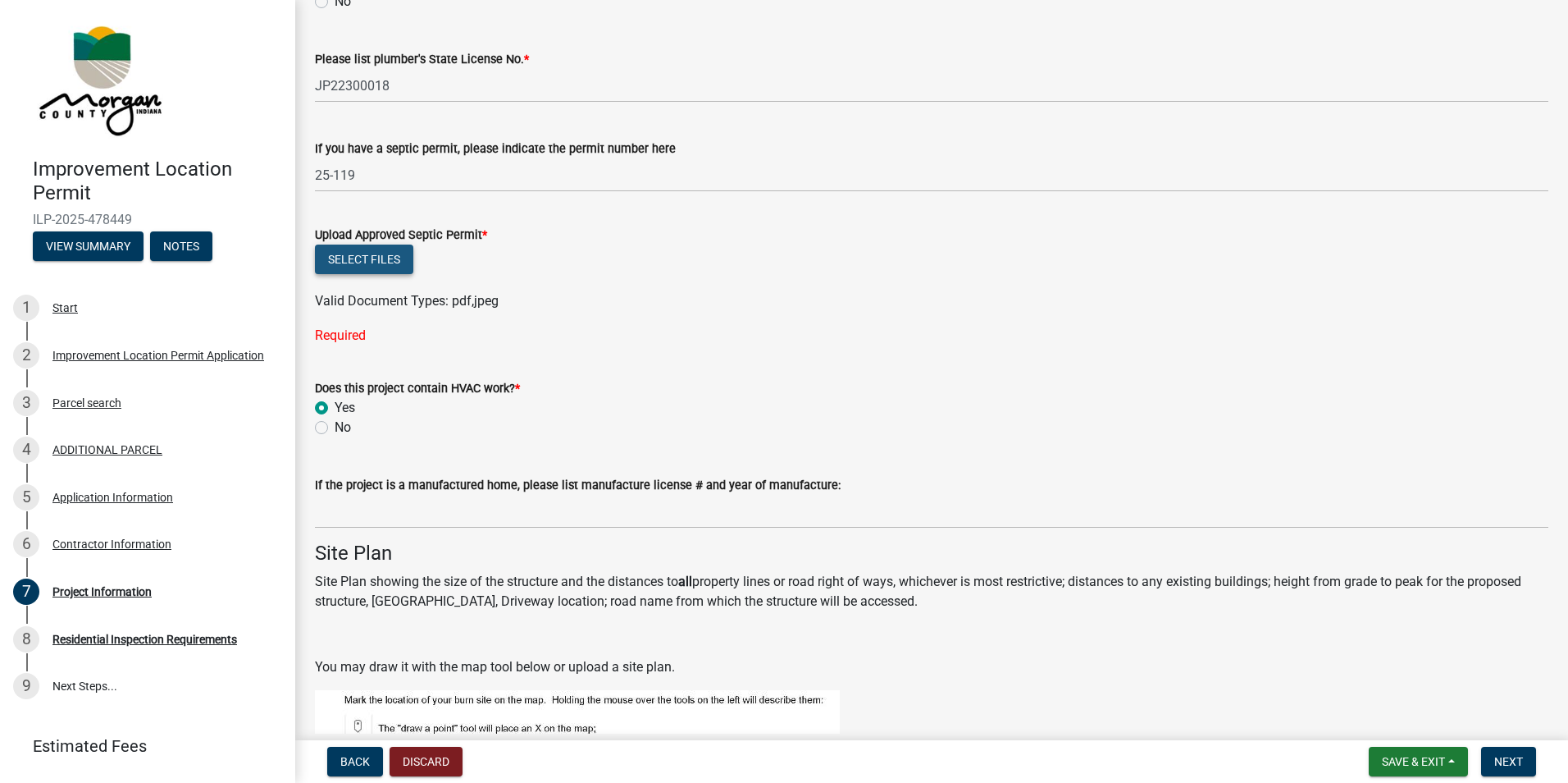
click at [388, 258] on button "Select files" at bounding box center [364, 259] width 99 height 29
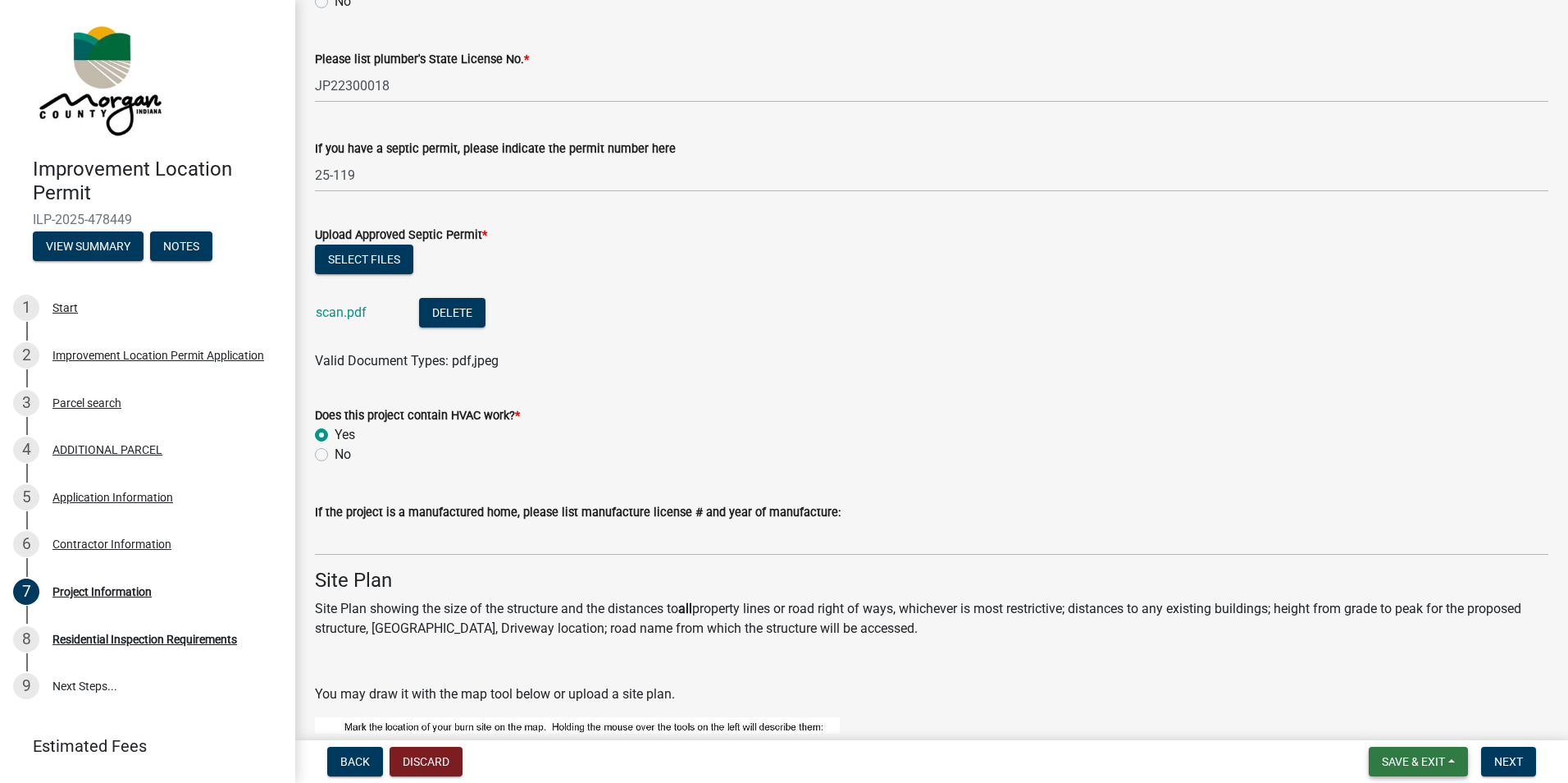
click at [1402, 766] on span "Save & Exit" at bounding box center [1413, 761] width 64 height 13
click at [1410, 673] on button "Save" at bounding box center [1402, 679] width 131 height 39
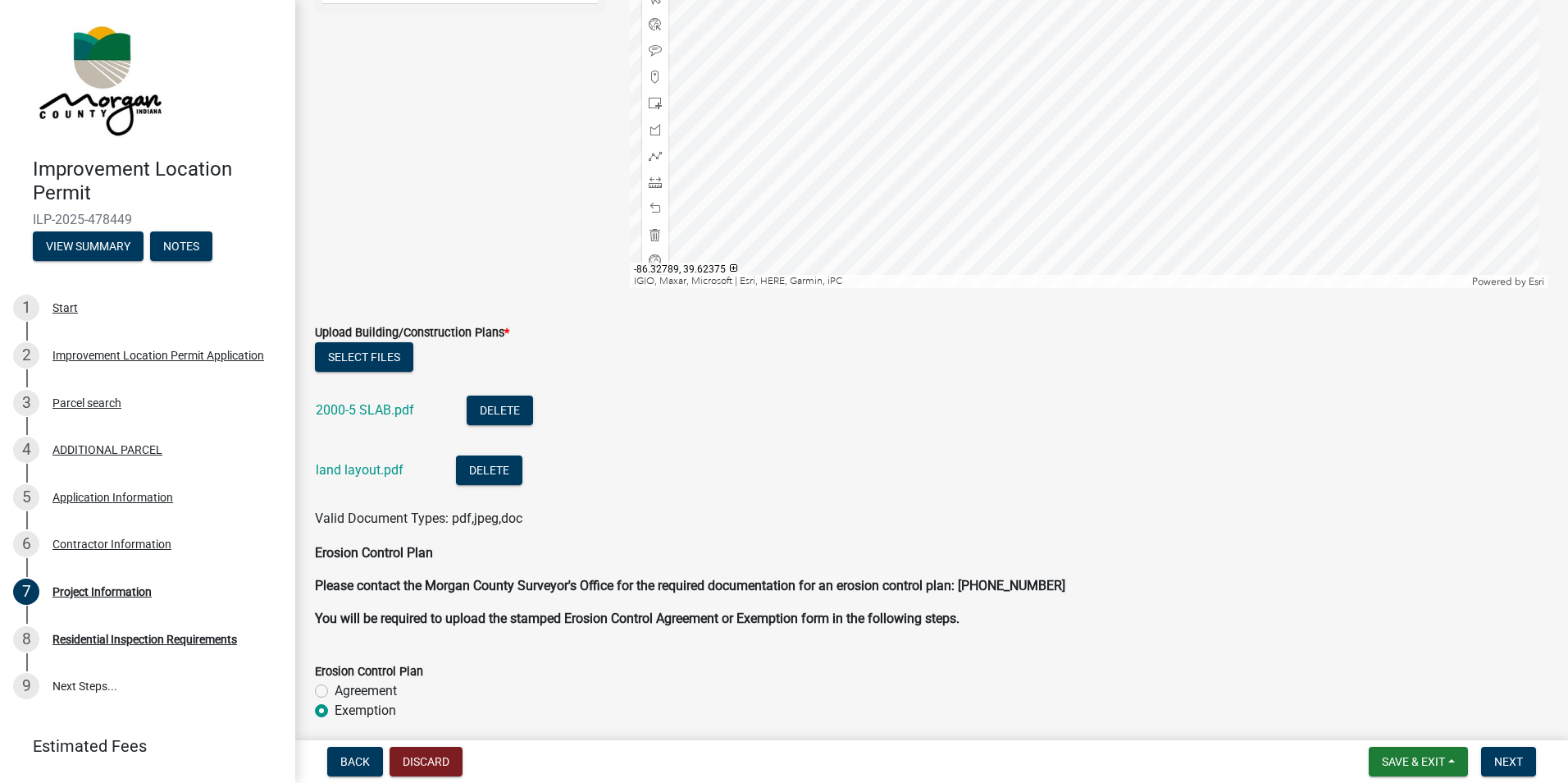
scroll to position [3939, 0]
click at [1513, 767] on span "Next" at bounding box center [1508, 761] width 28 height 13
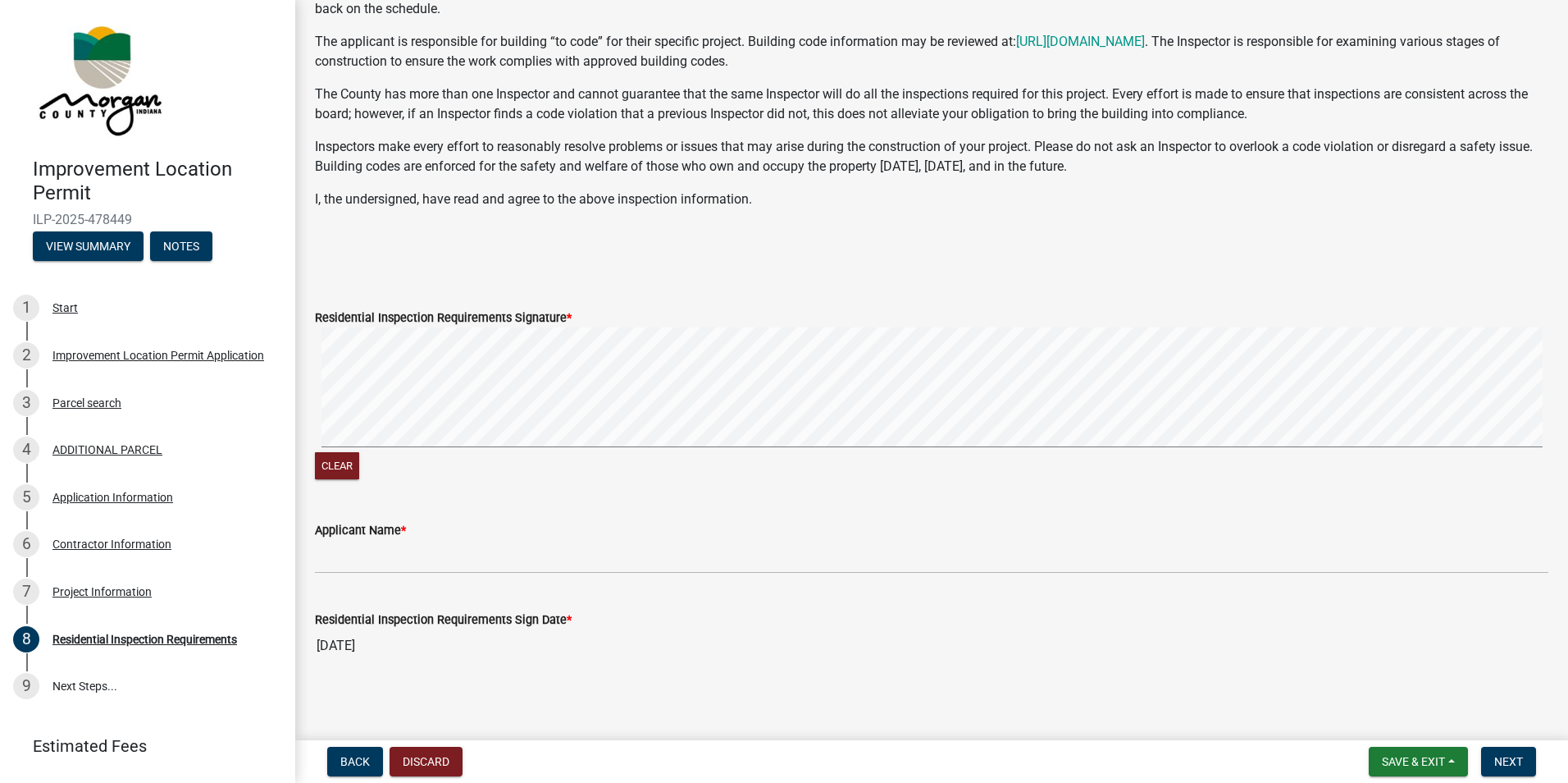
scroll to position [273, 0]
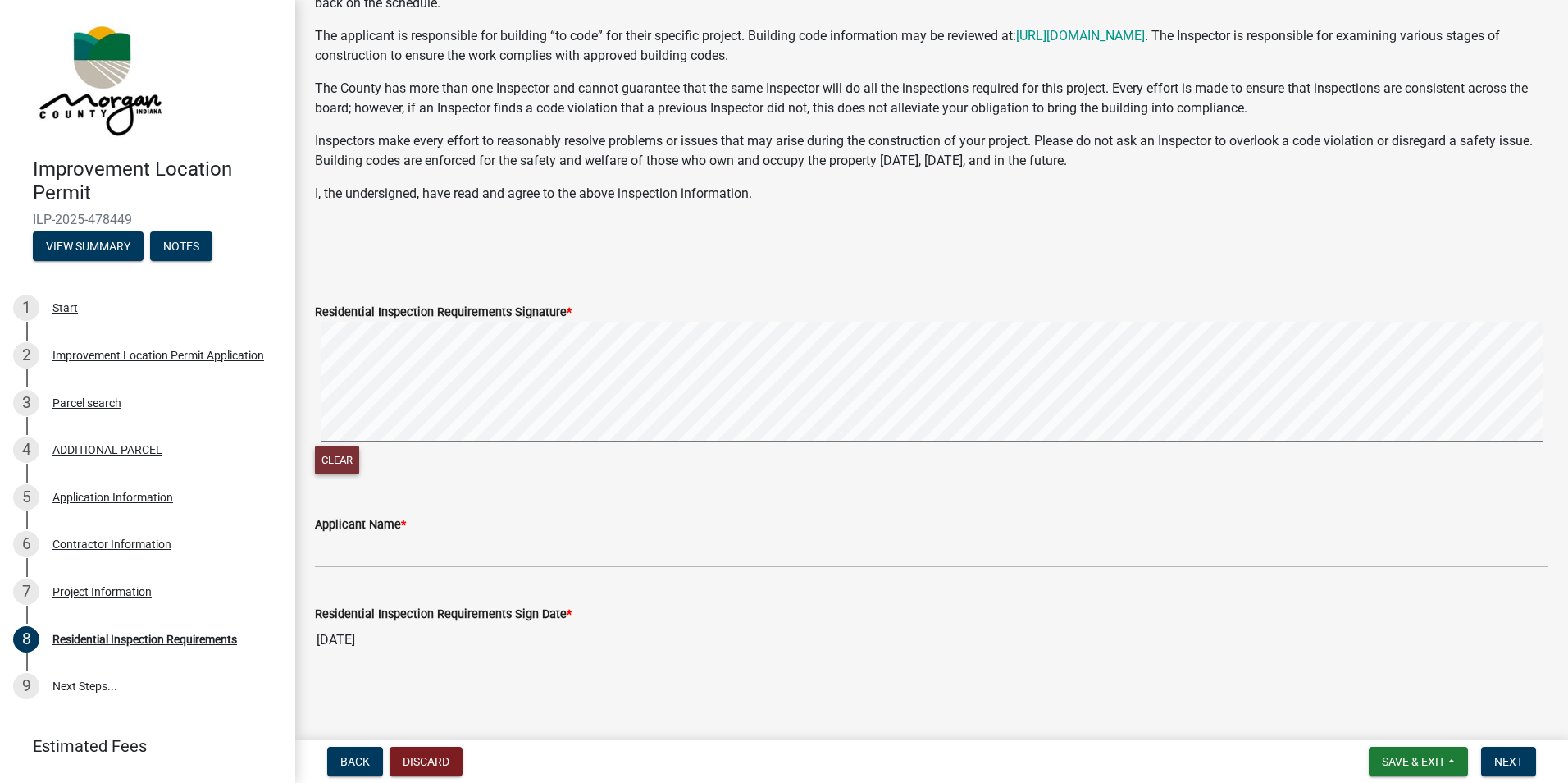
click at [348, 465] on button "Clear" at bounding box center [337, 459] width 45 height 28
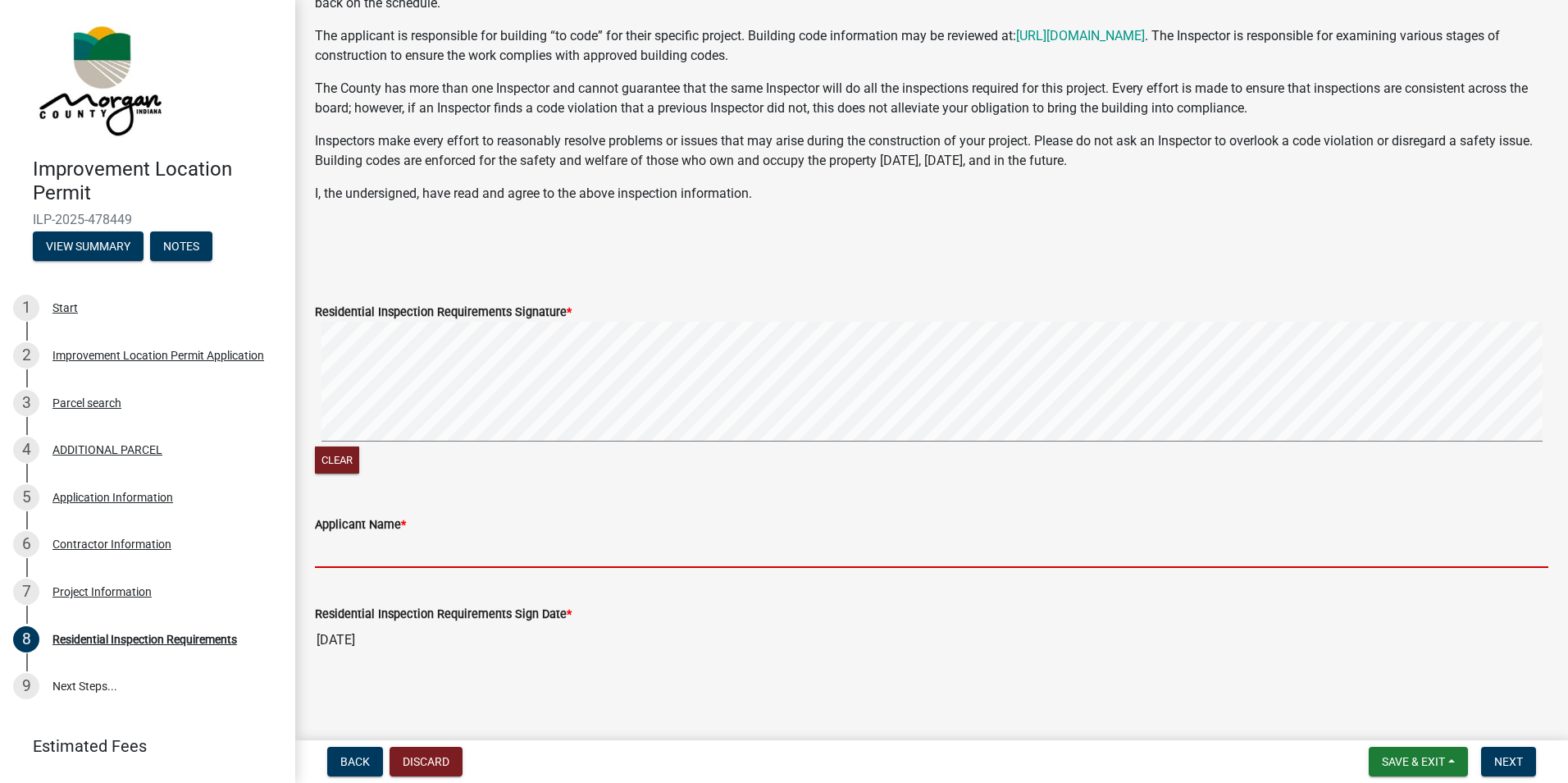
click at [450, 542] on input "Applicant Name *" at bounding box center [932, 550] width 1233 height 33
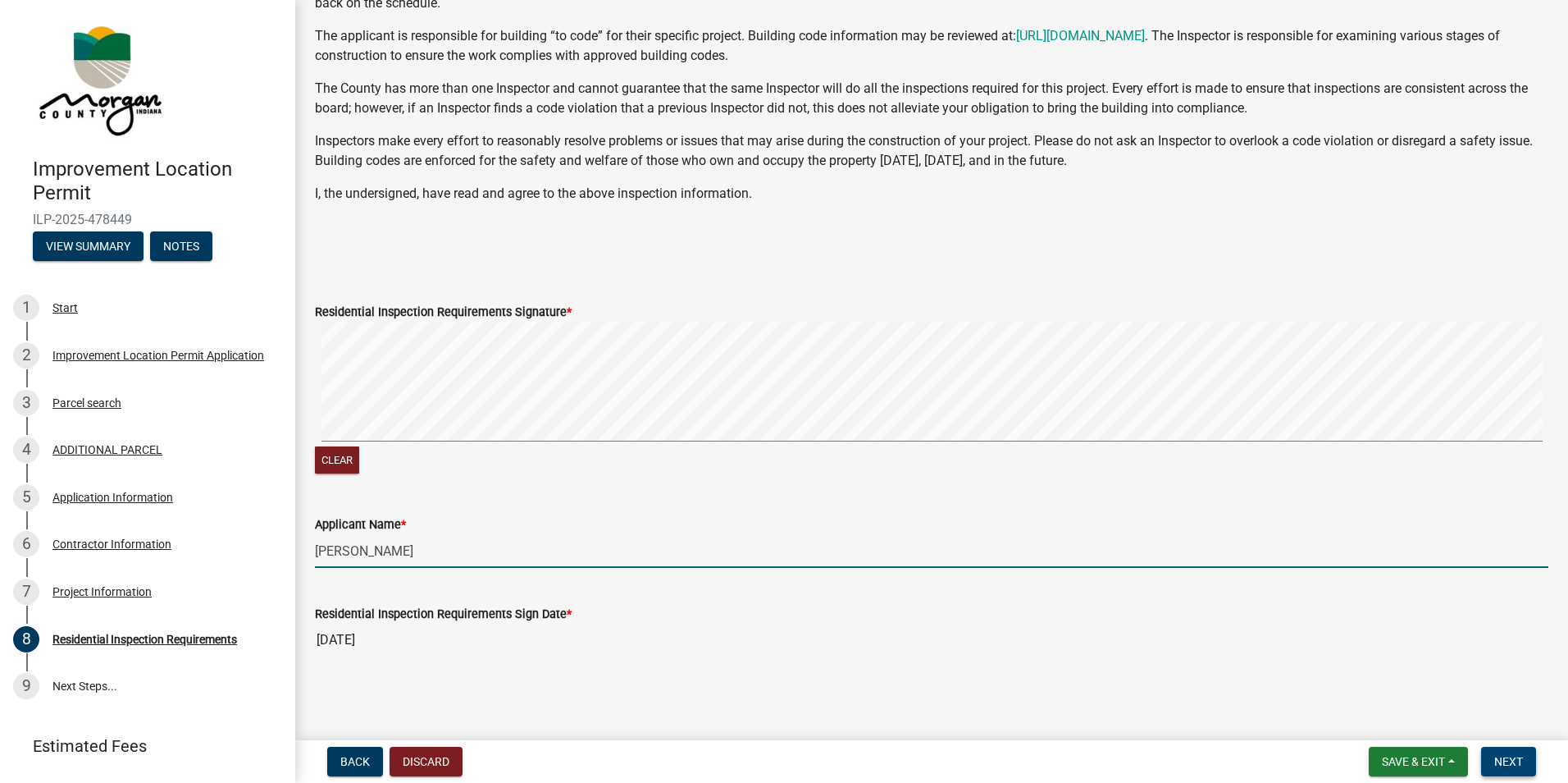
type input "owen linthicum"
click at [1493, 760] on button "Next" at bounding box center [1508, 761] width 55 height 29
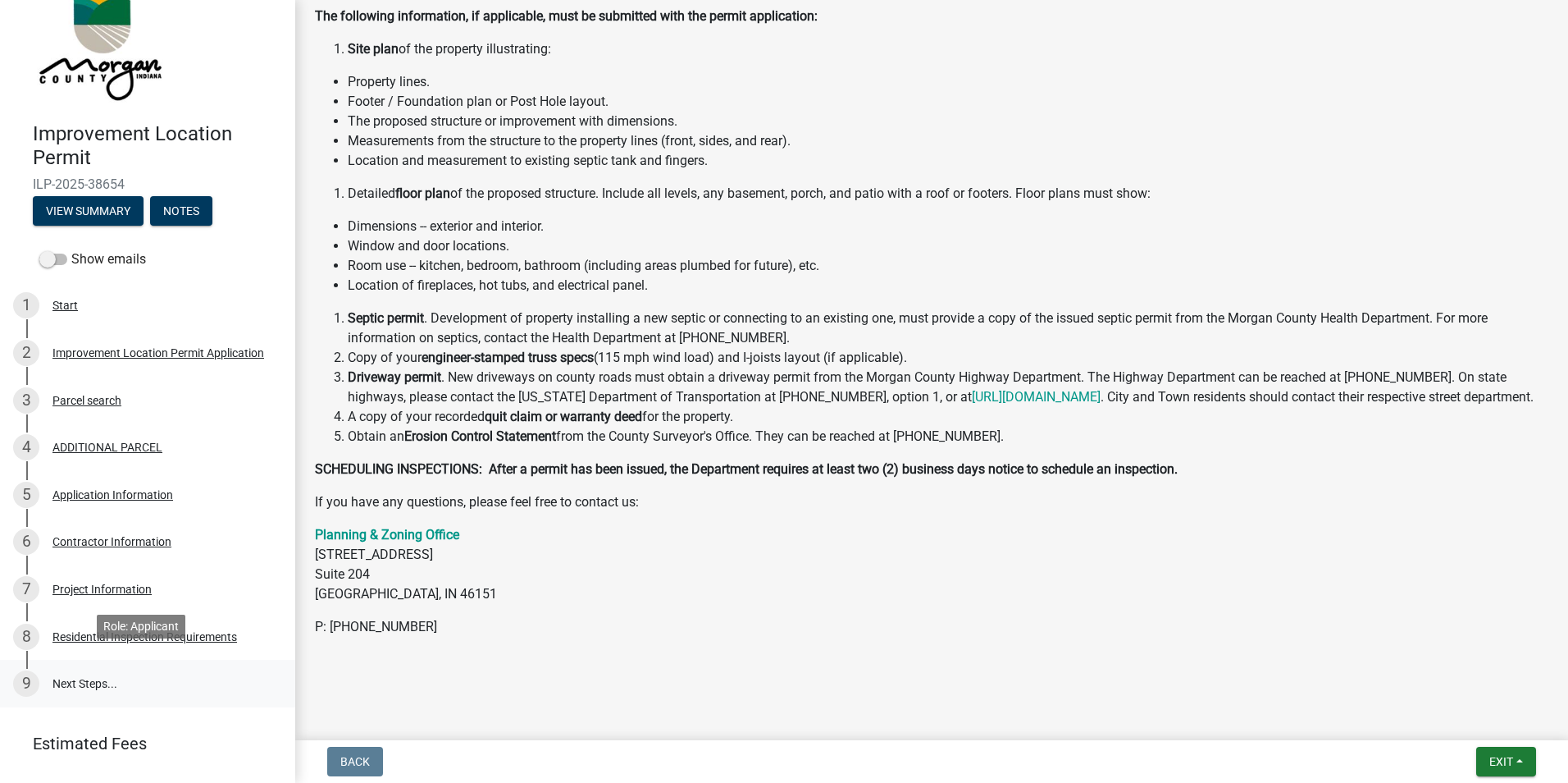
scroll to position [76, 0]
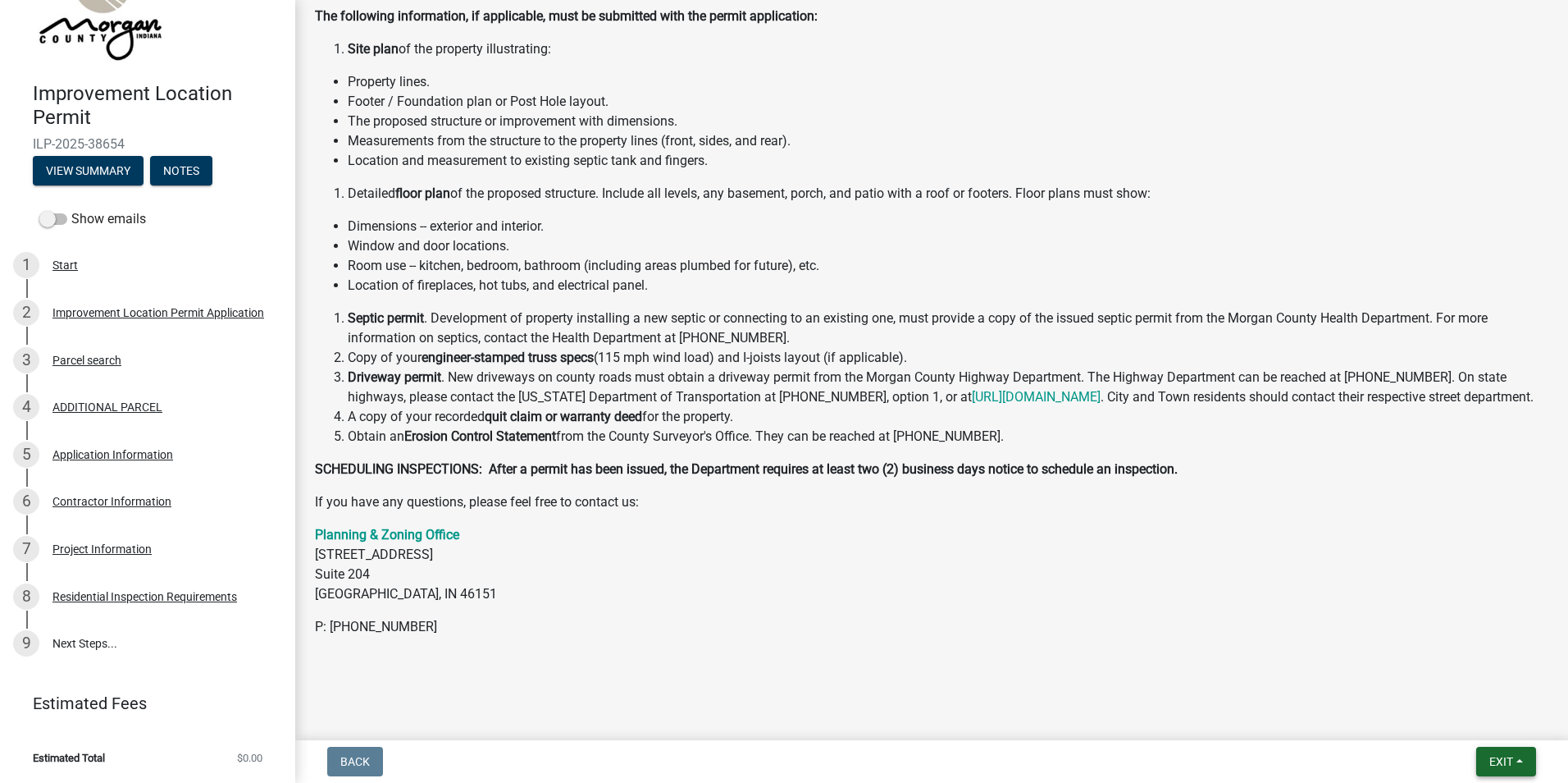
click at [1517, 765] on button "Exit" at bounding box center [1505, 761] width 60 height 29
click at [1483, 721] on button "Save & Exit" at bounding box center [1470, 718] width 131 height 39
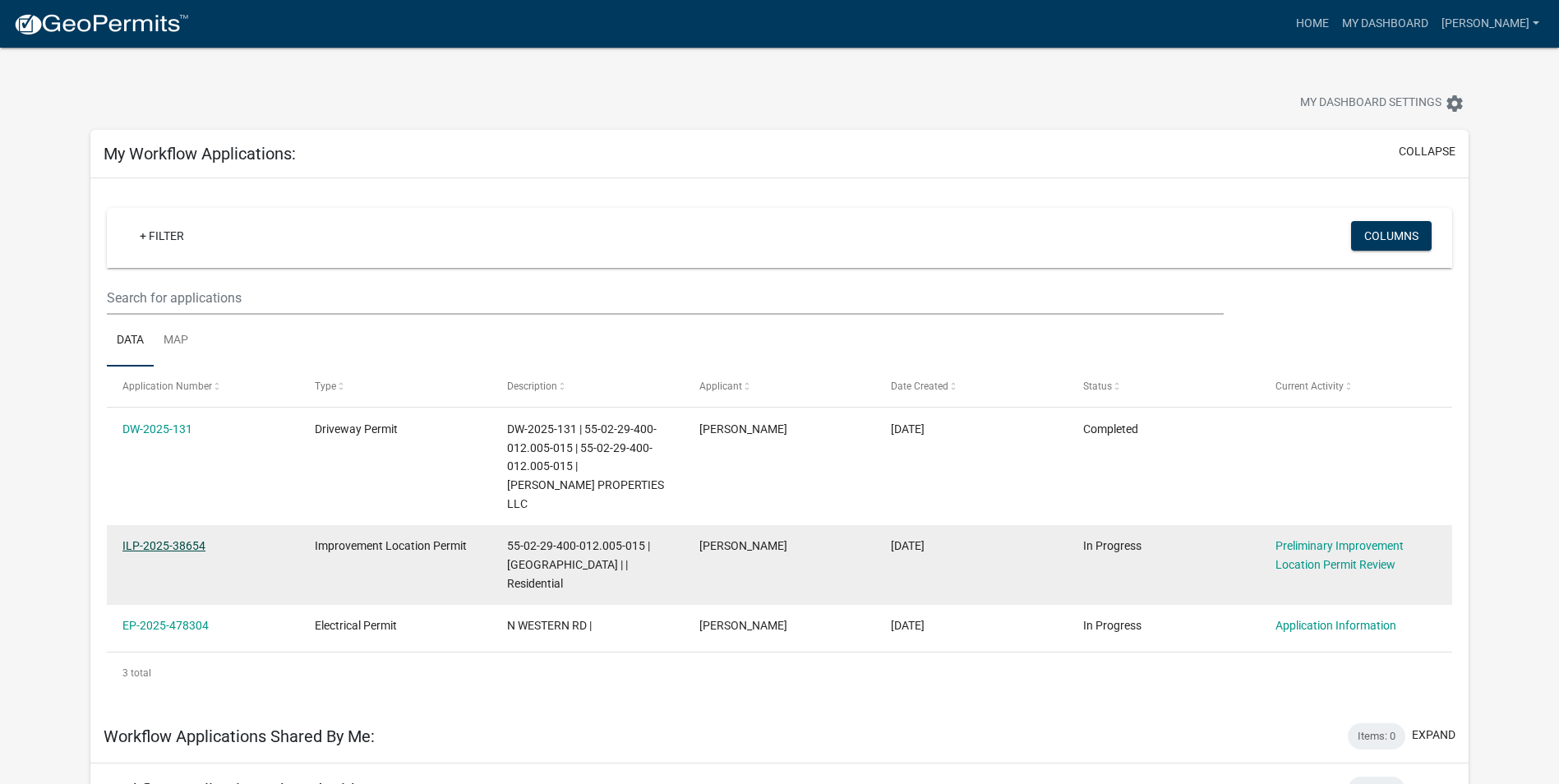
click at [185, 539] on link "ILP-2025-38654" at bounding box center [164, 545] width 83 height 13
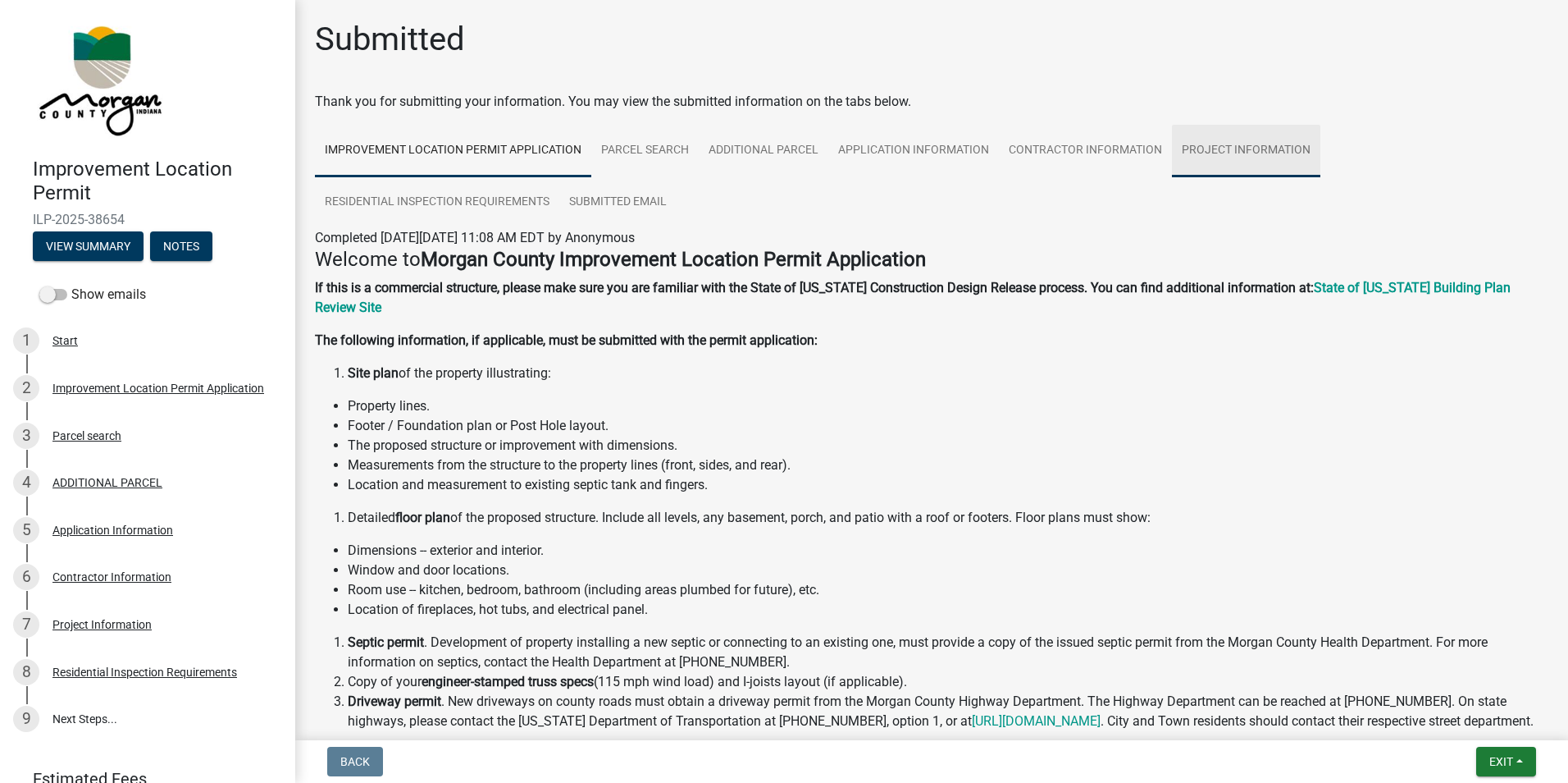
click at [1235, 160] on link "Project Information" at bounding box center [1245, 150] width 148 height 52
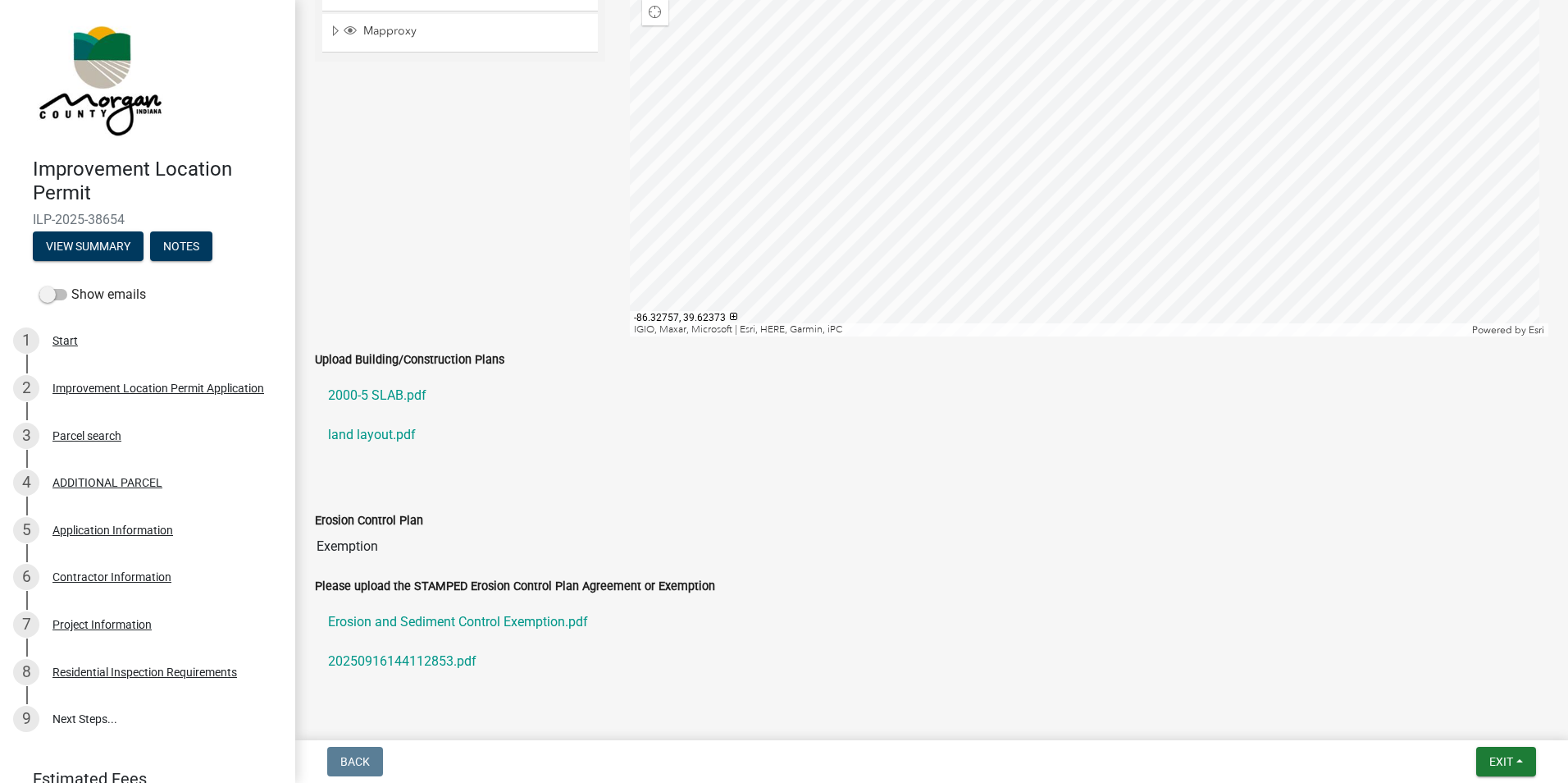
scroll to position [3118, 0]
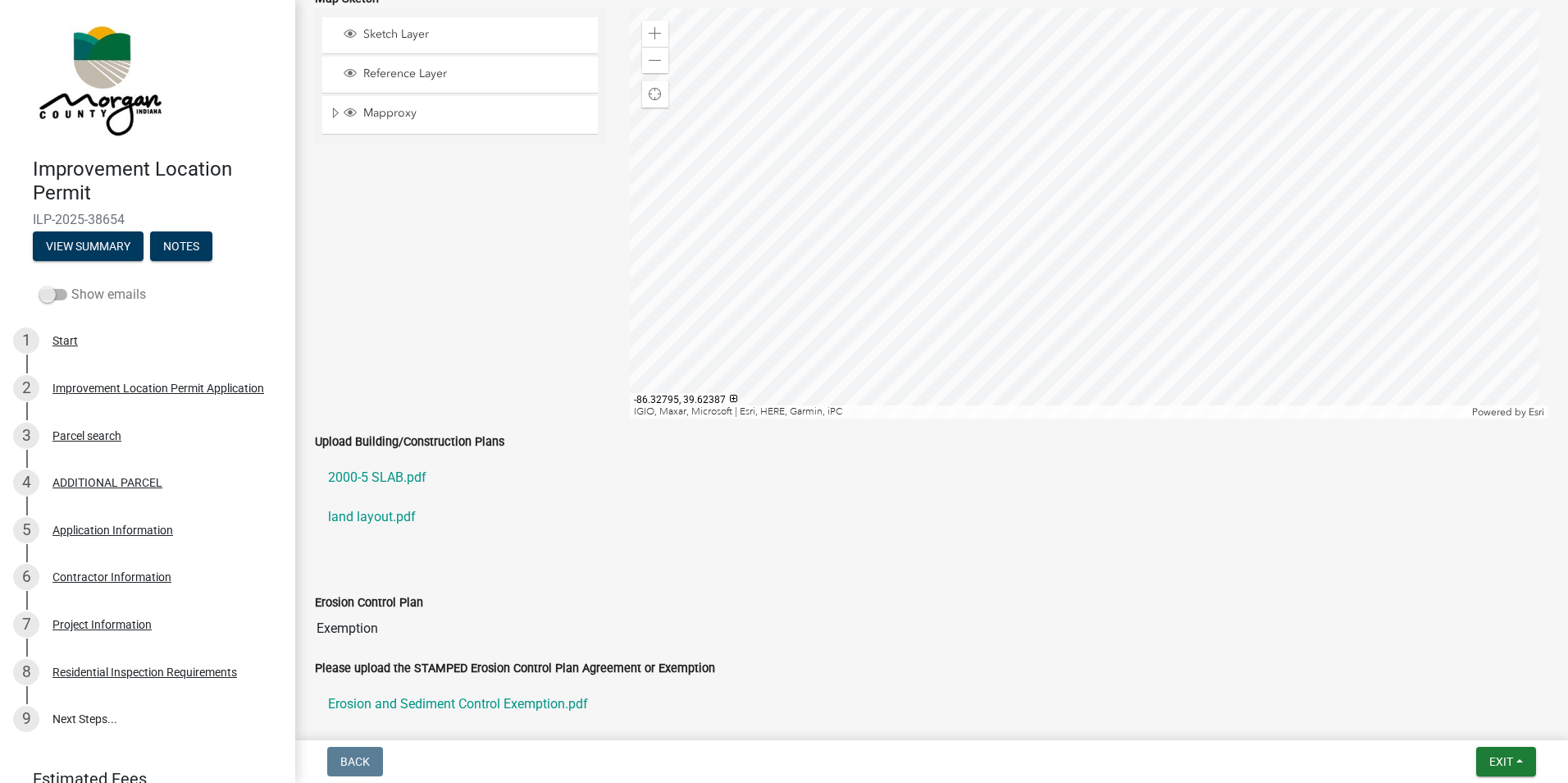
click at [52, 289] on span at bounding box center [52, 294] width 28 height 11
click at [71, 285] on input "Show emails" at bounding box center [71, 285] width 0 height 0
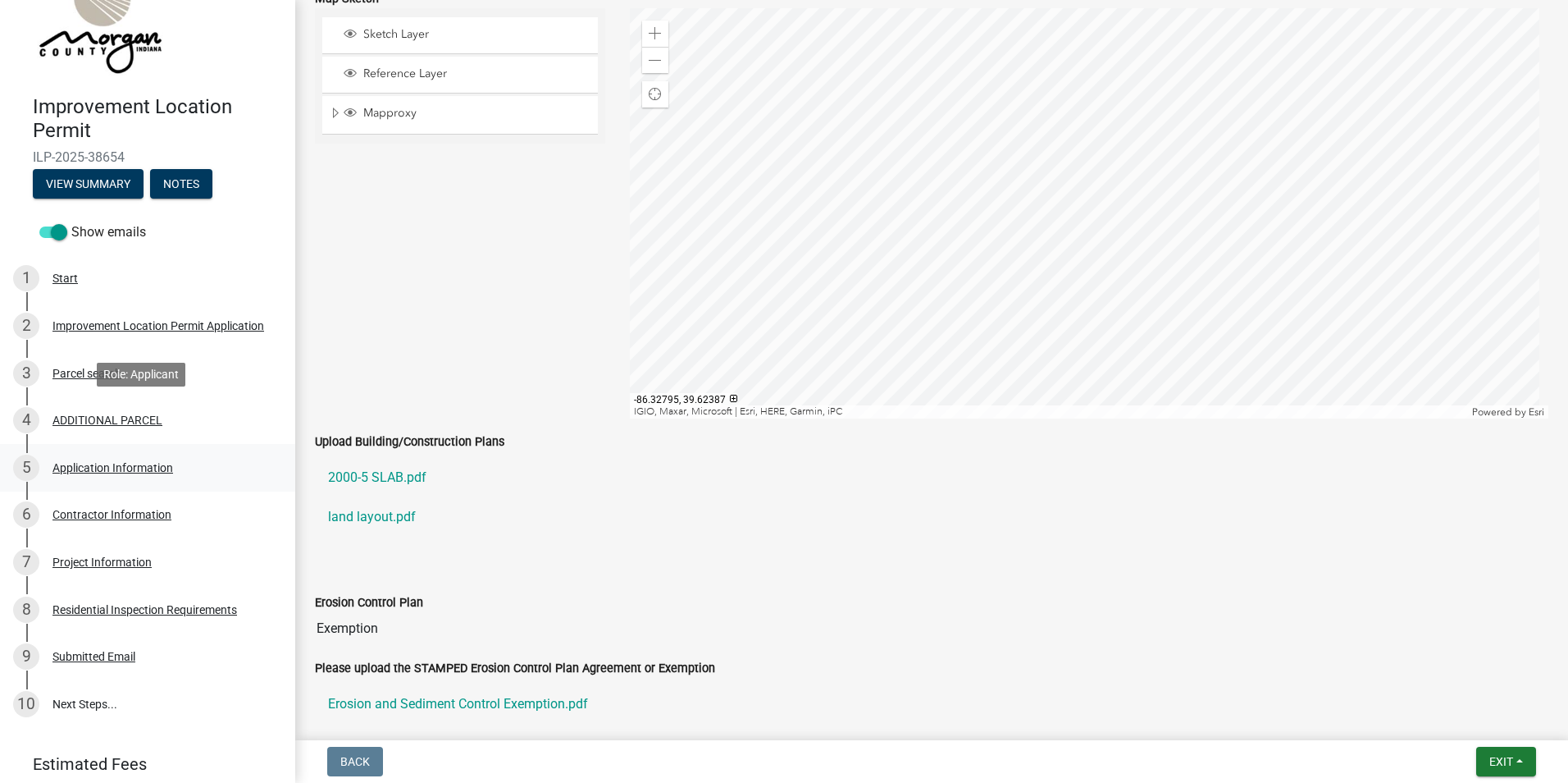
scroll to position [123, 0]
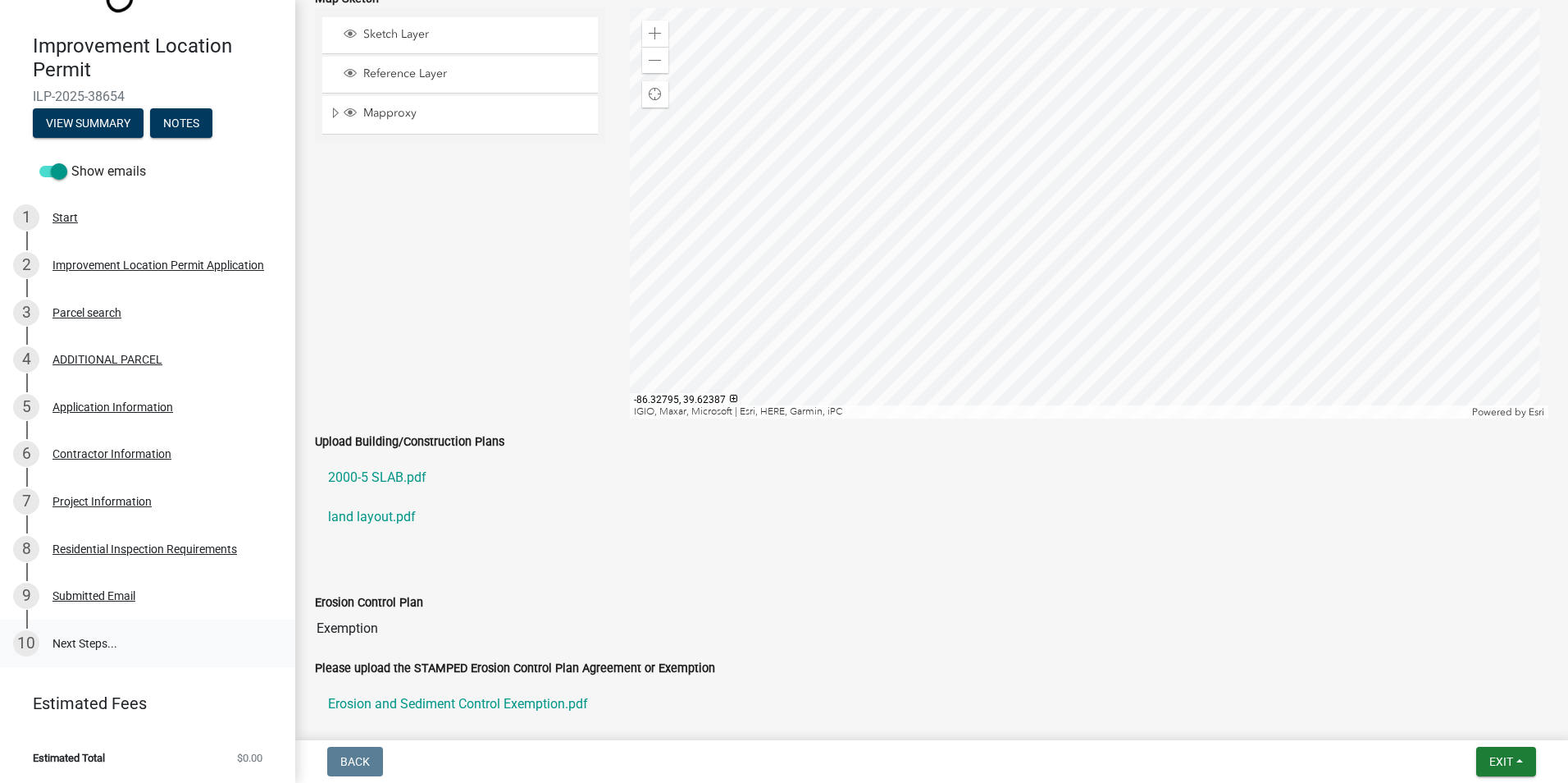
click at [178, 653] on link "10 Next Steps..." at bounding box center [147, 643] width 295 height 47
click at [128, 646] on link "10 Next Steps..." at bounding box center [147, 643] width 295 height 47
click at [64, 643] on link "10 Next Steps..." at bounding box center [147, 643] width 295 height 47
click at [94, 602] on div "Submitted Email" at bounding box center [93, 596] width 83 height 11
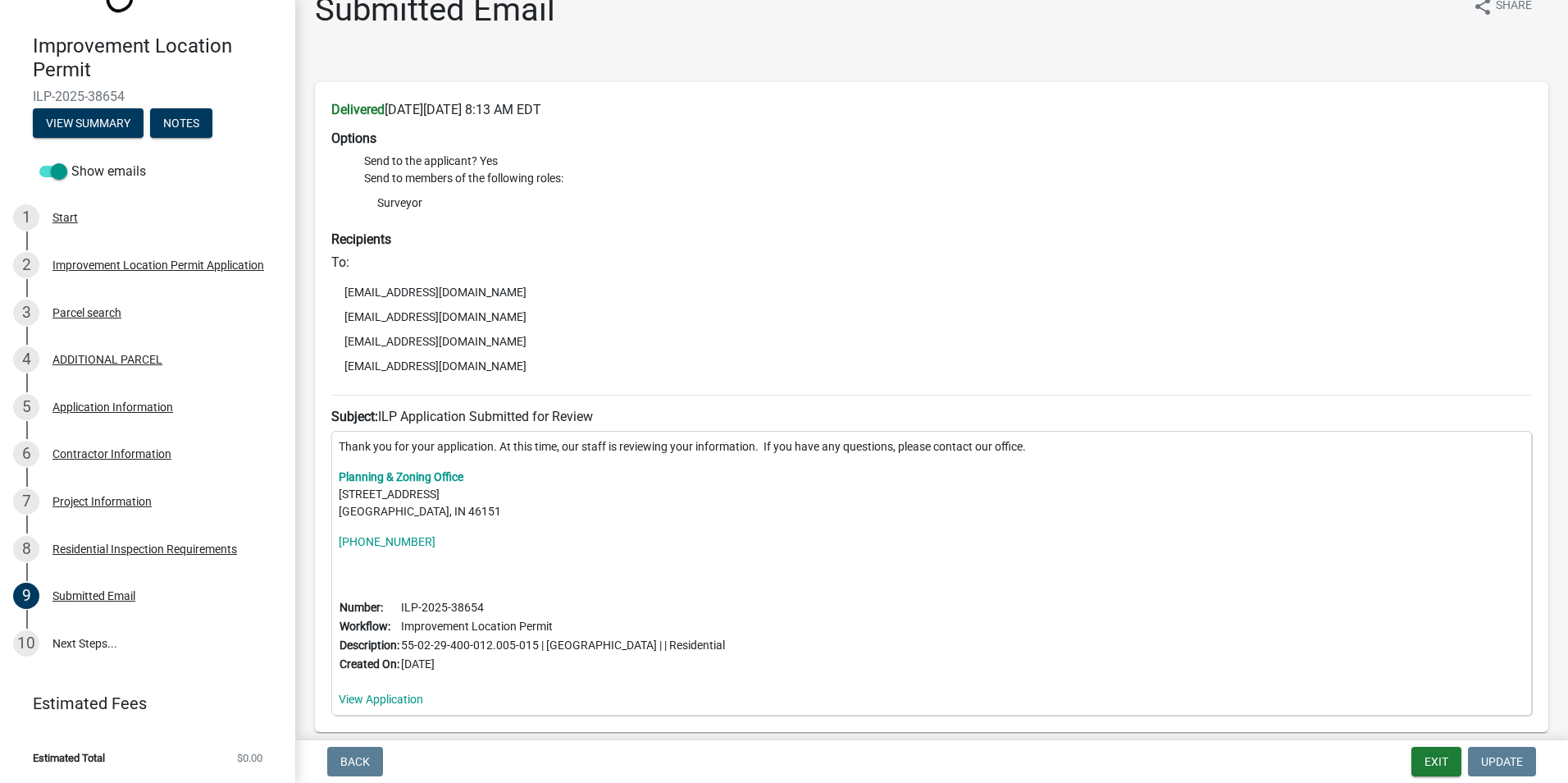
scroll to position [112, 0]
